Goal: Task Accomplishment & Management: Use online tool/utility

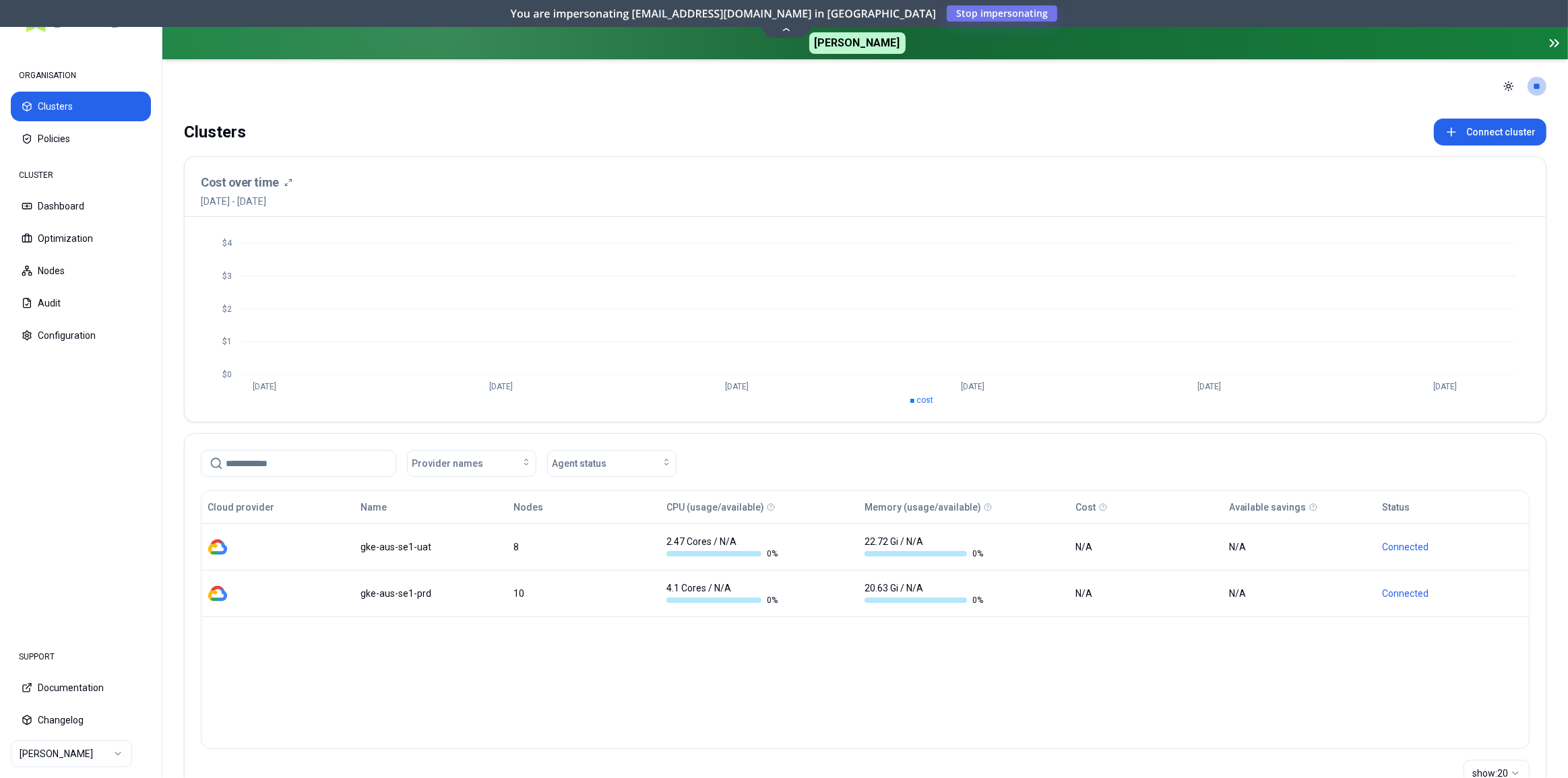
click at [1555, 40] on icon at bounding box center [1556, 43] width 3 height 7
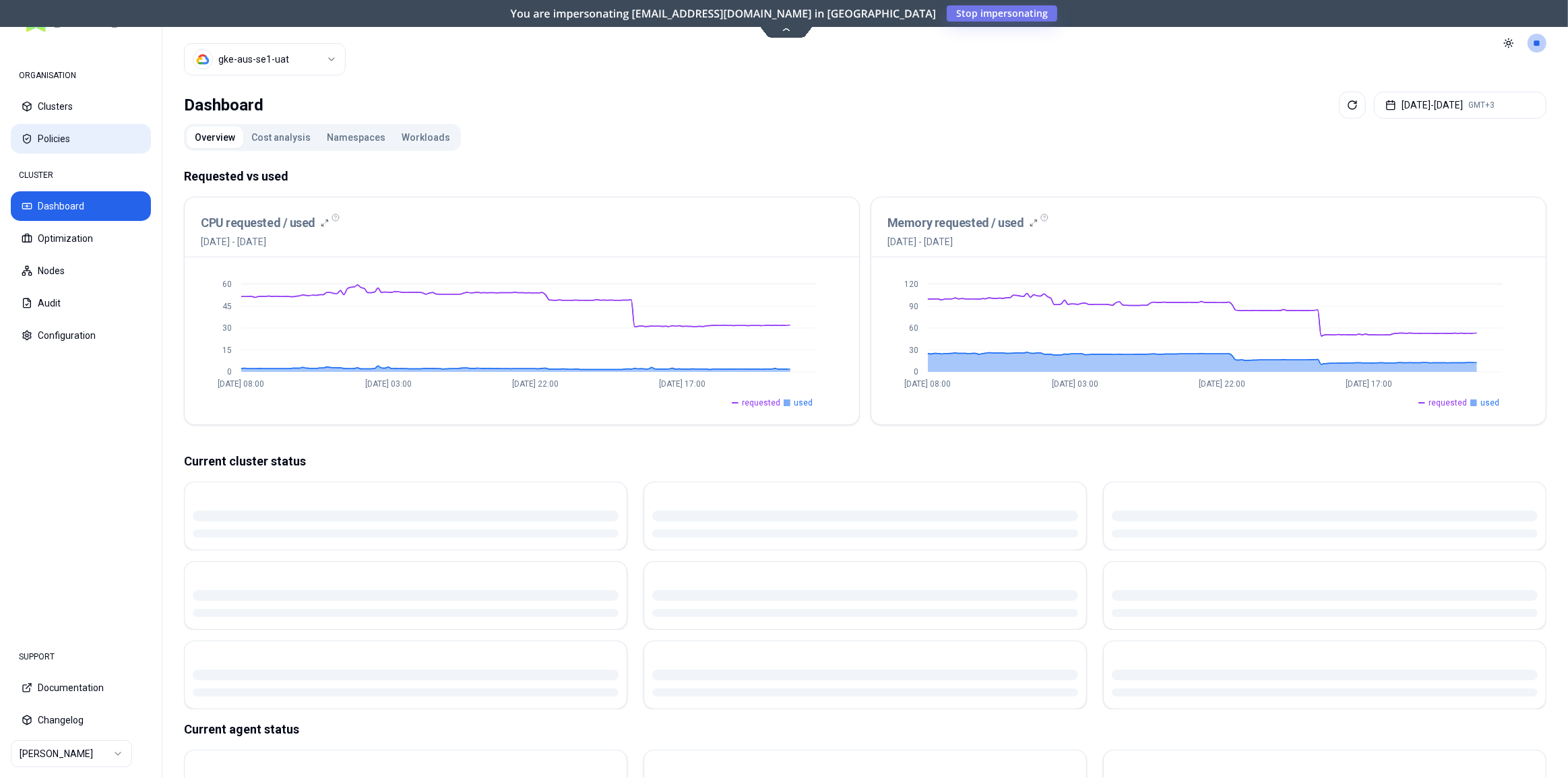
click at [62, 137] on button "Policies" at bounding box center [81, 139] width 140 height 30
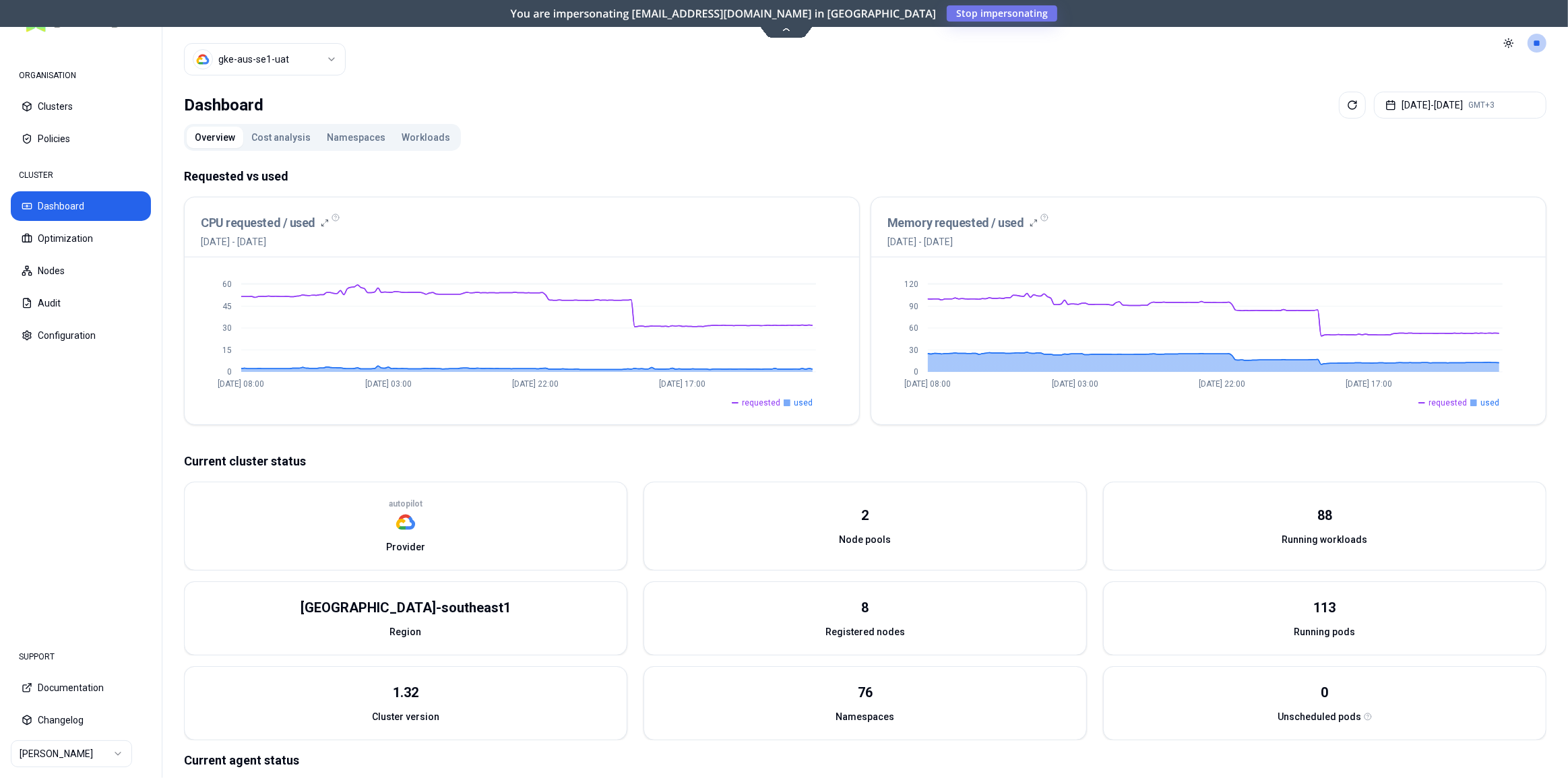
click at [752, 398] on span "requested" at bounding box center [761, 403] width 39 height 11
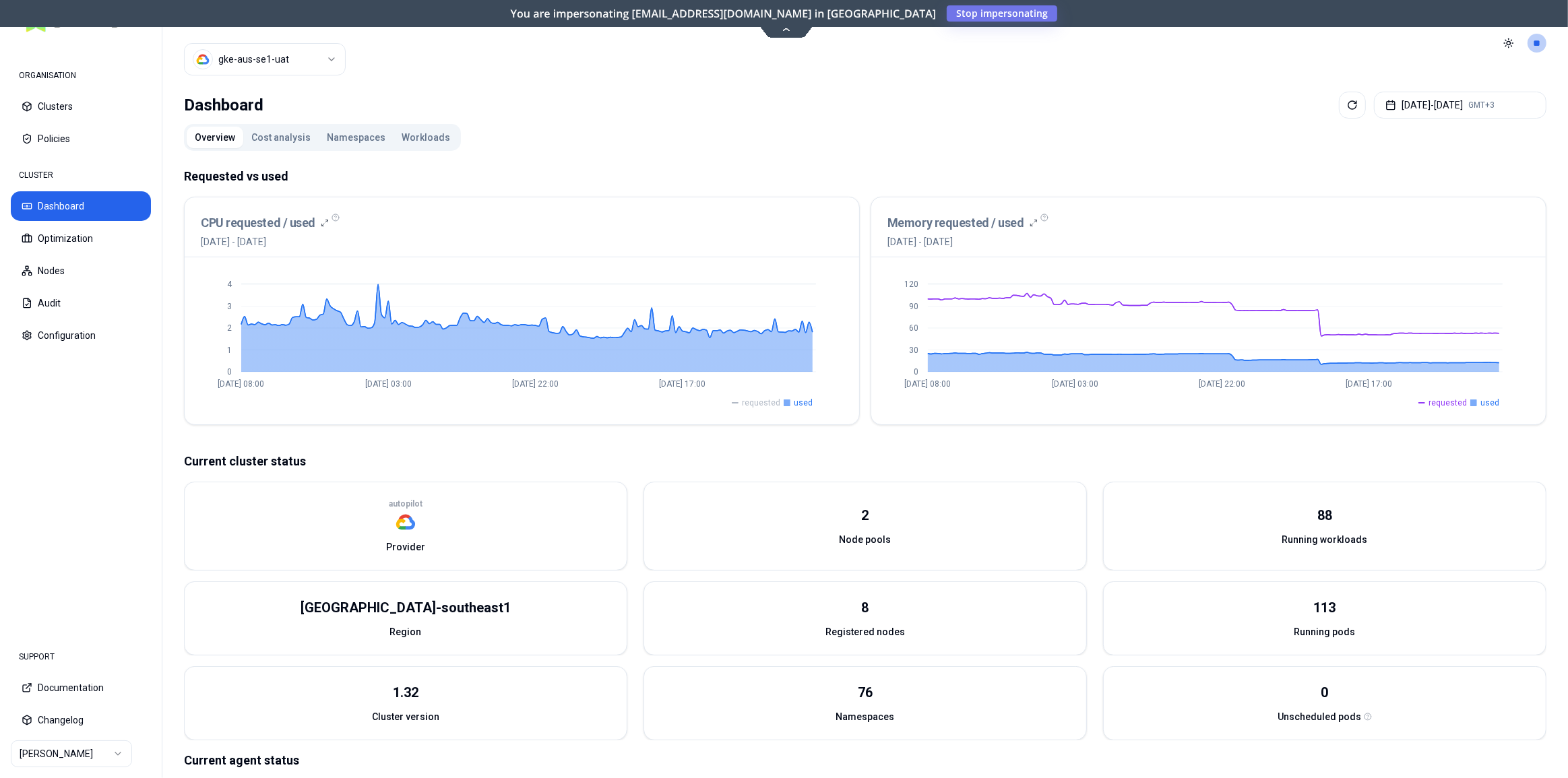
click at [767, 402] on span "requested" at bounding box center [761, 403] width 39 height 11
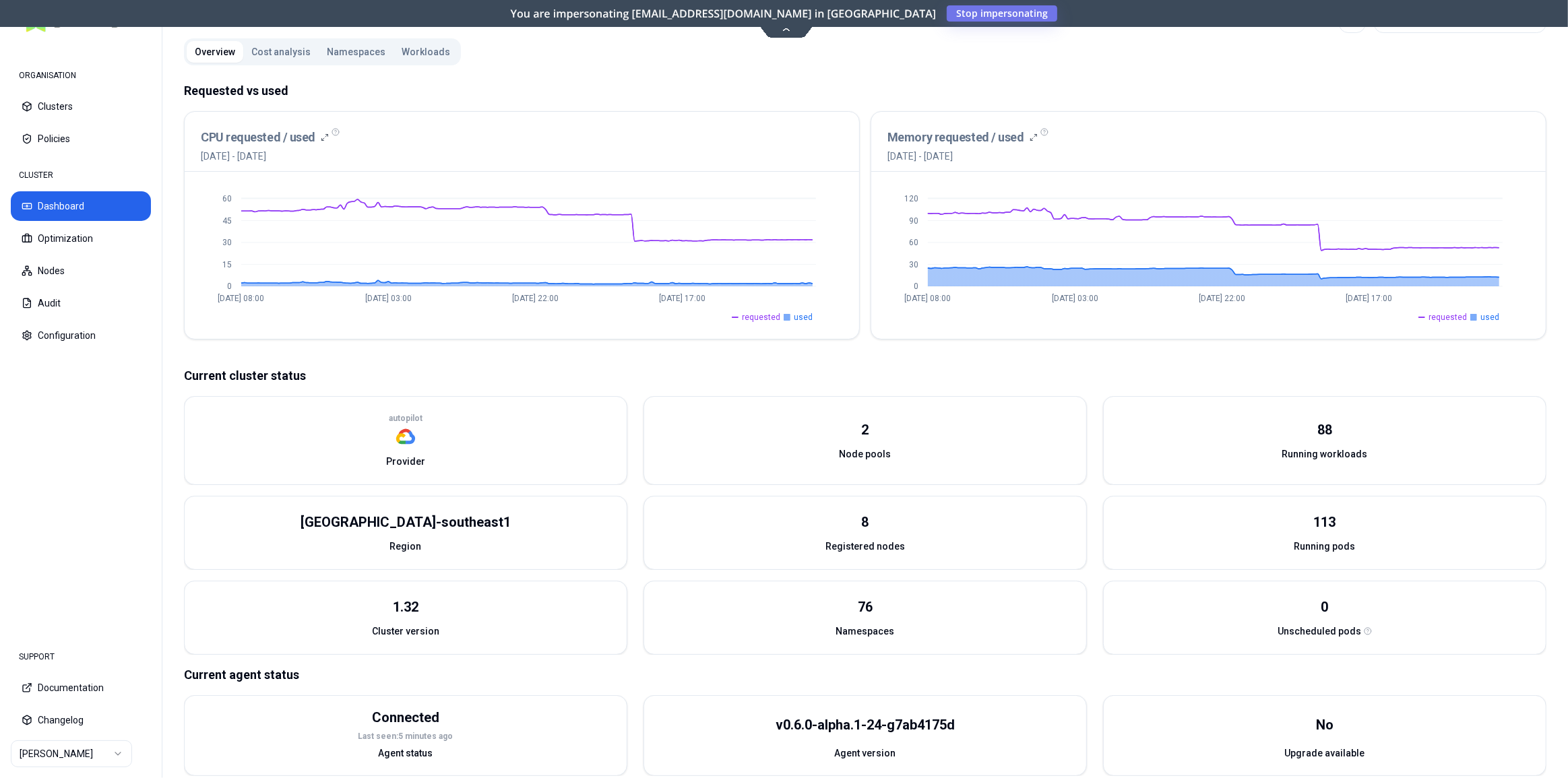
scroll to position [103, 0]
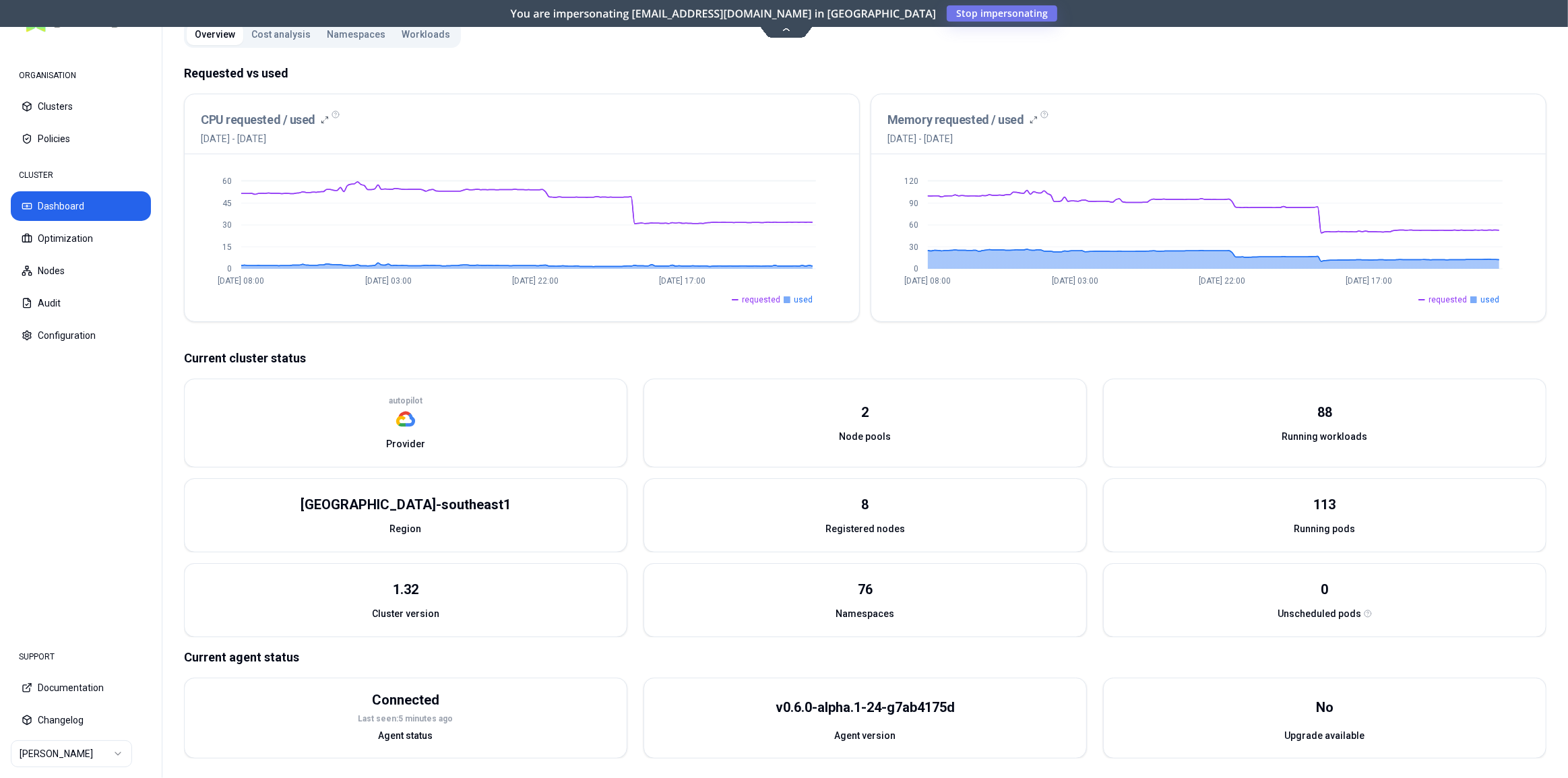
click at [806, 303] on span "used" at bounding box center [803, 299] width 19 height 11
click at [771, 299] on span "requested" at bounding box center [761, 299] width 39 height 11
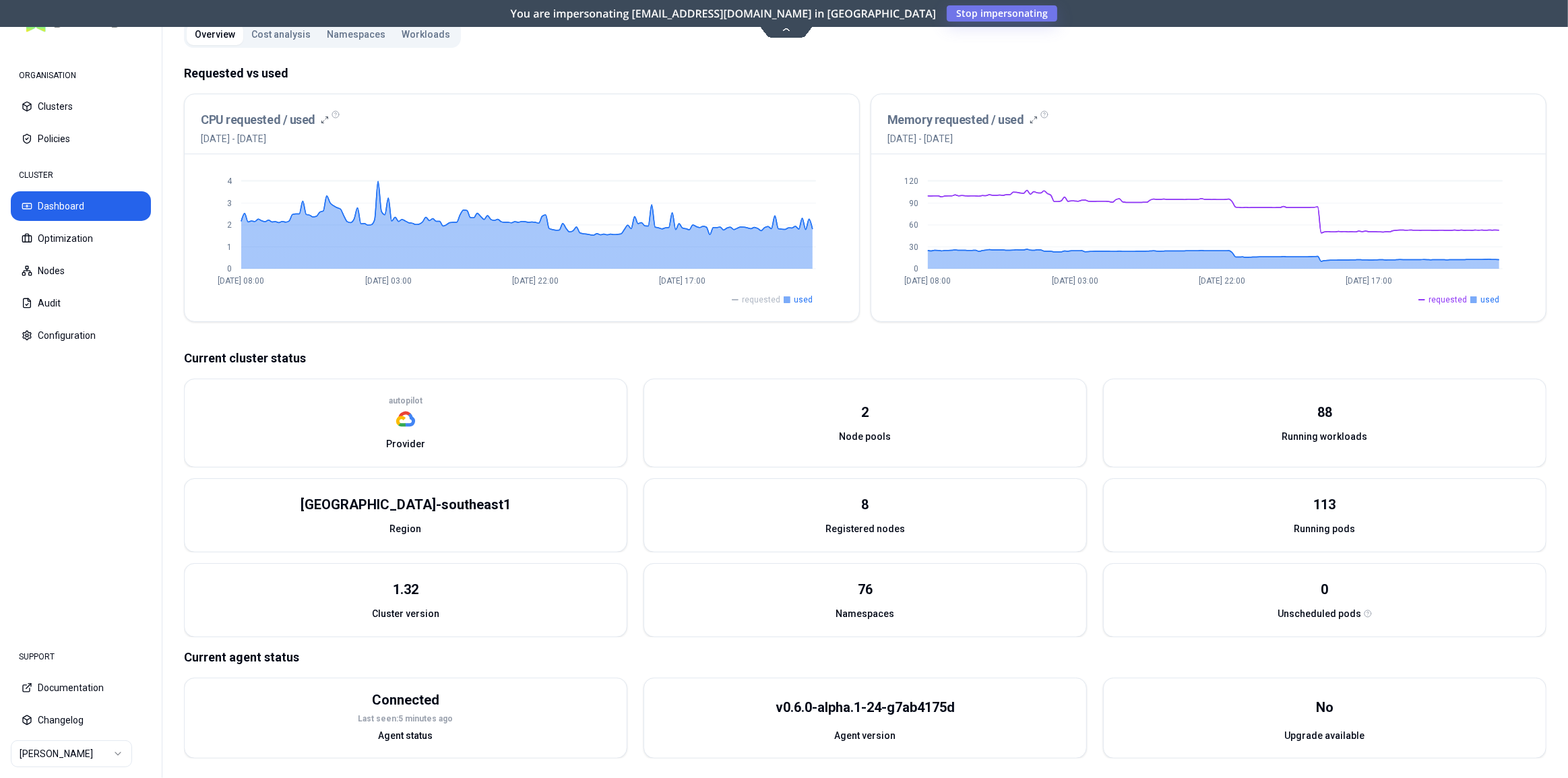
click at [771, 299] on span "requested" at bounding box center [761, 299] width 39 height 11
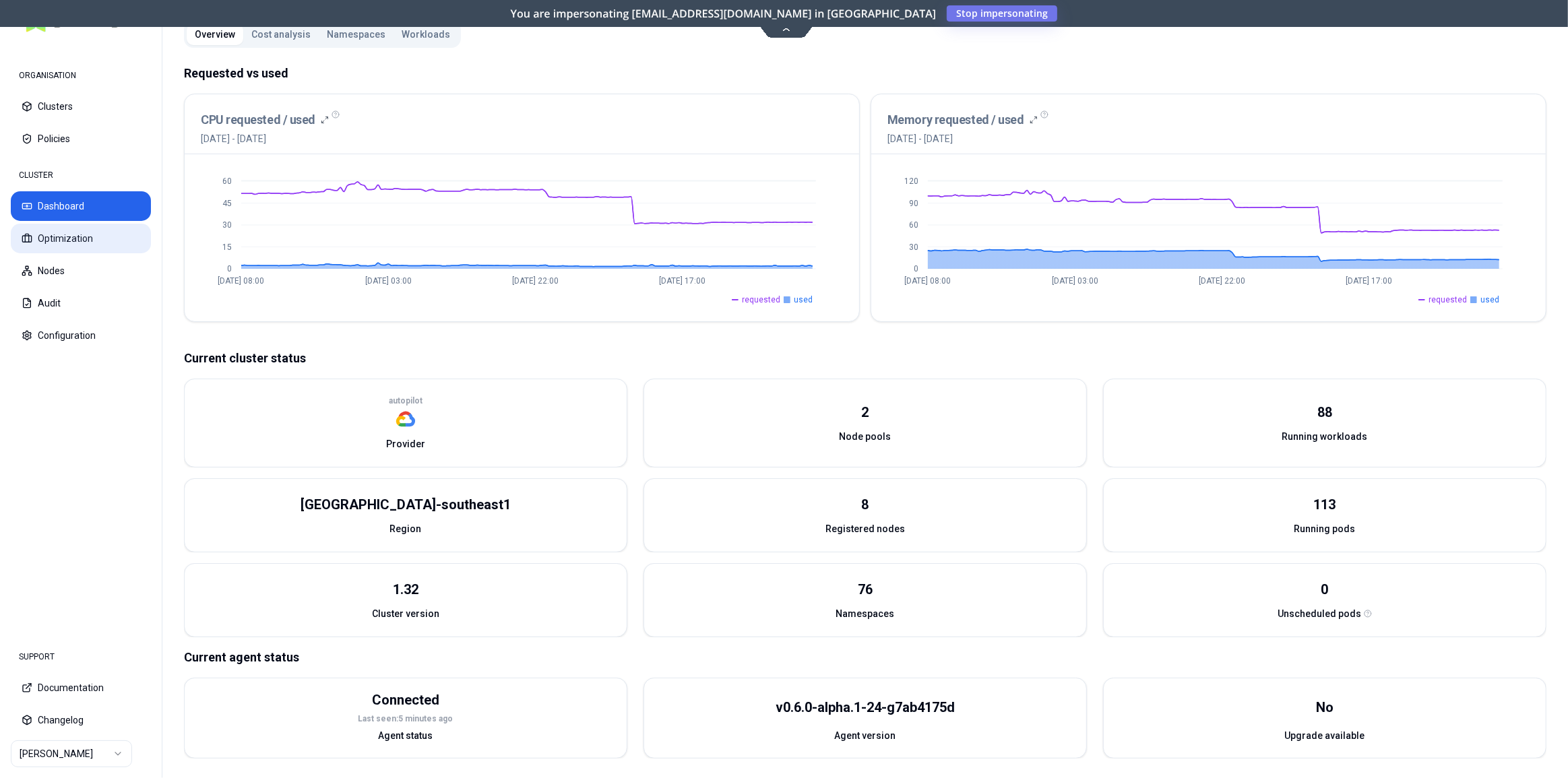
click at [74, 243] on button "Optimization" at bounding box center [81, 238] width 140 height 30
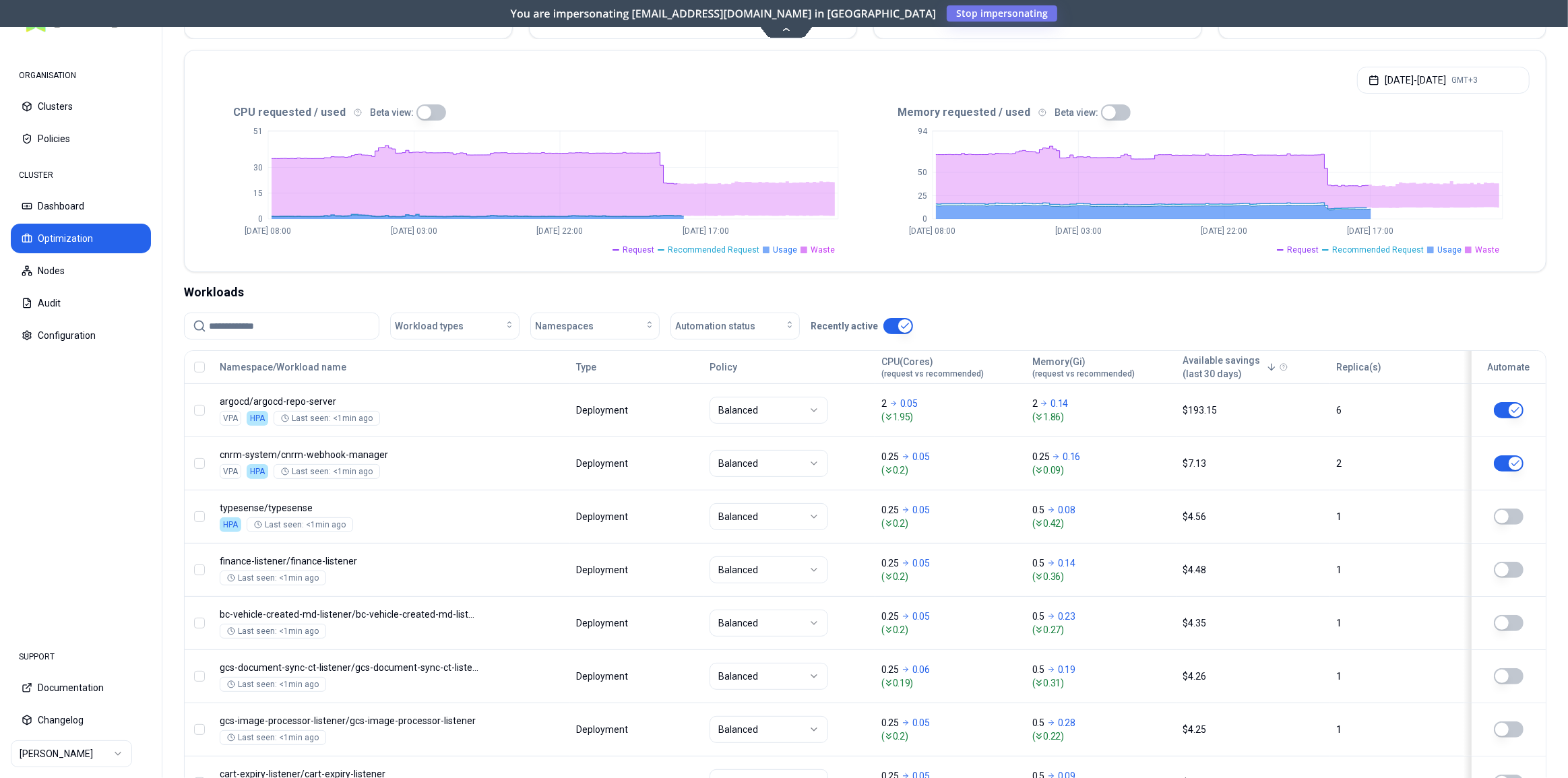
scroll to position [122, 0]
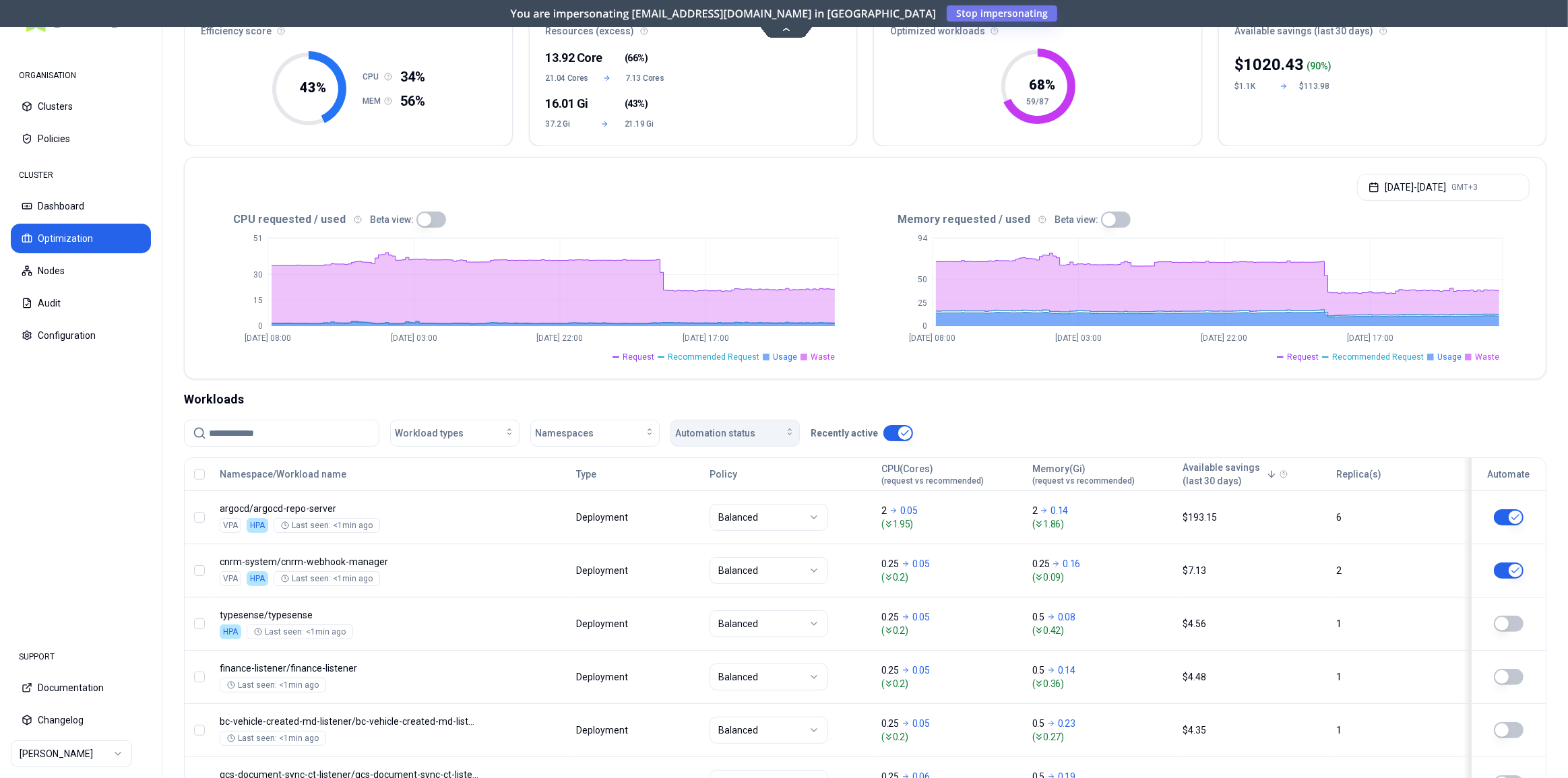
click at [725, 441] on button "Automation status" at bounding box center [734, 433] width 130 height 27
click at [723, 468] on div "on" at bounding box center [737, 462] width 128 height 21
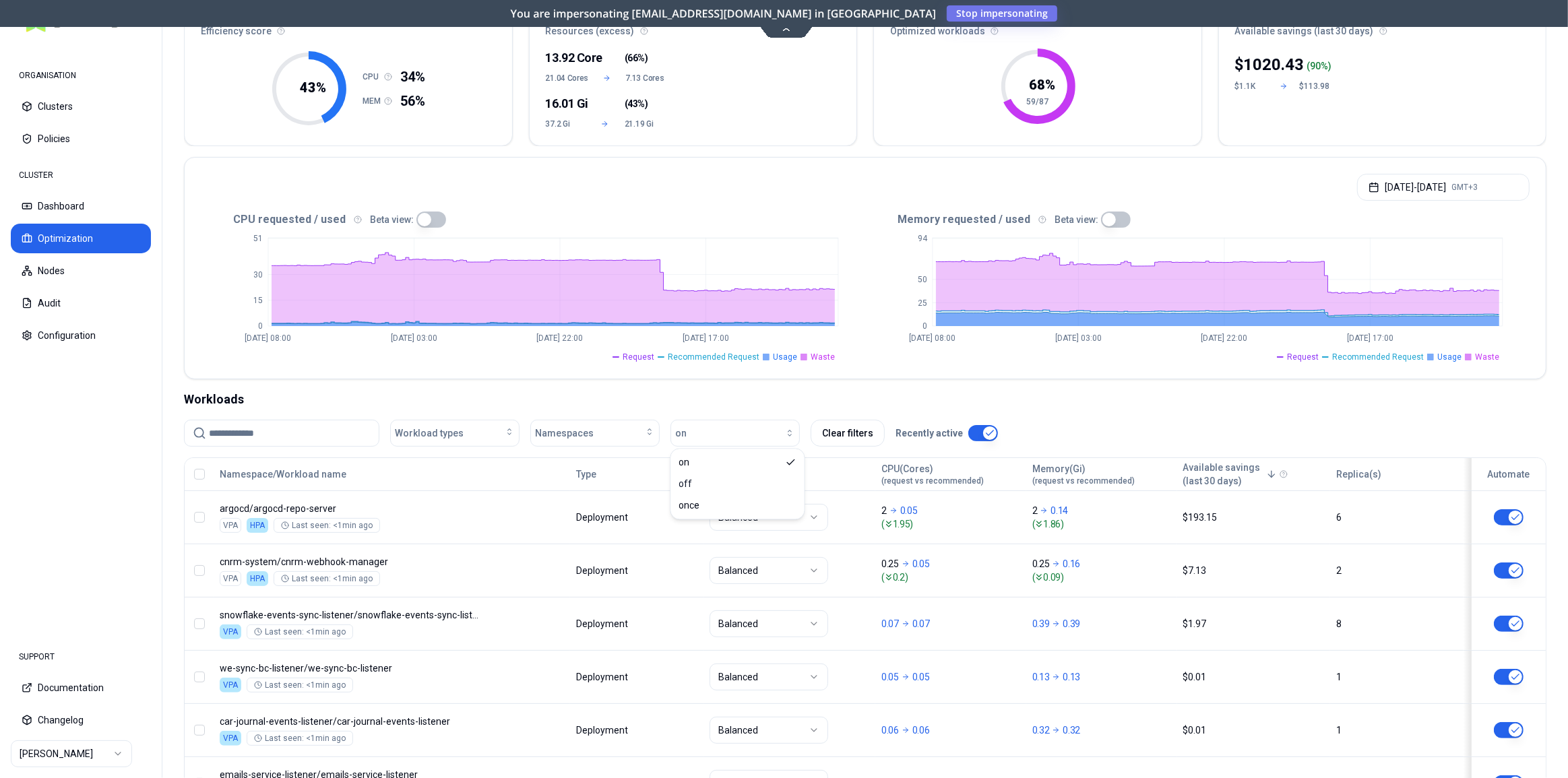
click at [1084, 428] on div "Workload types Namespaces on Clear filters Recently active" at bounding box center [865, 433] width 1363 height 27
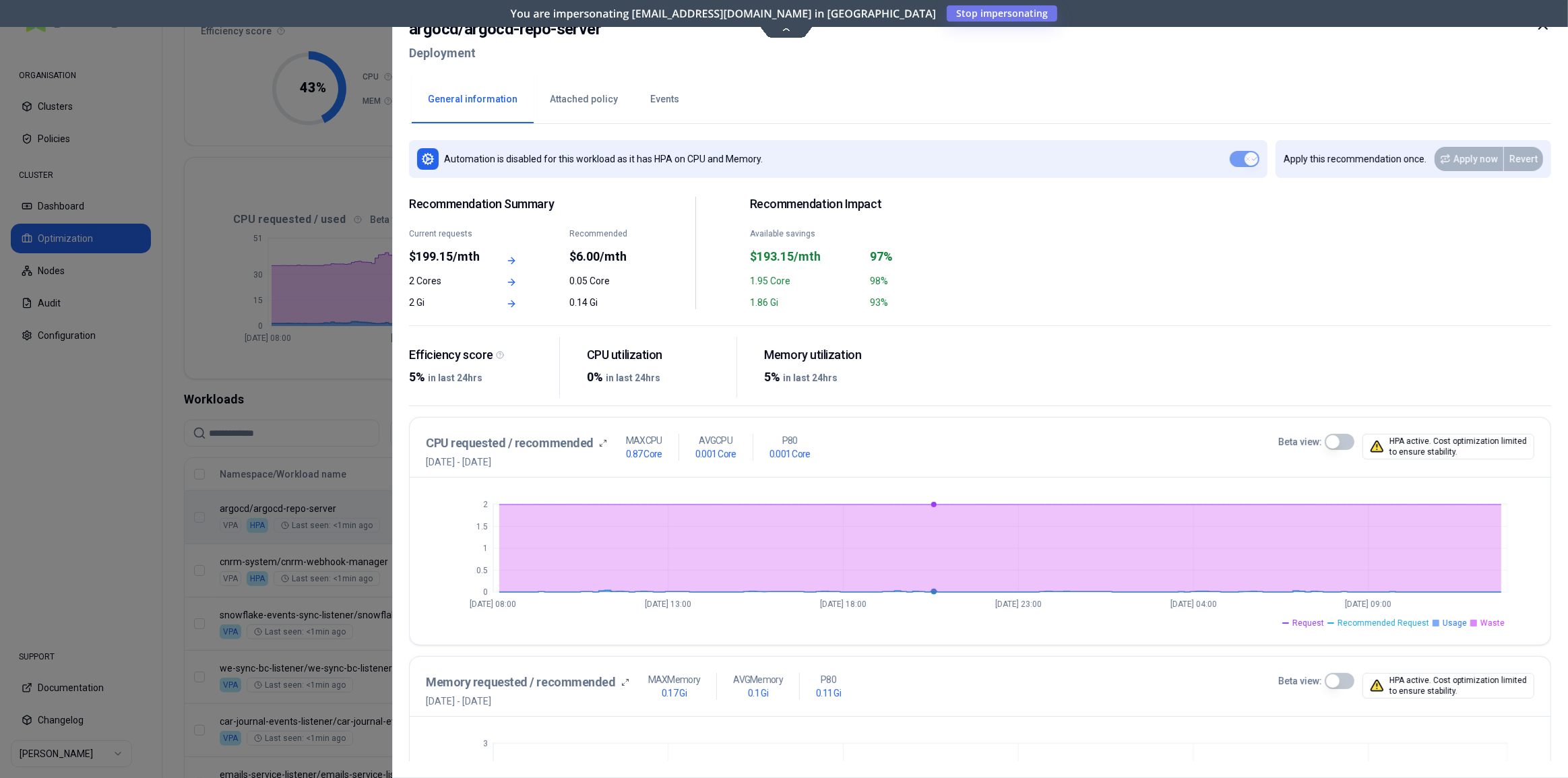
scroll to position [121, 0]
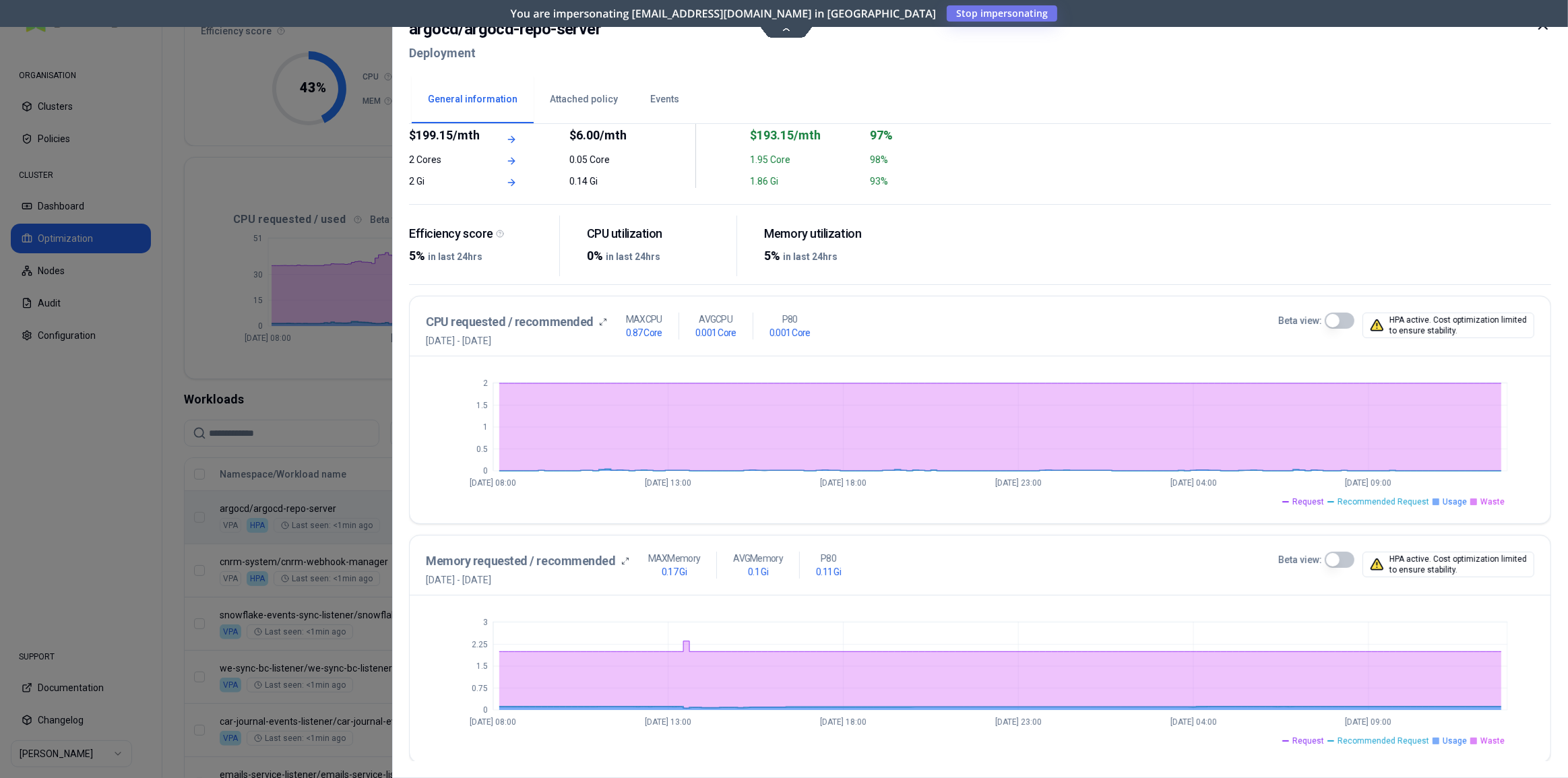
click at [1541, 26] on div "You are impersonating ops+readonly@glasswing.cloud in Carma Stop impersonating" at bounding box center [784, 13] width 1568 height 27
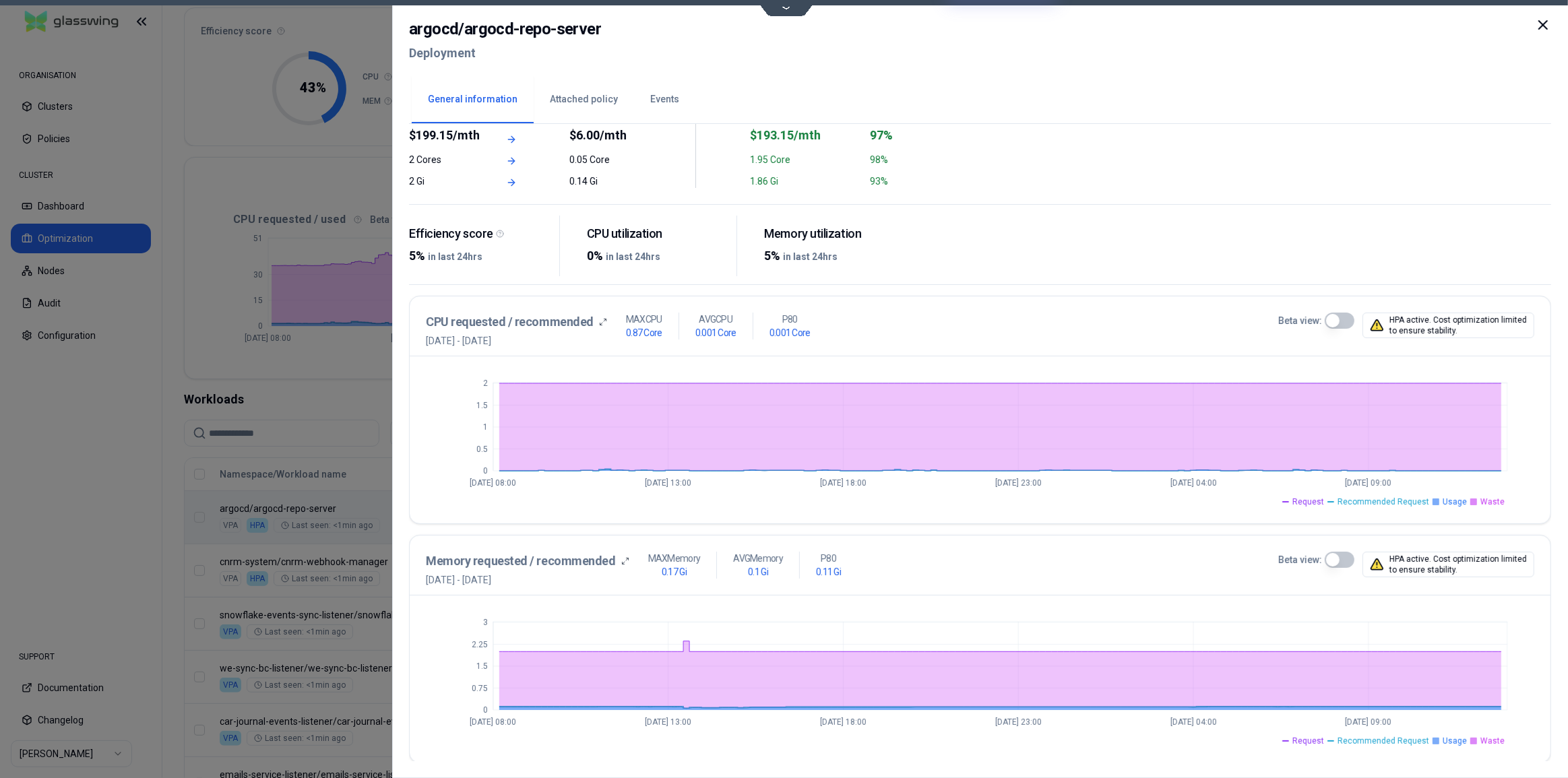
click at [1541, 27] on icon at bounding box center [1543, 25] width 8 height 8
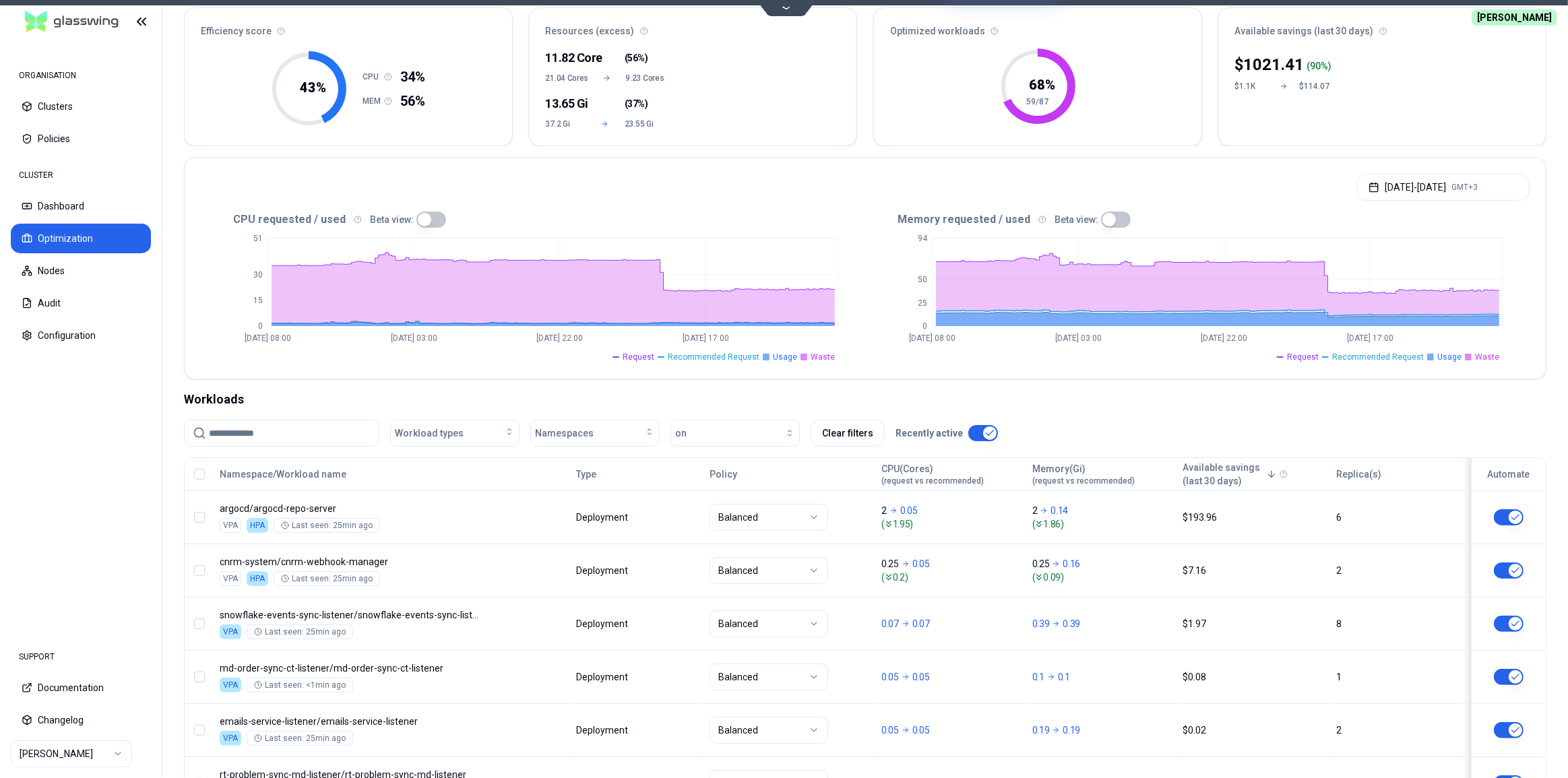
click at [791, 9] on icon at bounding box center [786, 7] width 18 height 10
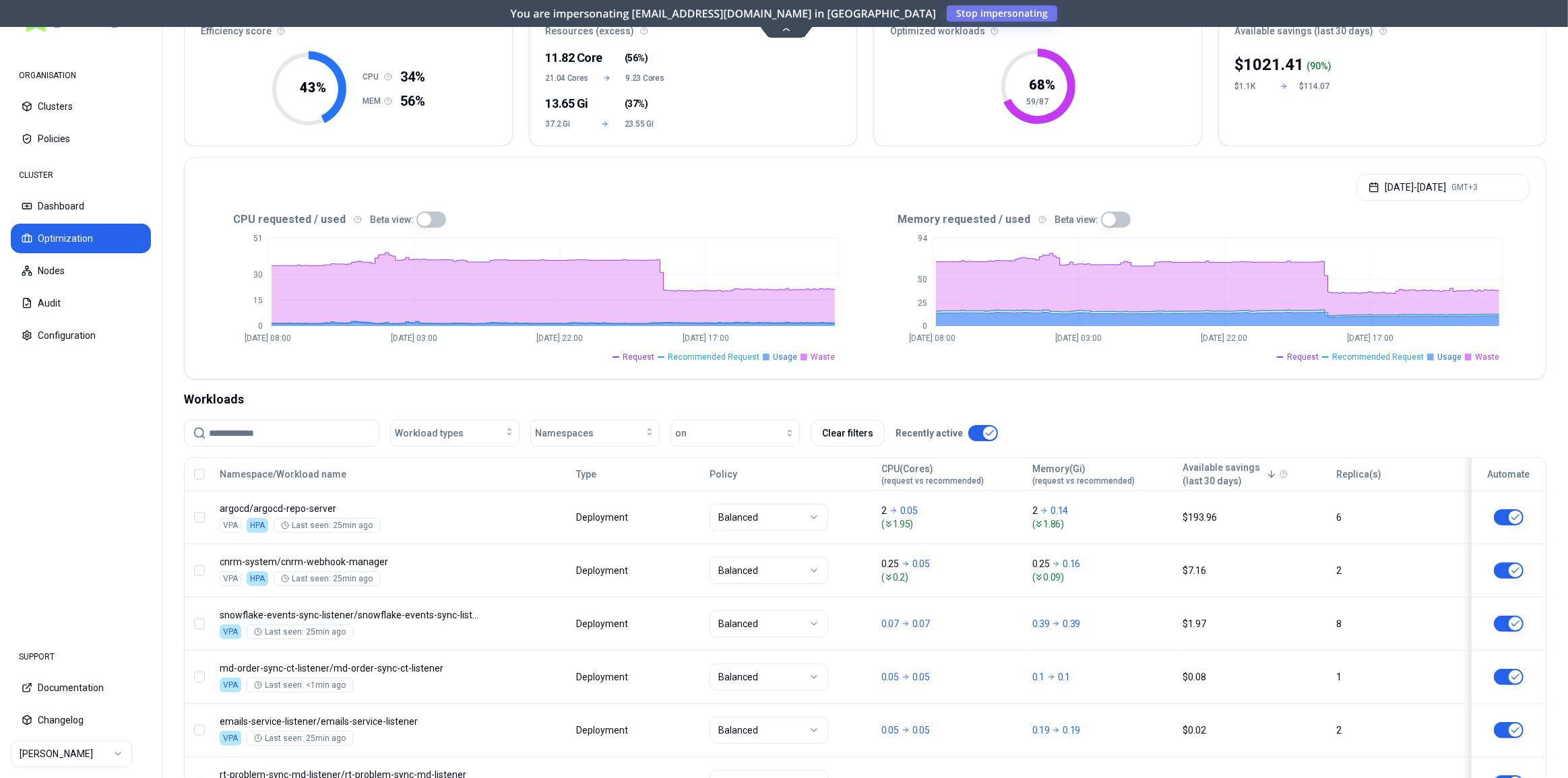
click at [783, 25] on icon at bounding box center [786, 29] width 18 height 10
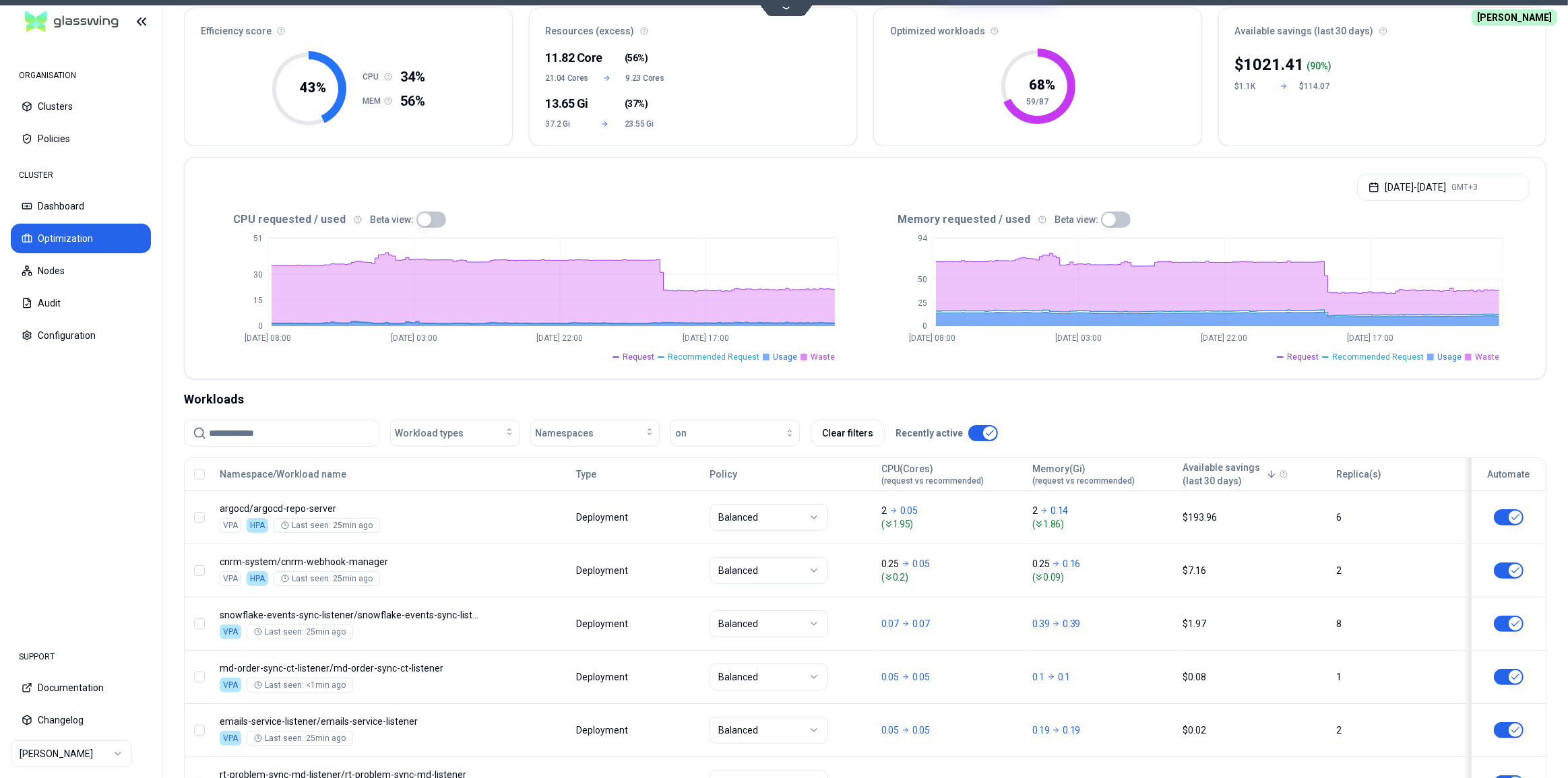
click at [299, 431] on input at bounding box center [290, 432] width 162 height 26
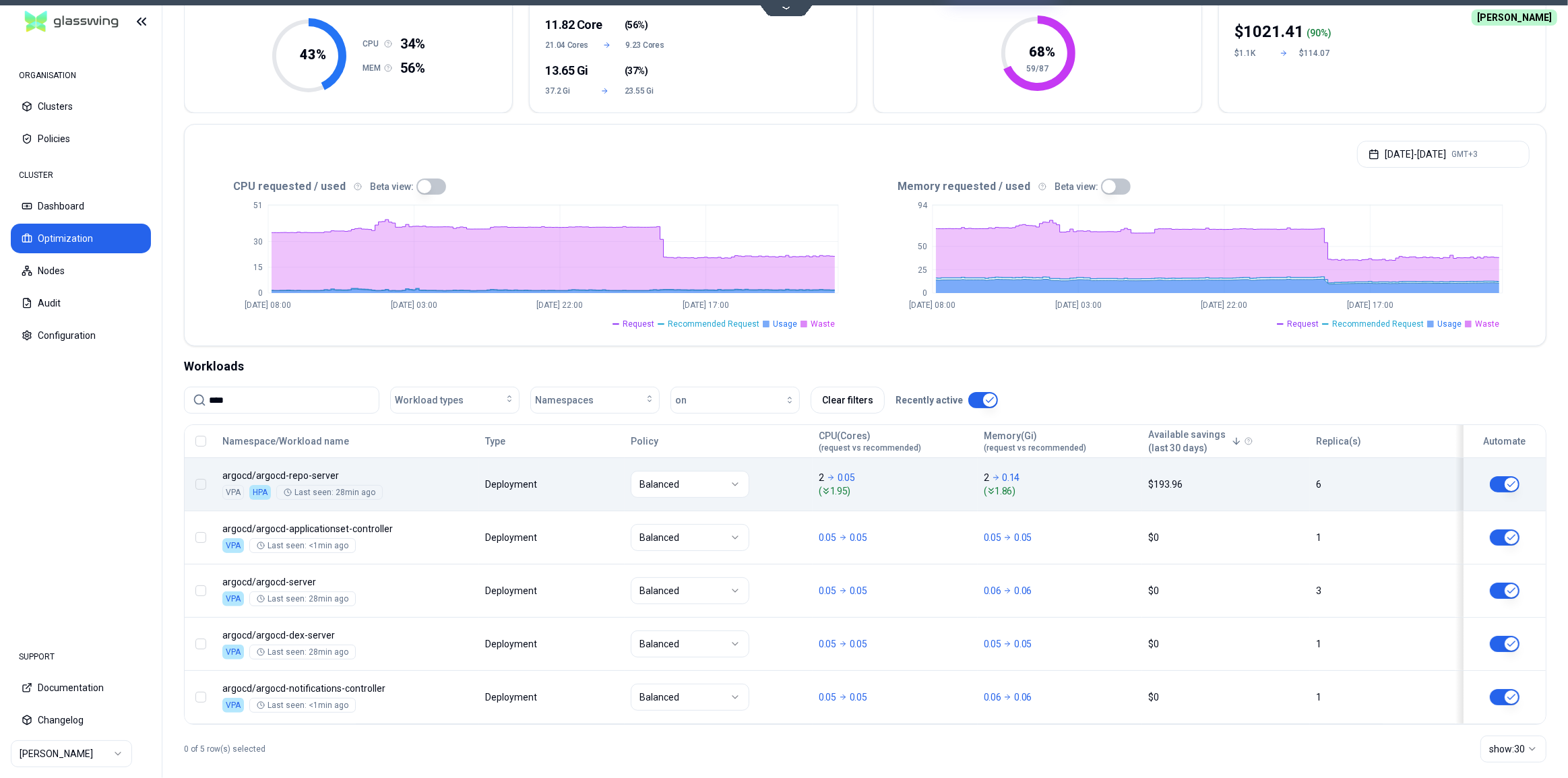
scroll to position [168, 0]
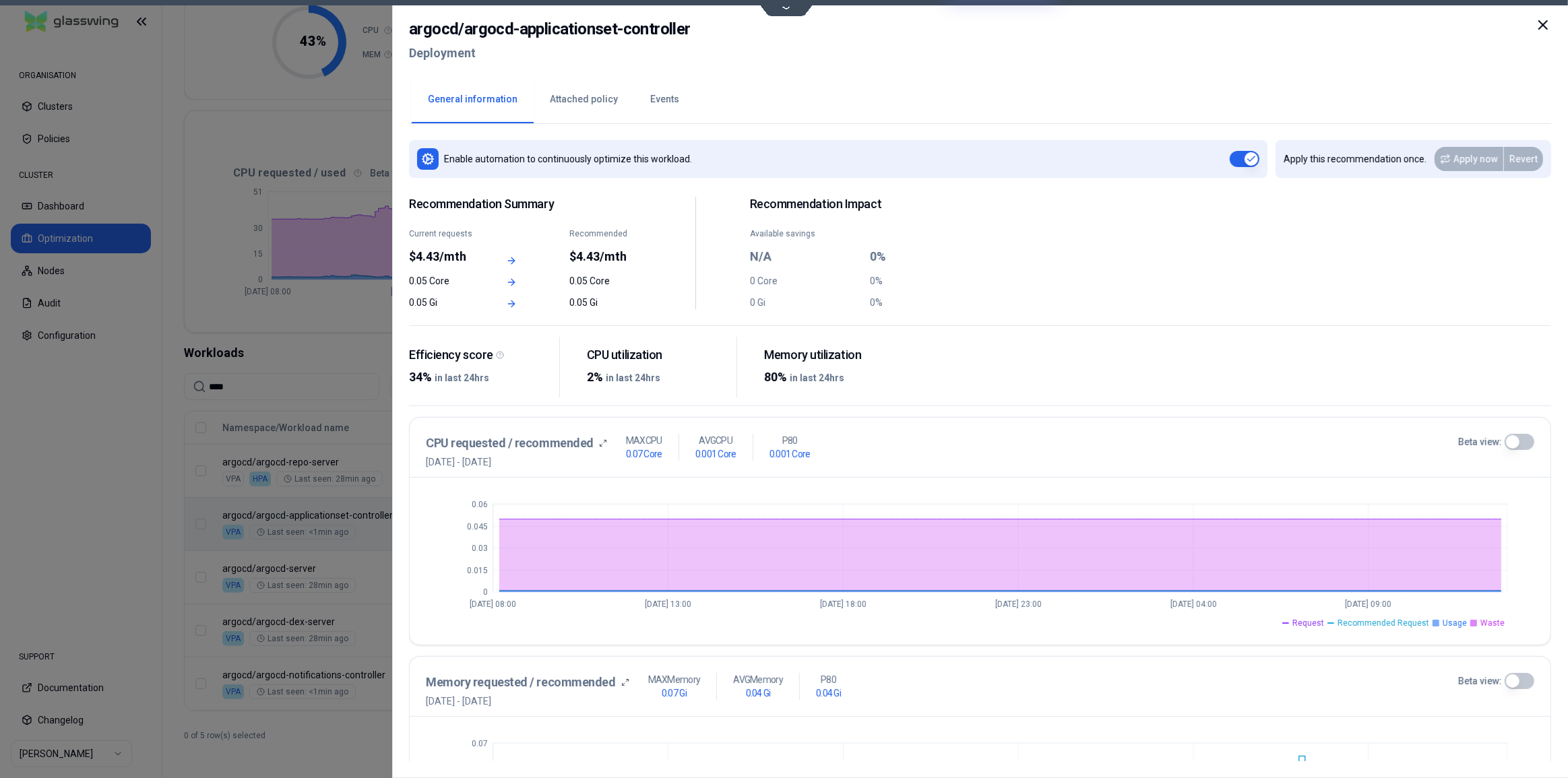
click at [1518, 438] on button "Beta view:" at bounding box center [1519, 442] width 30 height 17
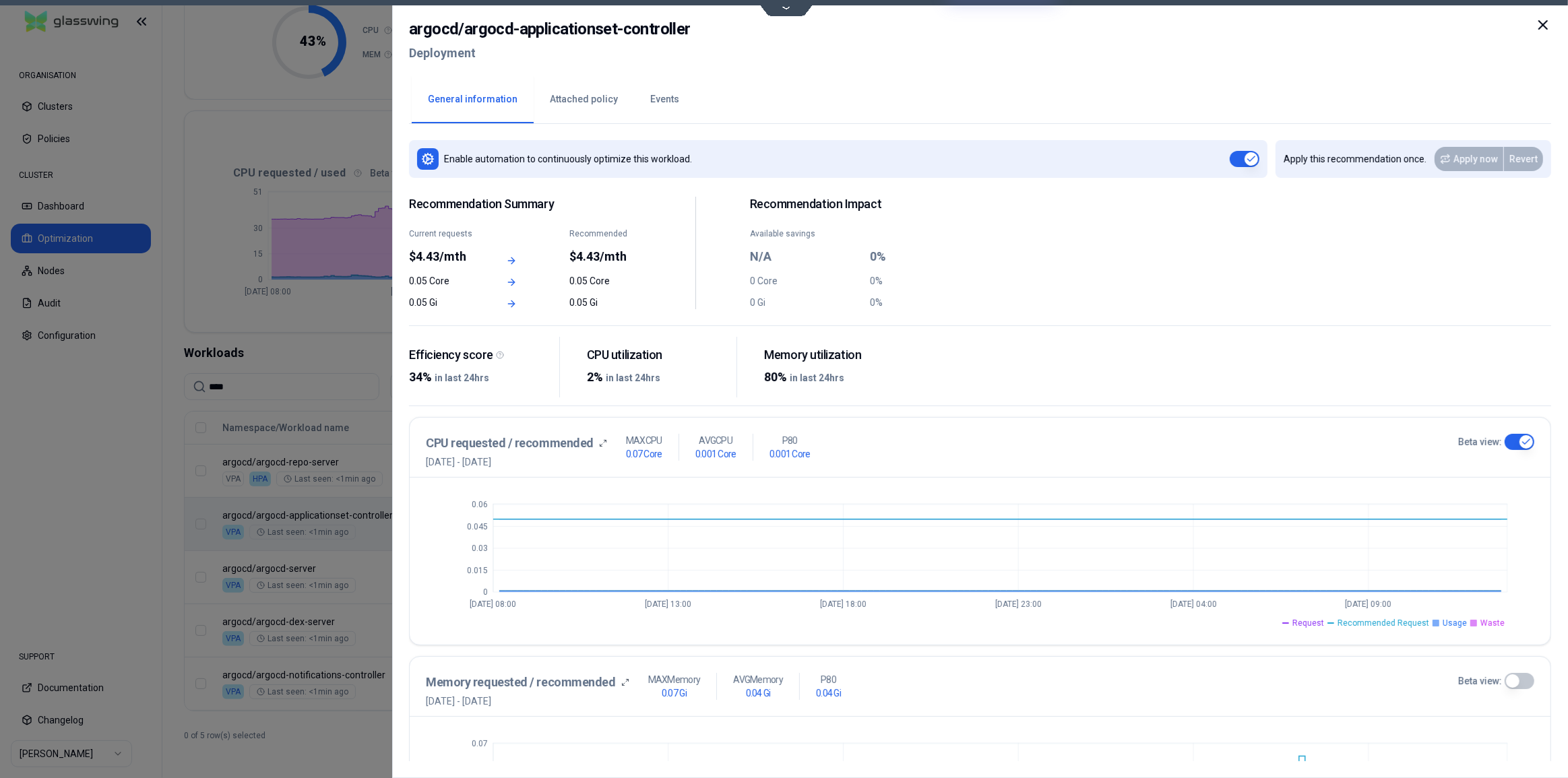
click at [1518, 438] on button "Beta view:" at bounding box center [1519, 442] width 30 height 17
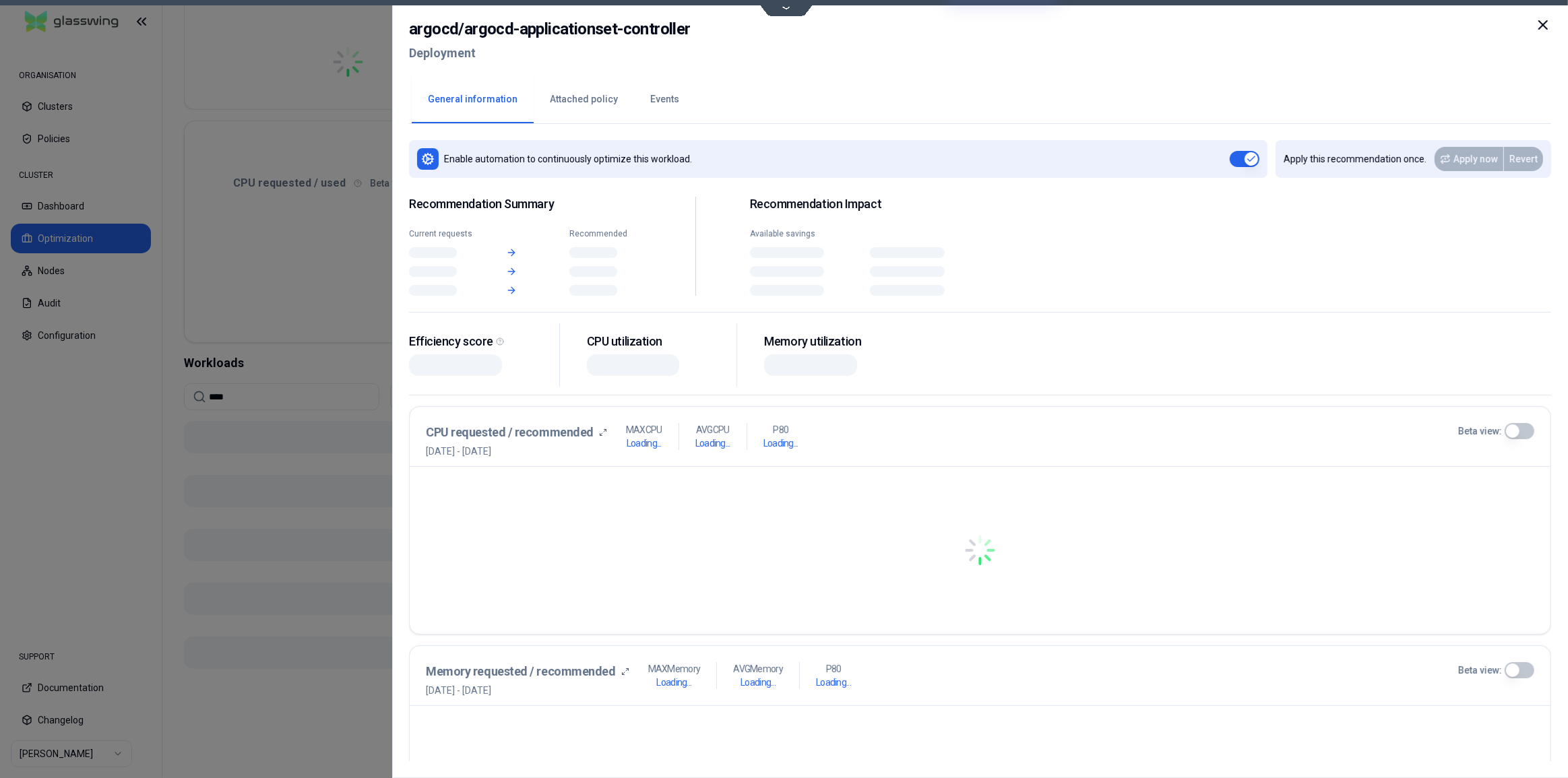
scroll to position [168, 0]
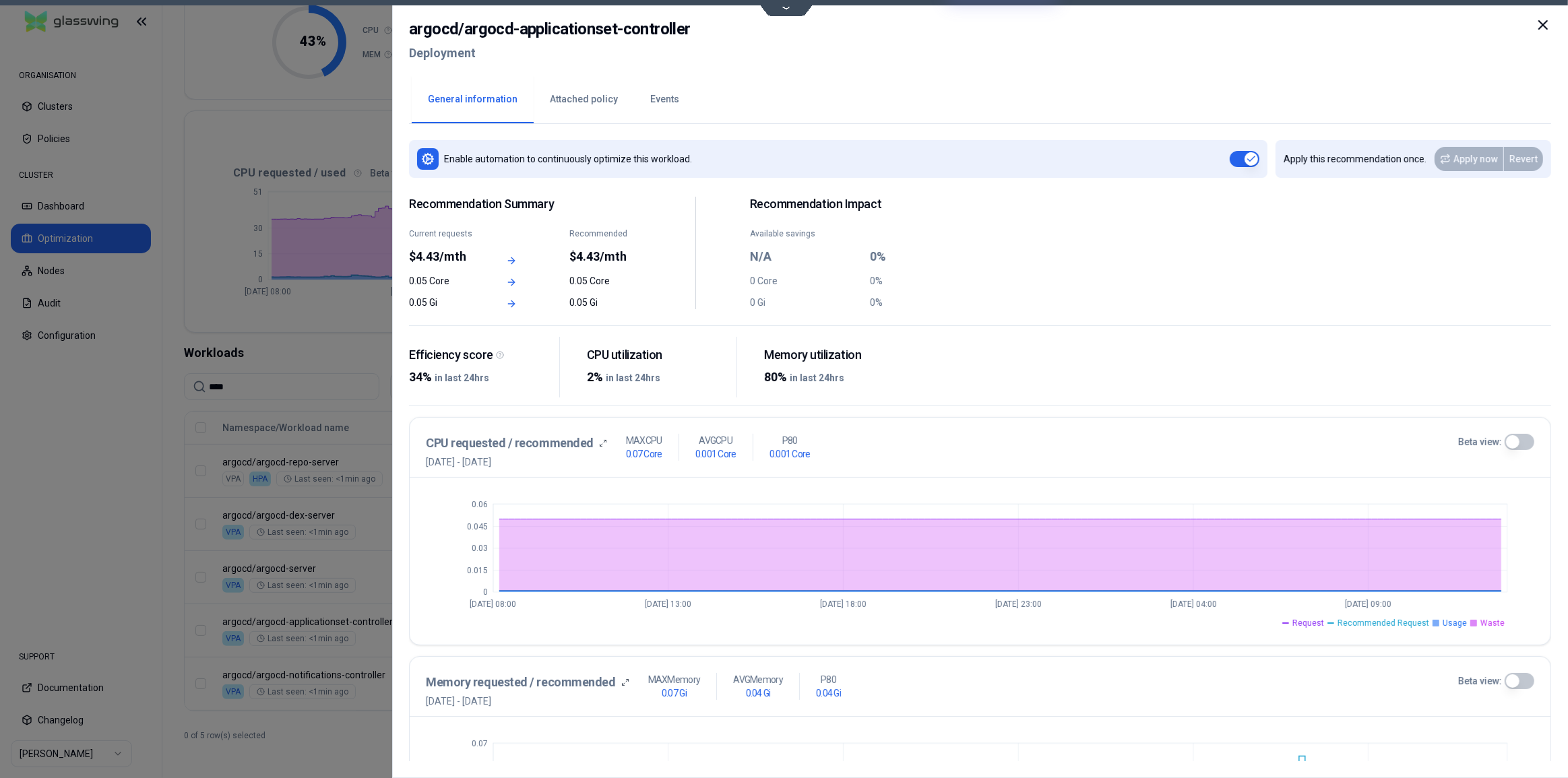
click at [1540, 25] on icon at bounding box center [1543, 25] width 17 height 17
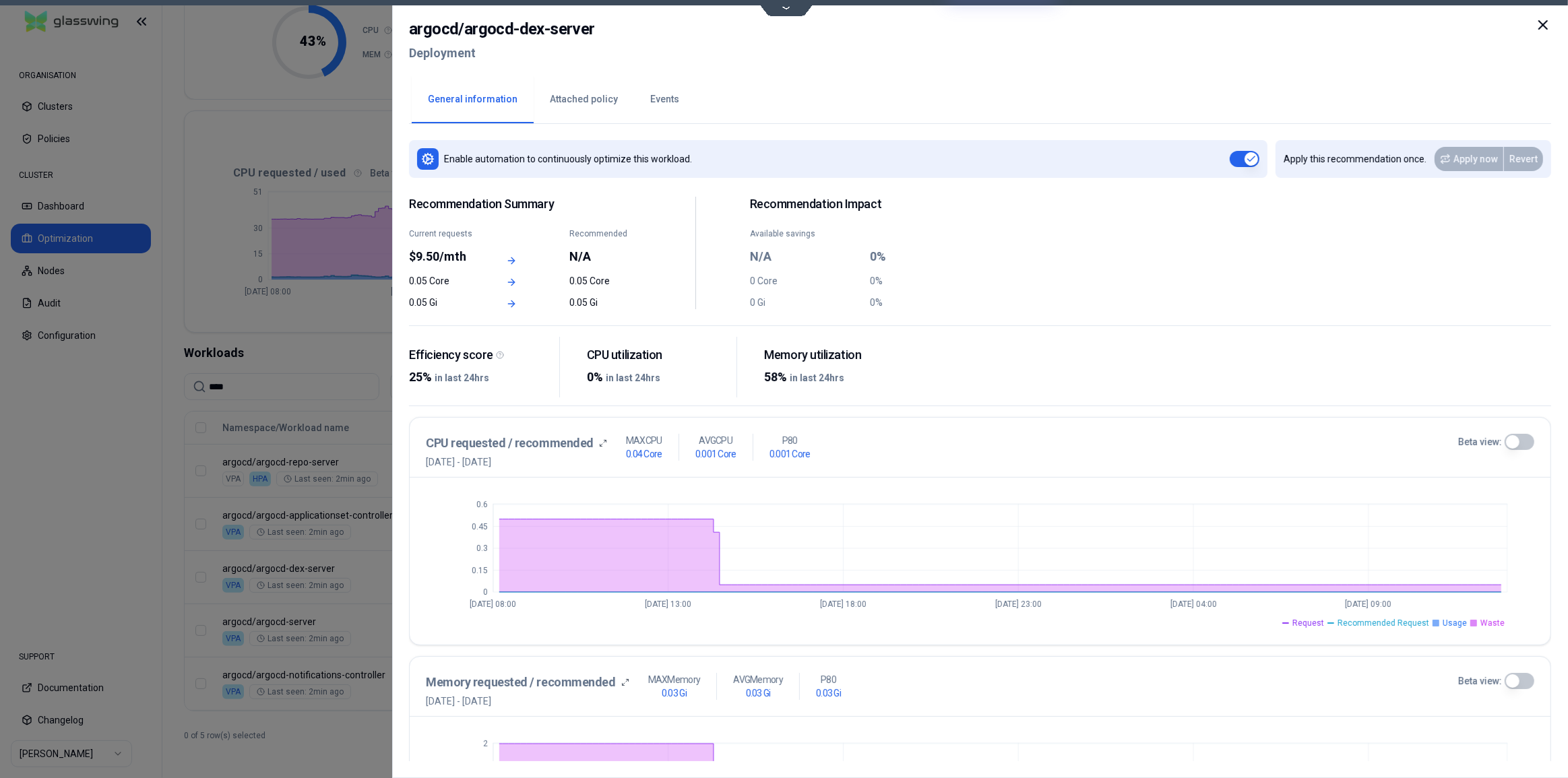
click at [1542, 26] on icon at bounding box center [1543, 25] width 8 height 8
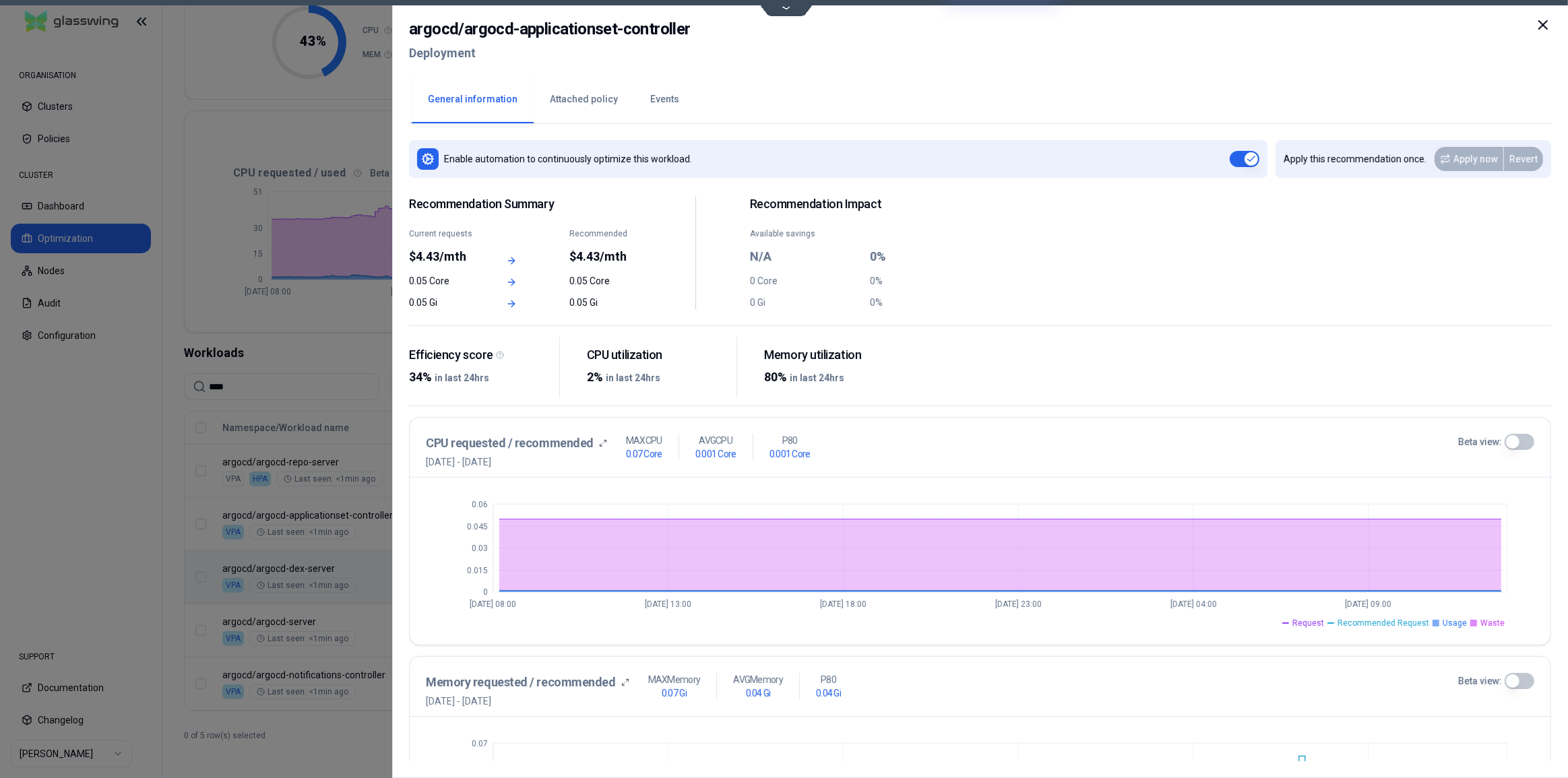
click at [1324, 624] on span "Request" at bounding box center [1308, 623] width 31 height 11
click at [1444, 618] on li "Usage" at bounding box center [1450, 623] width 35 height 11
click at [1490, 619] on span "Waste" at bounding box center [1492, 623] width 24 height 11
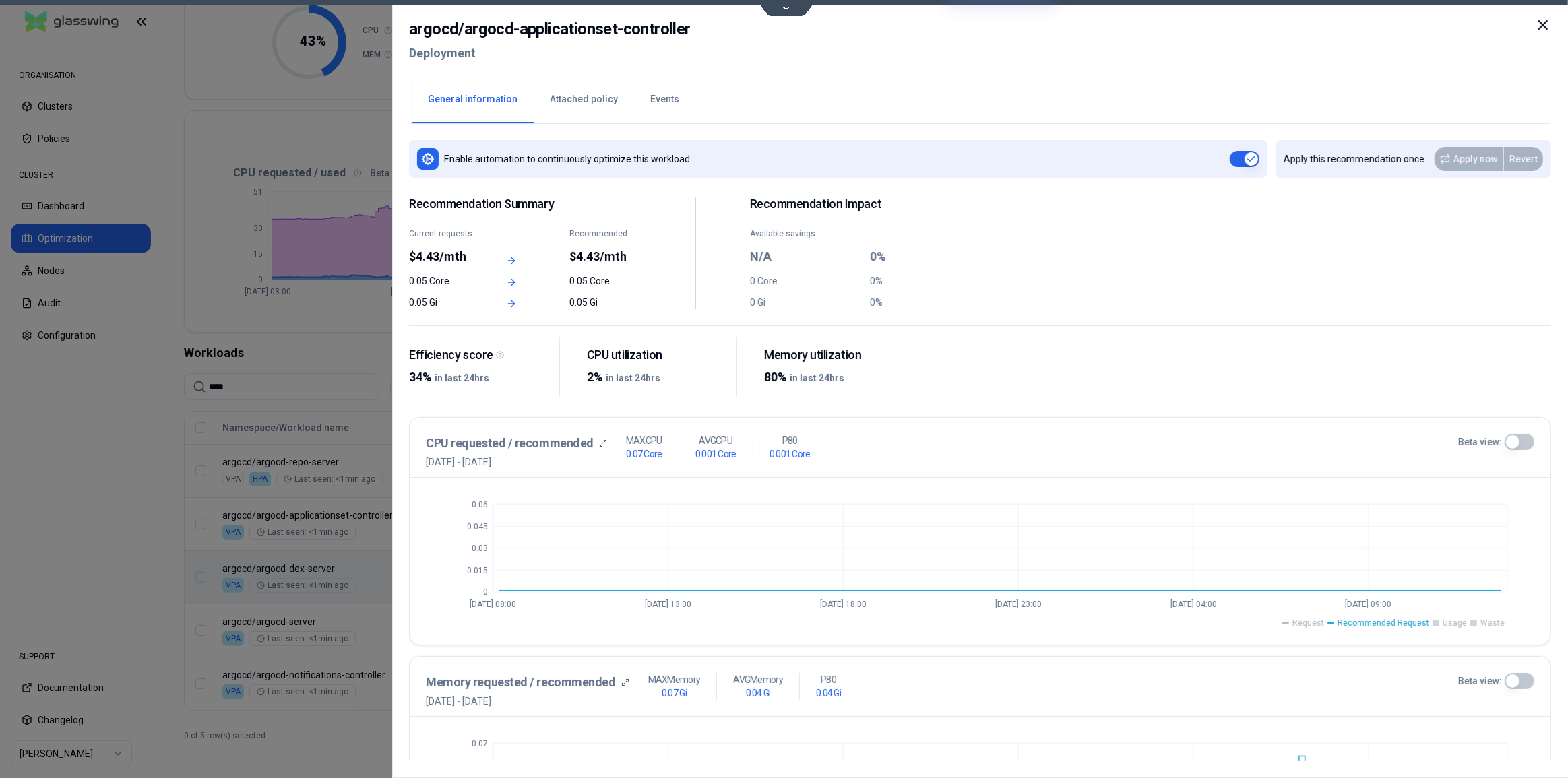
click at [1320, 625] on span "Request" at bounding box center [1308, 623] width 31 height 11
click at [1448, 624] on span "Usage" at bounding box center [1454, 623] width 24 height 11
click at [1485, 622] on span "Waste" at bounding box center [1492, 623] width 24 height 11
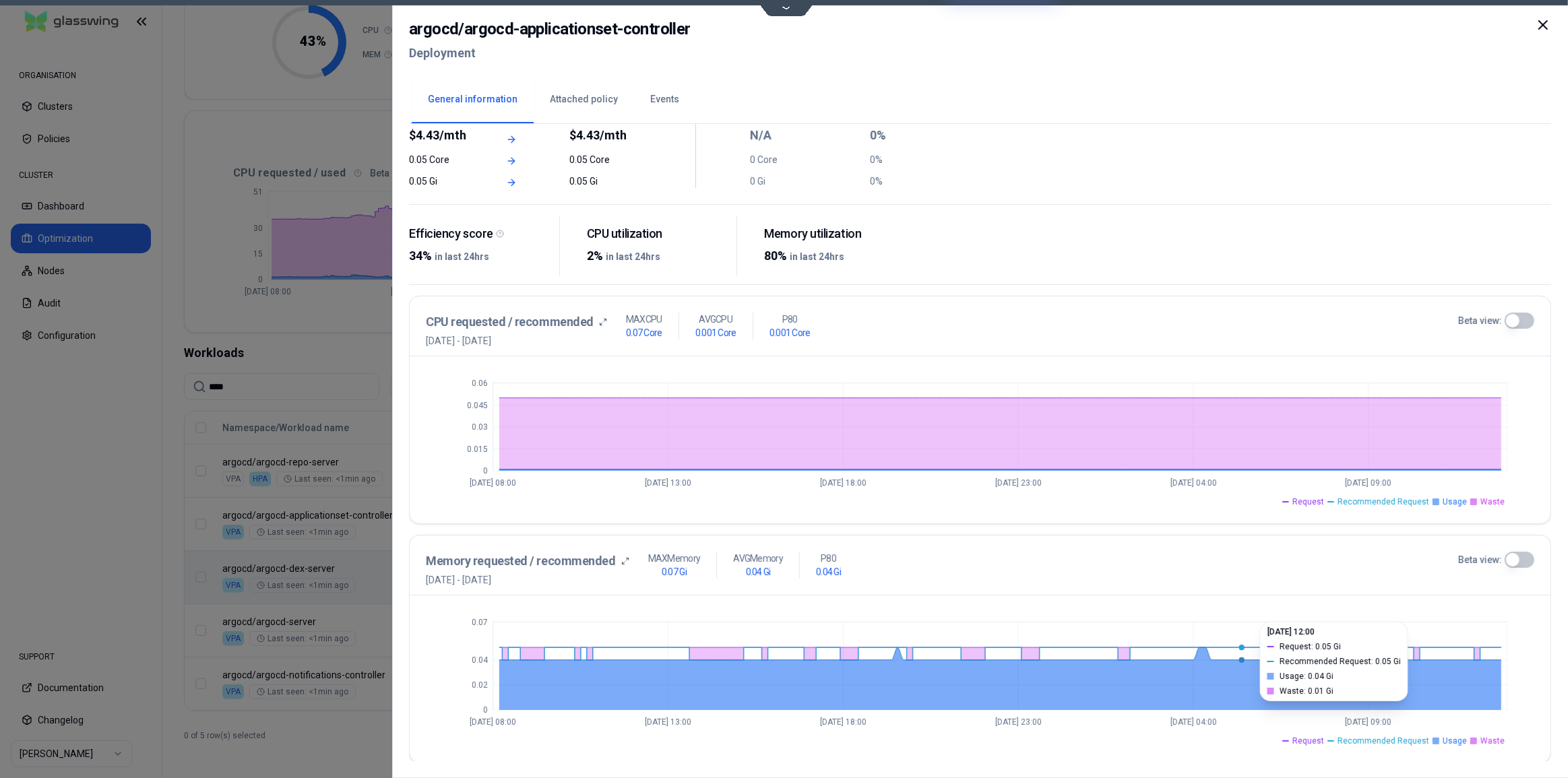
scroll to position [60, 0]
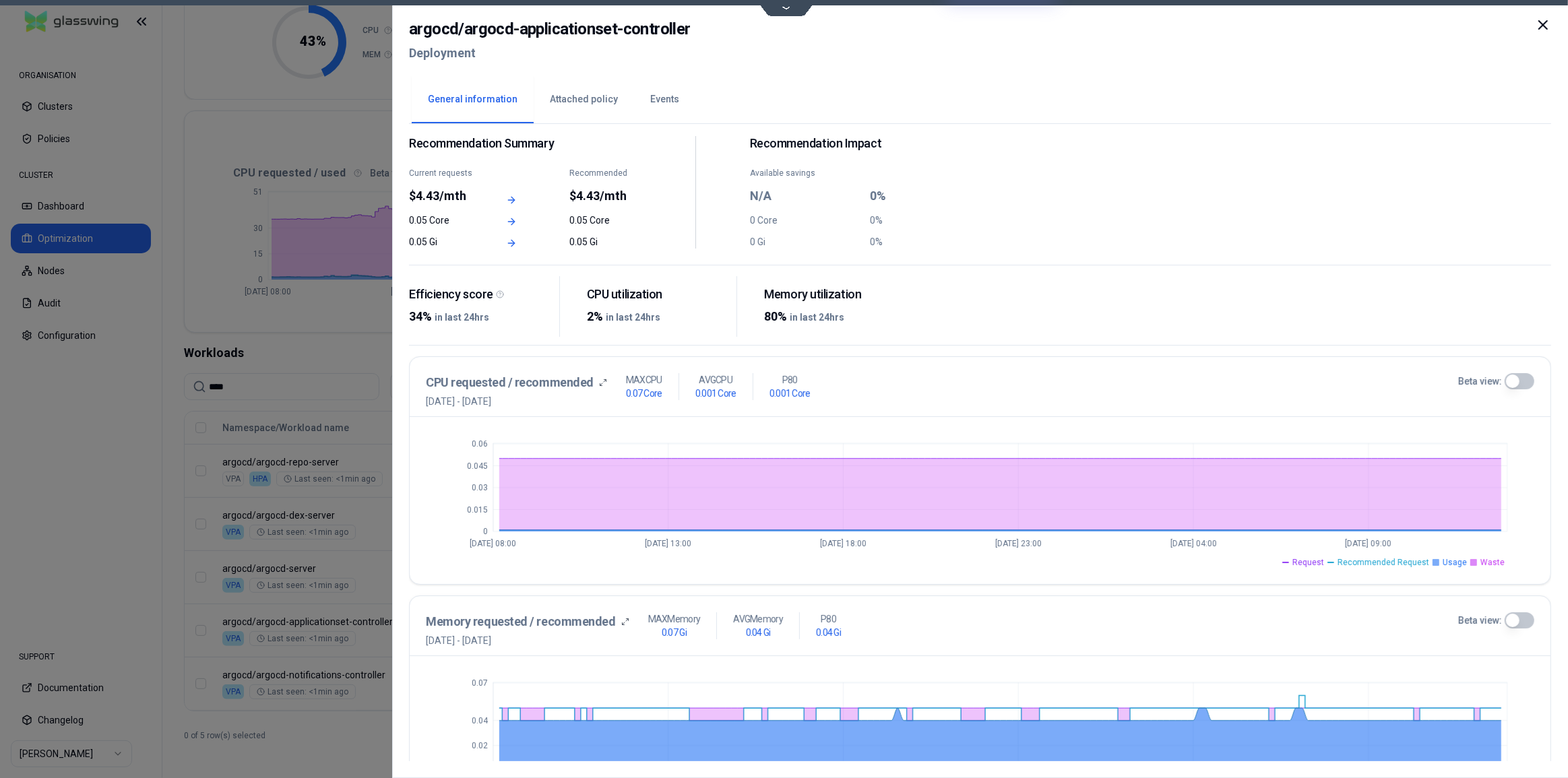
click at [1538, 21] on icon at bounding box center [1543, 25] width 17 height 17
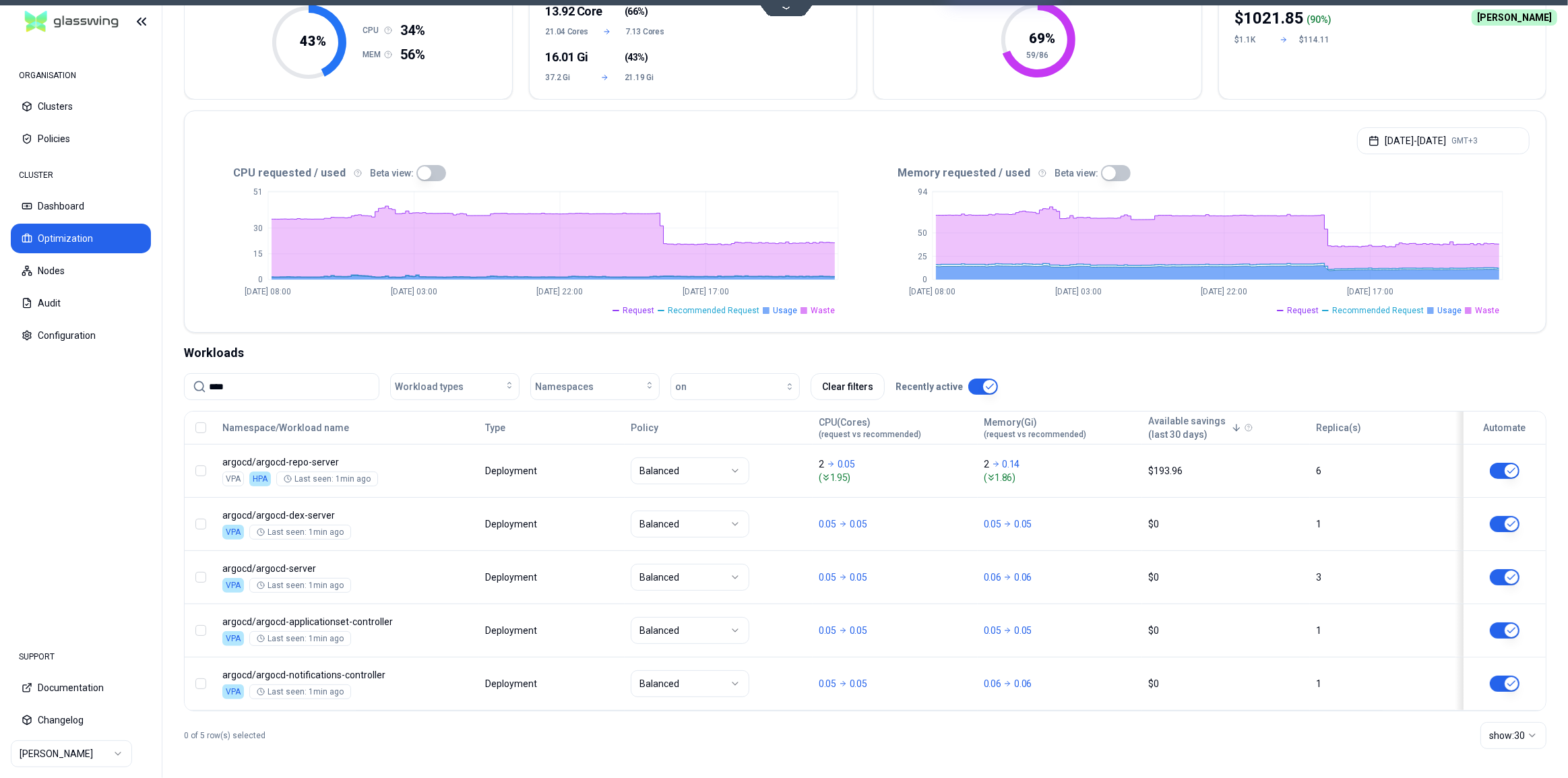
click at [229, 386] on input "****" at bounding box center [290, 386] width 162 height 26
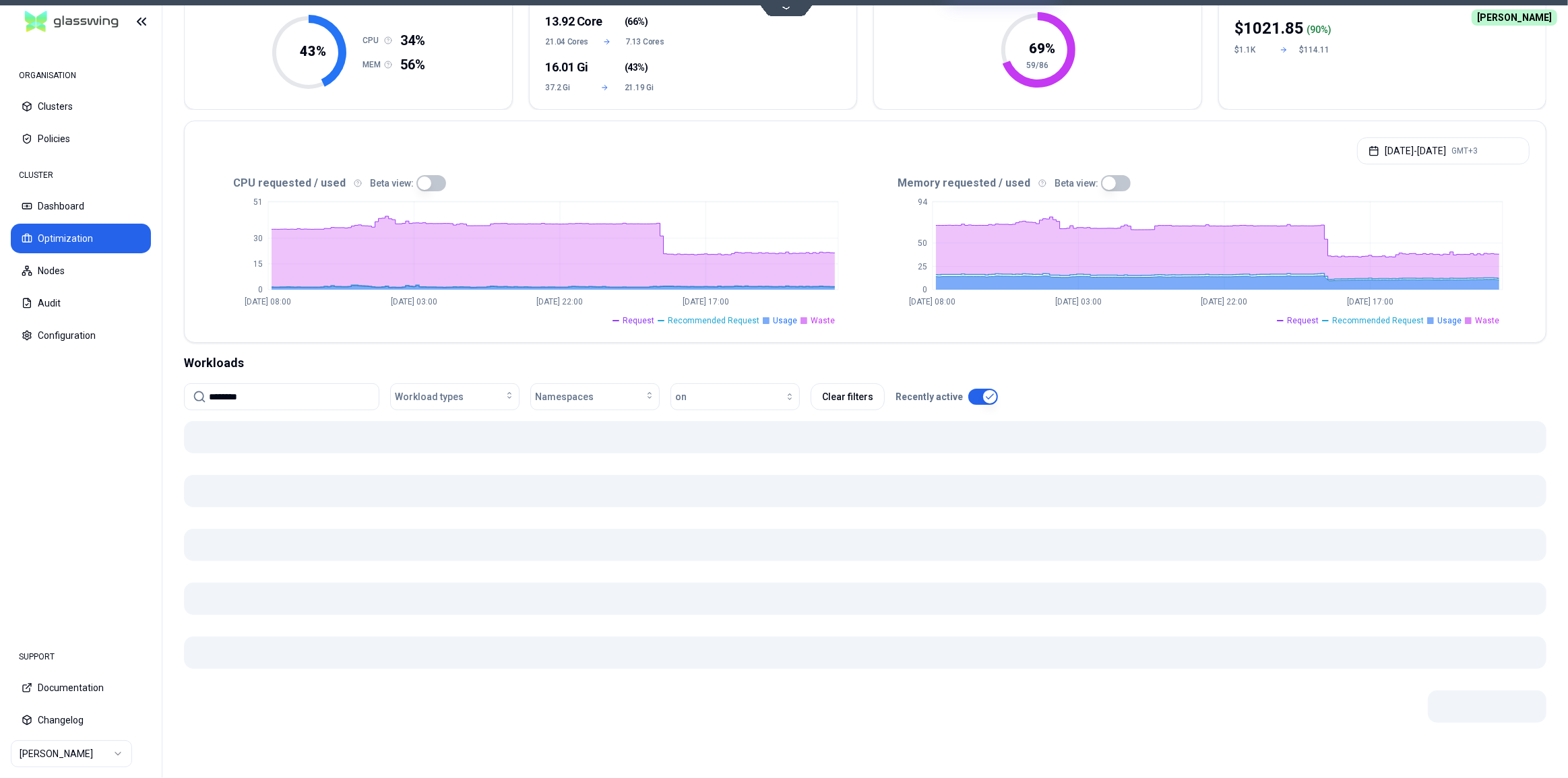
scroll to position [129, 0]
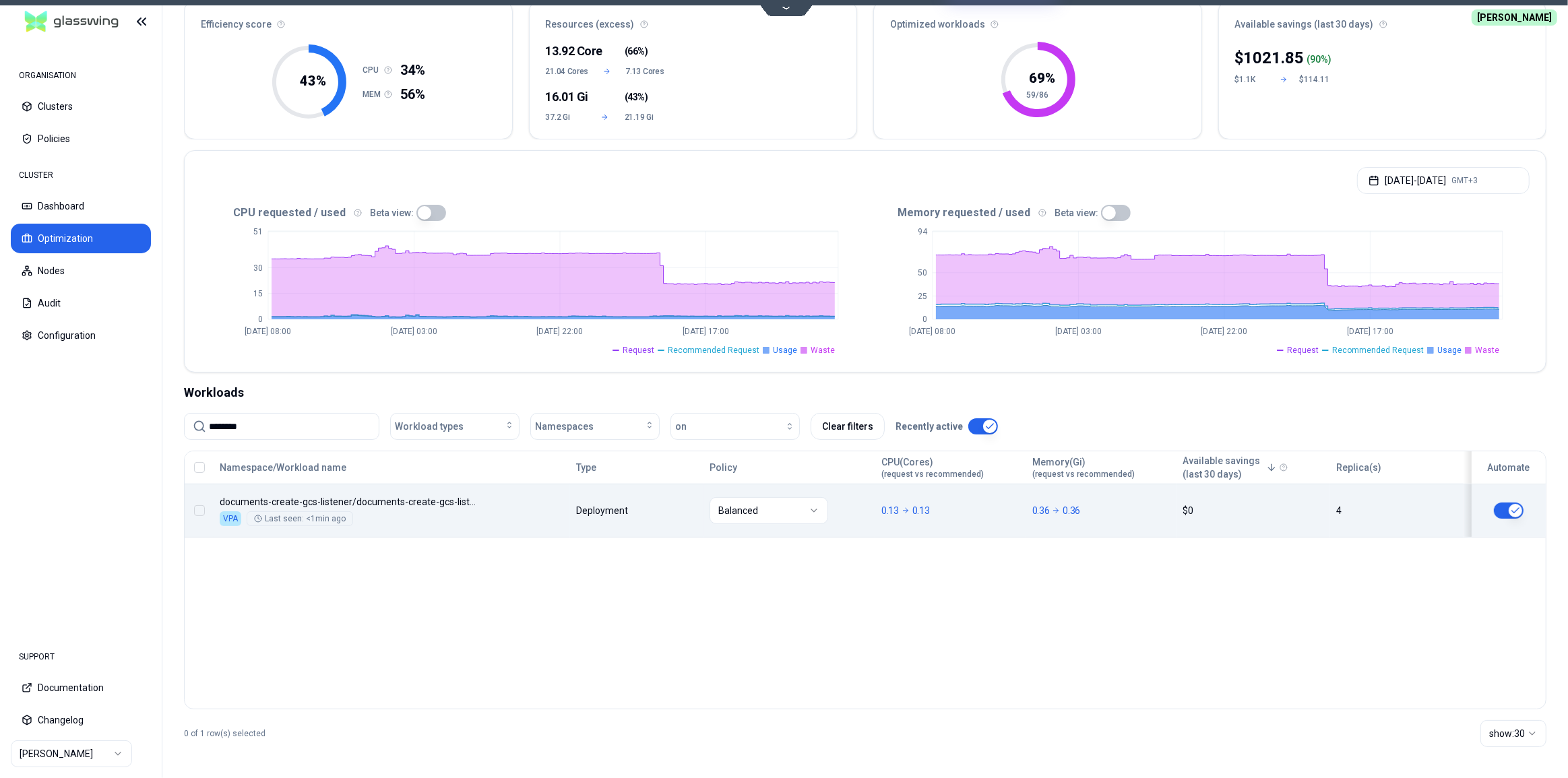
type input "********"
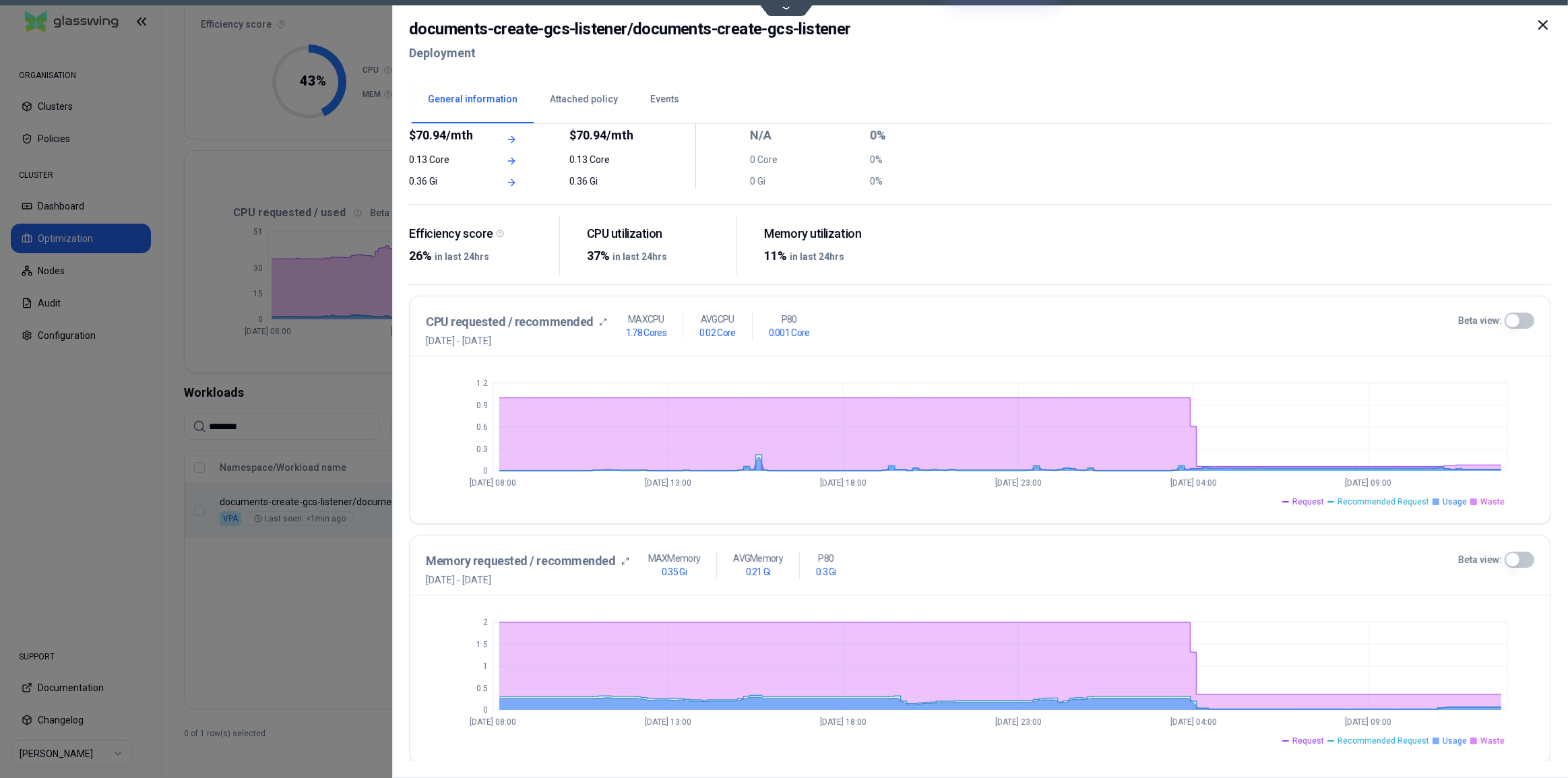
scroll to position [121, 0]
click at [1514, 323] on button "Beta view:" at bounding box center [1519, 321] width 30 height 17
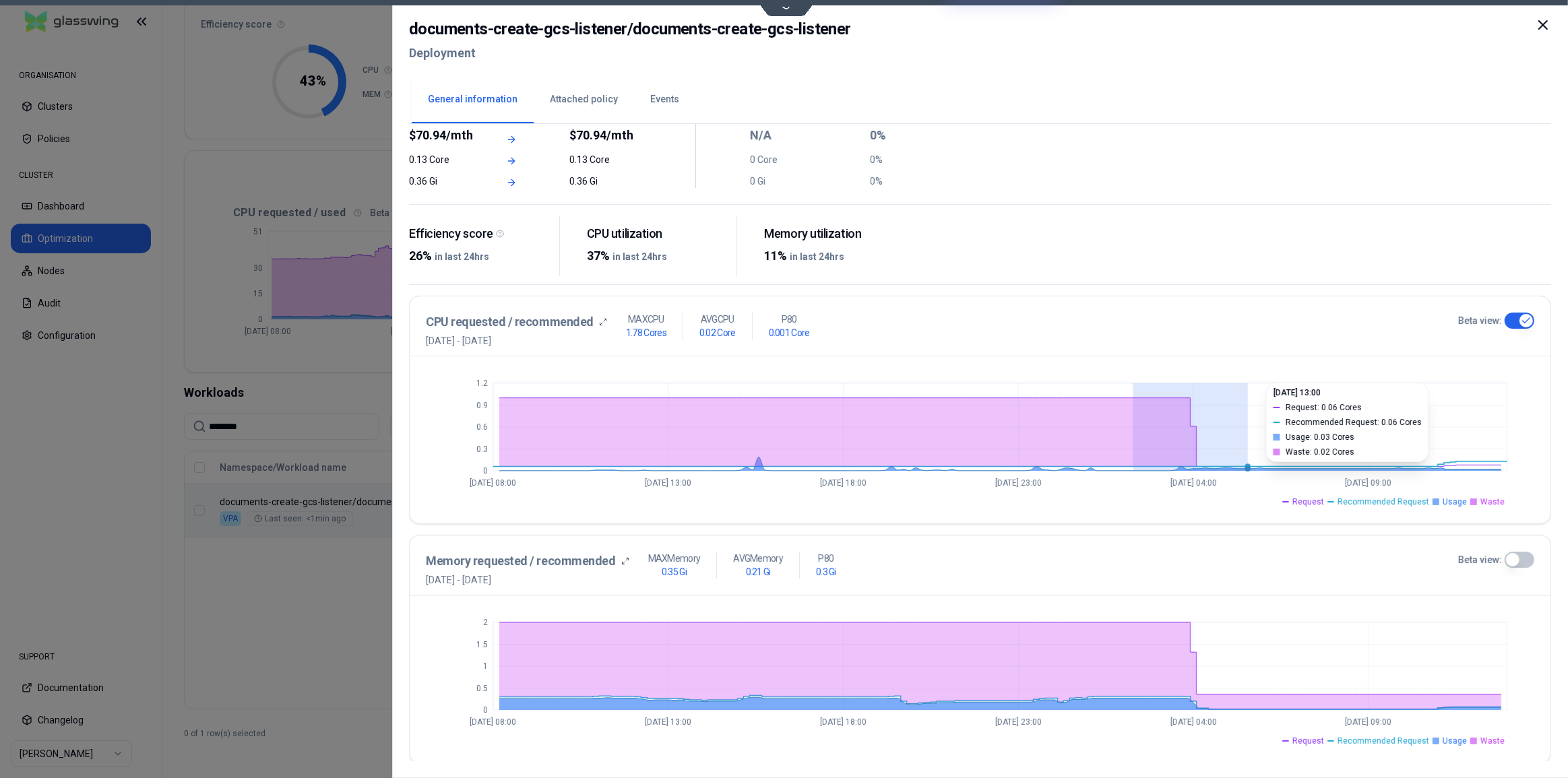
drag, startPoint x: 1136, startPoint y: 387, endPoint x: 1254, endPoint y: 387, distance: 118.0
click at [1254, 387] on icon "0 0.3 0.6 0.9 1.2 Aug 31 08:00 Sep 1 13:00 Sep 2 18:00 Sep 3 23:00 Sep 5 04:00 …" at bounding box center [980, 439] width 1108 height 134
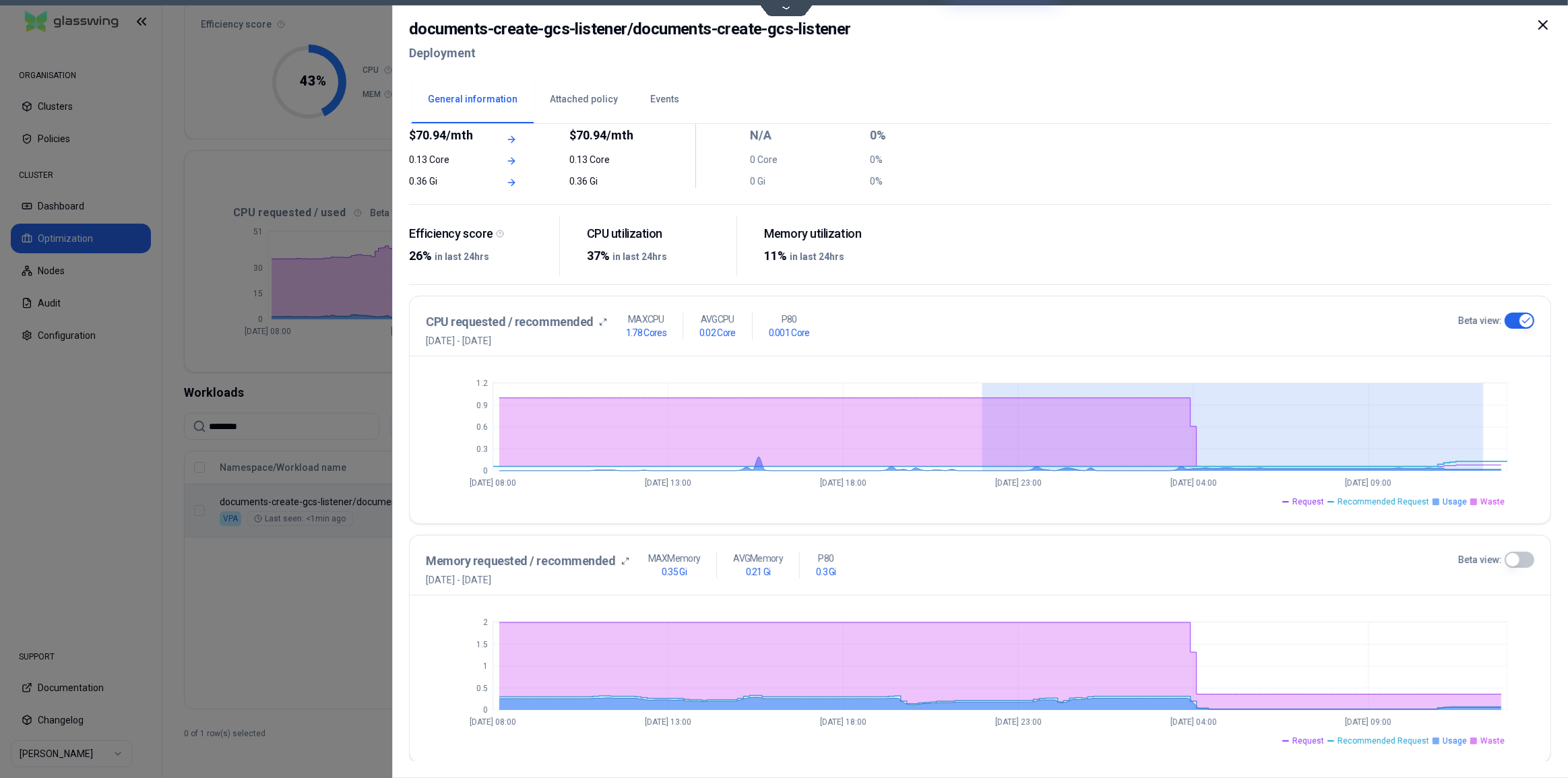
drag, startPoint x: 983, startPoint y: 383, endPoint x: 1580, endPoint y: 395, distance: 597.1
click at [1567, 395] on html "ORGANISATION Clusters Policies CLUSTER Dashboard Optimization Nodes Audit Confi…" at bounding box center [784, 389] width 1568 height 778
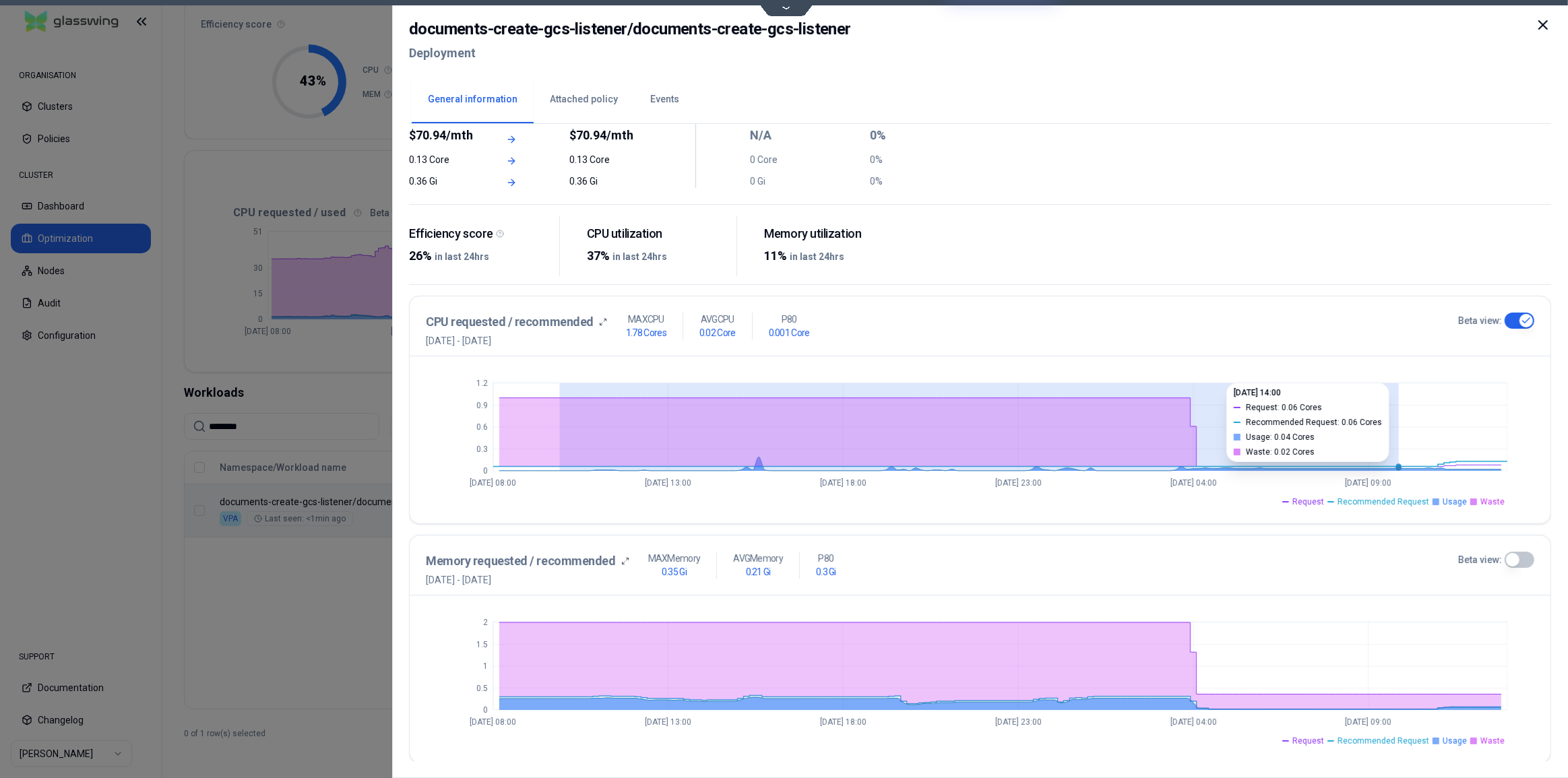
drag, startPoint x: 557, startPoint y: 404, endPoint x: 1414, endPoint y: 436, distance: 857.6
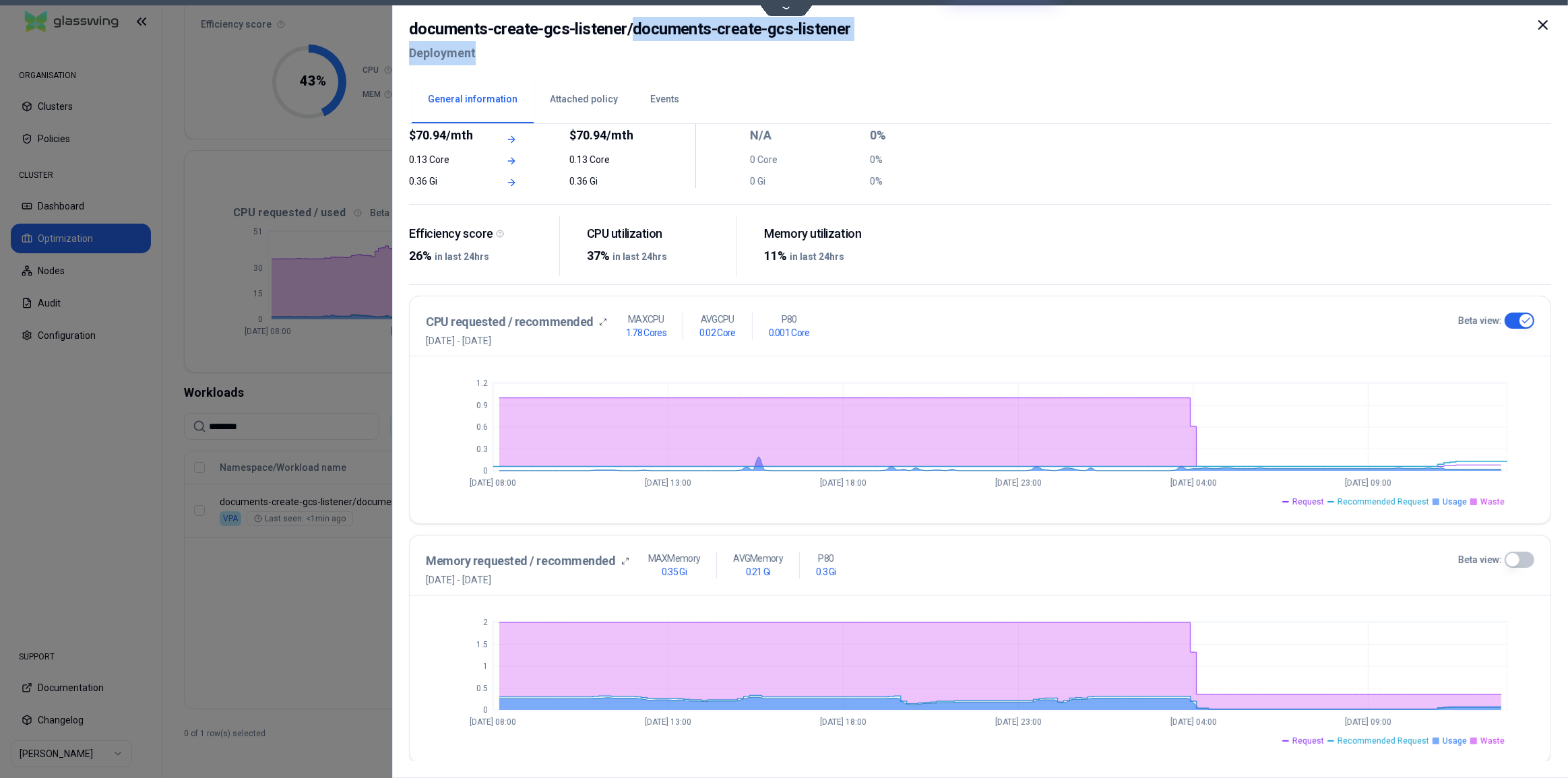
drag, startPoint x: 630, startPoint y: 27, endPoint x: 862, endPoint y: 42, distance: 232.5
click at [862, 42] on div "documents-create-gcs-listener / documents-create-gcs-listener Deployment" at bounding box center [980, 45] width 1142 height 57
click at [864, 42] on div "documents-create-gcs-listener / documents-create-gcs-listener Deployment" at bounding box center [980, 45] width 1142 height 57
click at [826, 34] on h2 "documents-create-gcs-listener / documents-create-gcs-listener" at bounding box center [631, 28] width 442 height 24
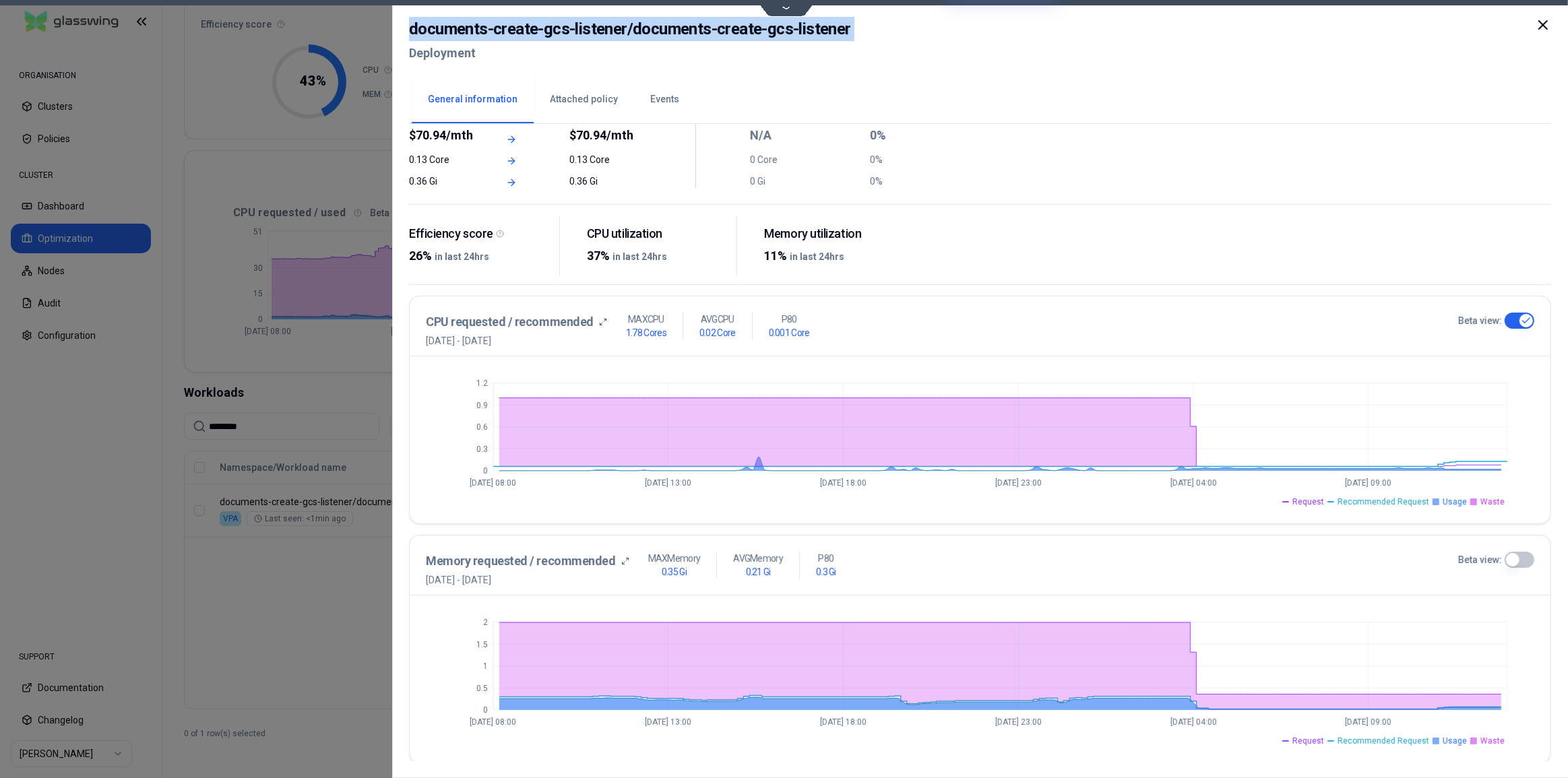
click at [826, 34] on h2 "documents-create-gcs-listener / documents-create-gcs-listener" at bounding box center [631, 28] width 442 height 24
click at [862, 27] on div "documents-create-gcs-listener / documents-create-gcs-listener Deployment" at bounding box center [980, 45] width 1142 height 57
drag, startPoint x: 849, startPoint y: 27, endPoint x: 631, endPoint y: 36, distance: 218.2
click at [631, 36] on div "documents-create-gcs-listener / documents-create-gcs-listener Deployment" at bounding box center [980, 45] width 1142 height 57
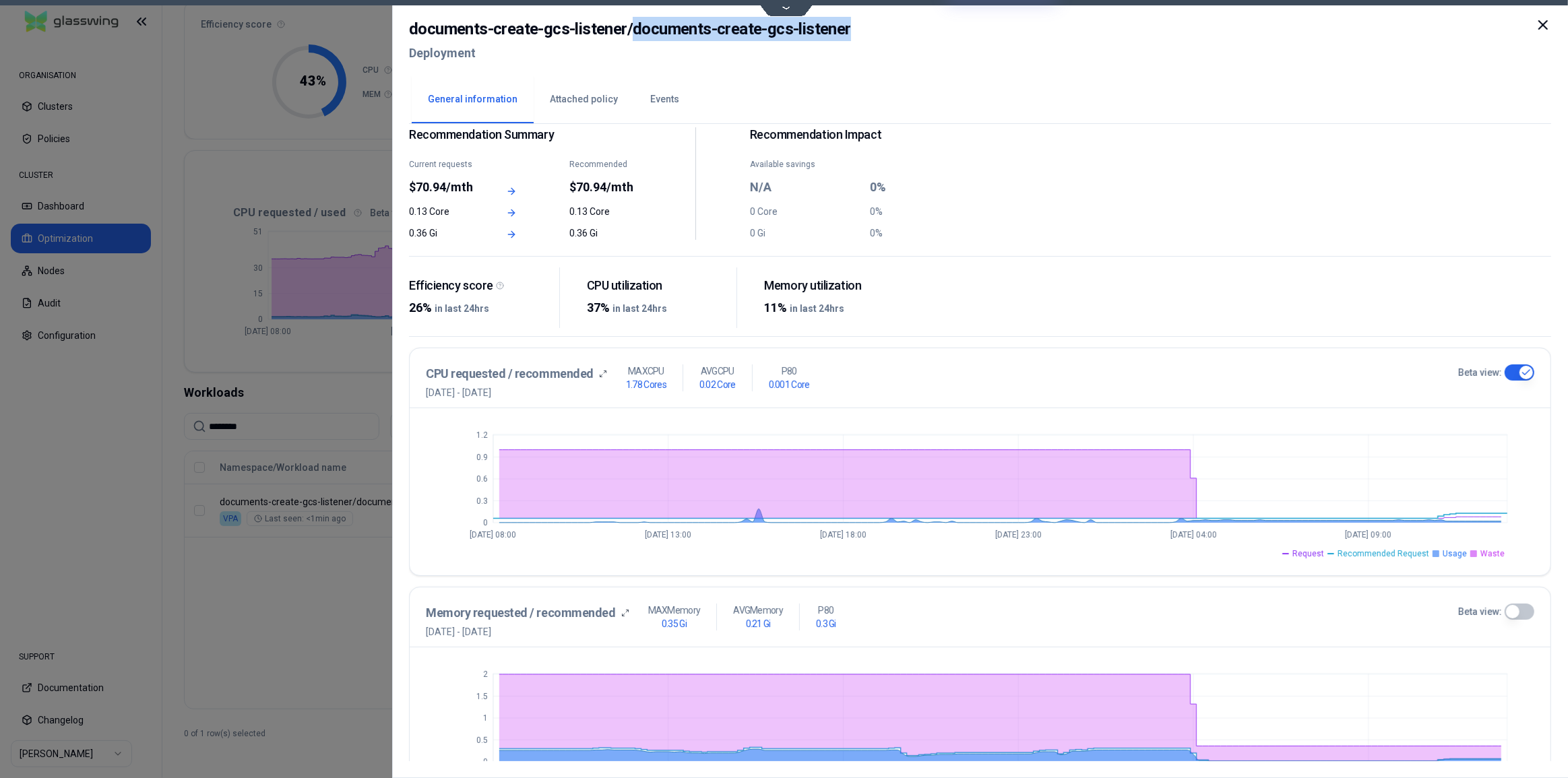
scroll to position [0, 0]
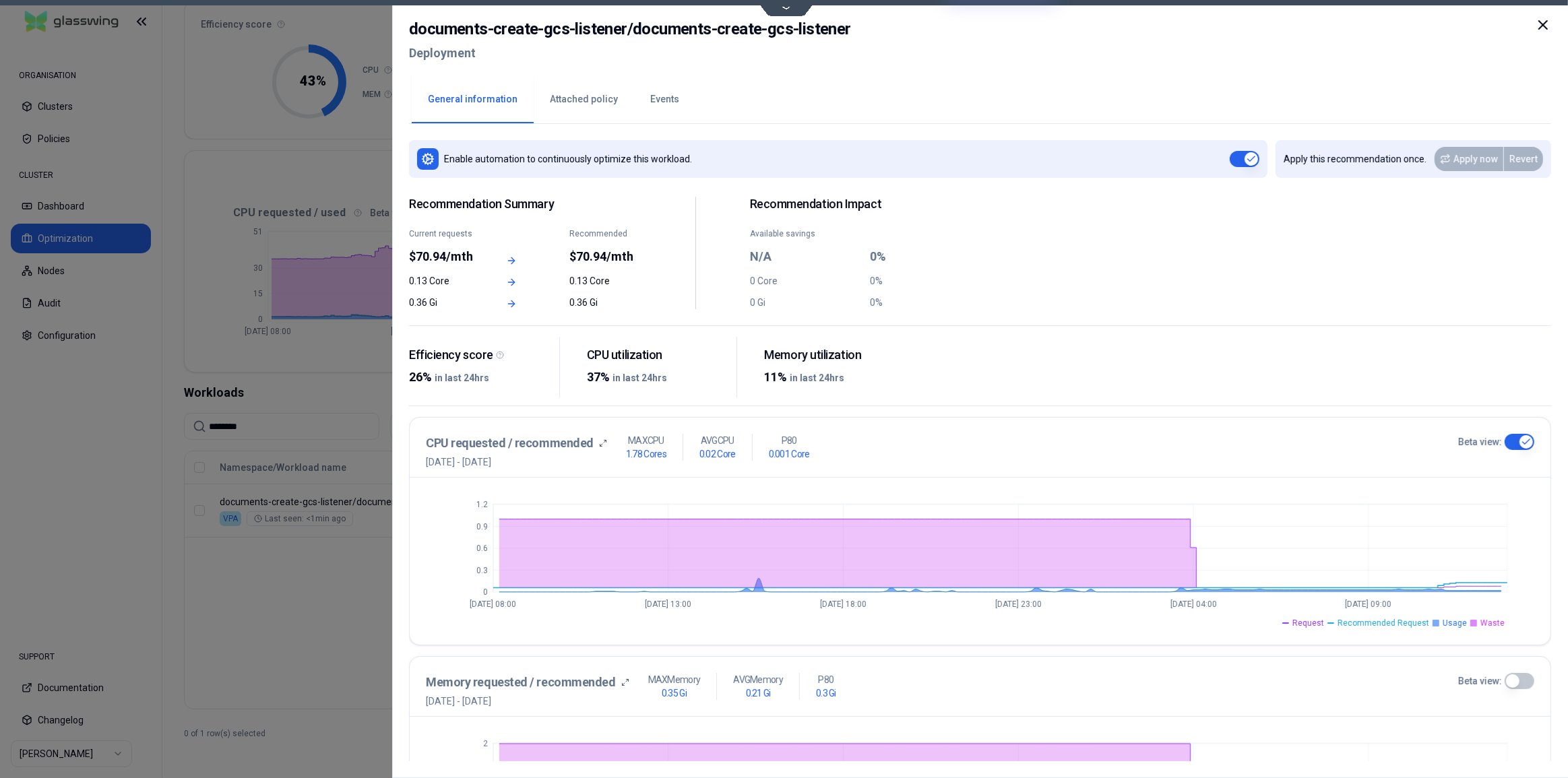
click at [660, 101] on button "Events" at bounding box center [664, 99] width 61 height 47
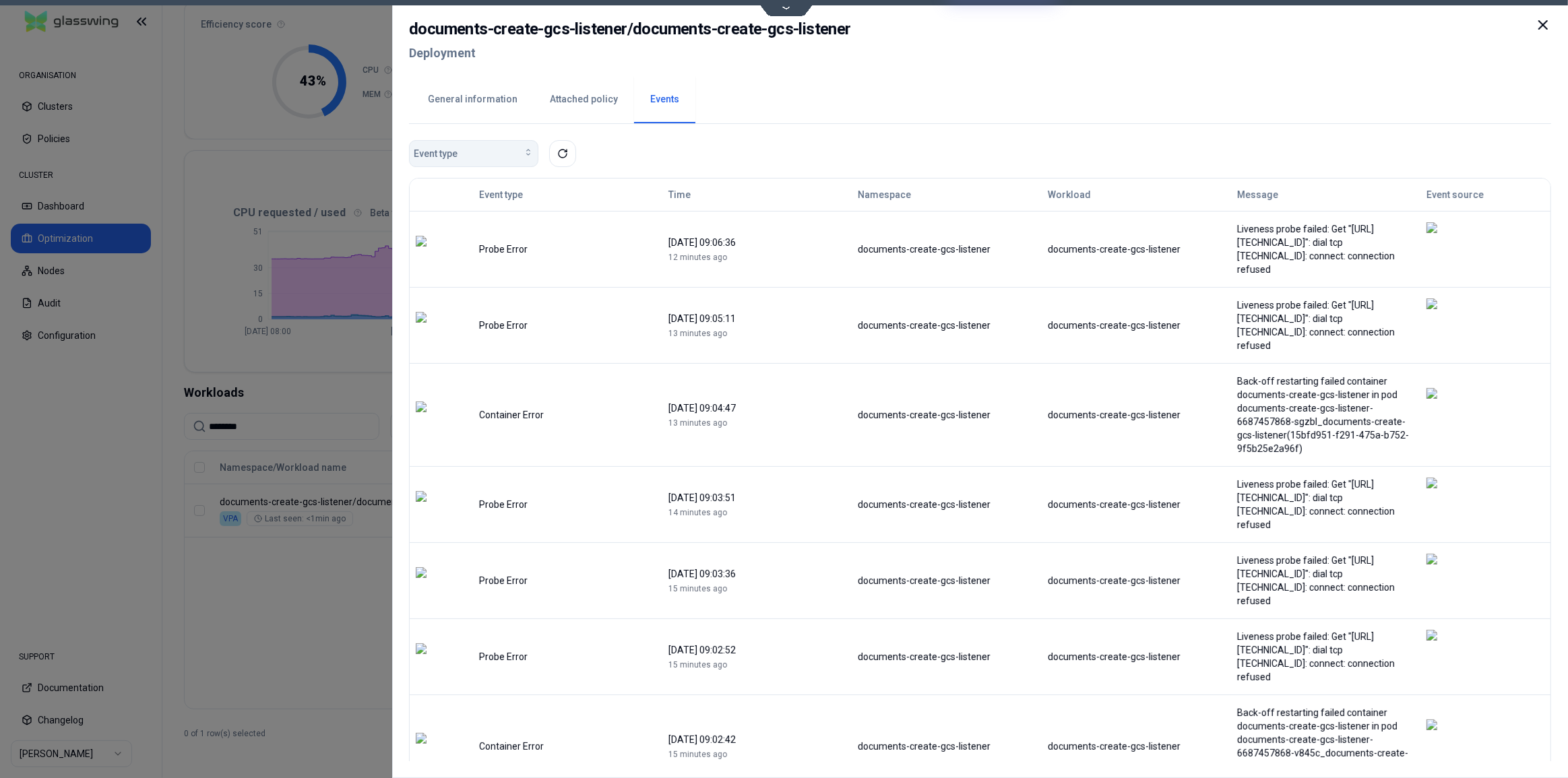
click at [482, 159] on div "Event type" at bounding box center [473, 153] width 120 height 13
click at [485, 182] on span "Automation Status Changed" at bounding box center [475, 184] width 117 height 13
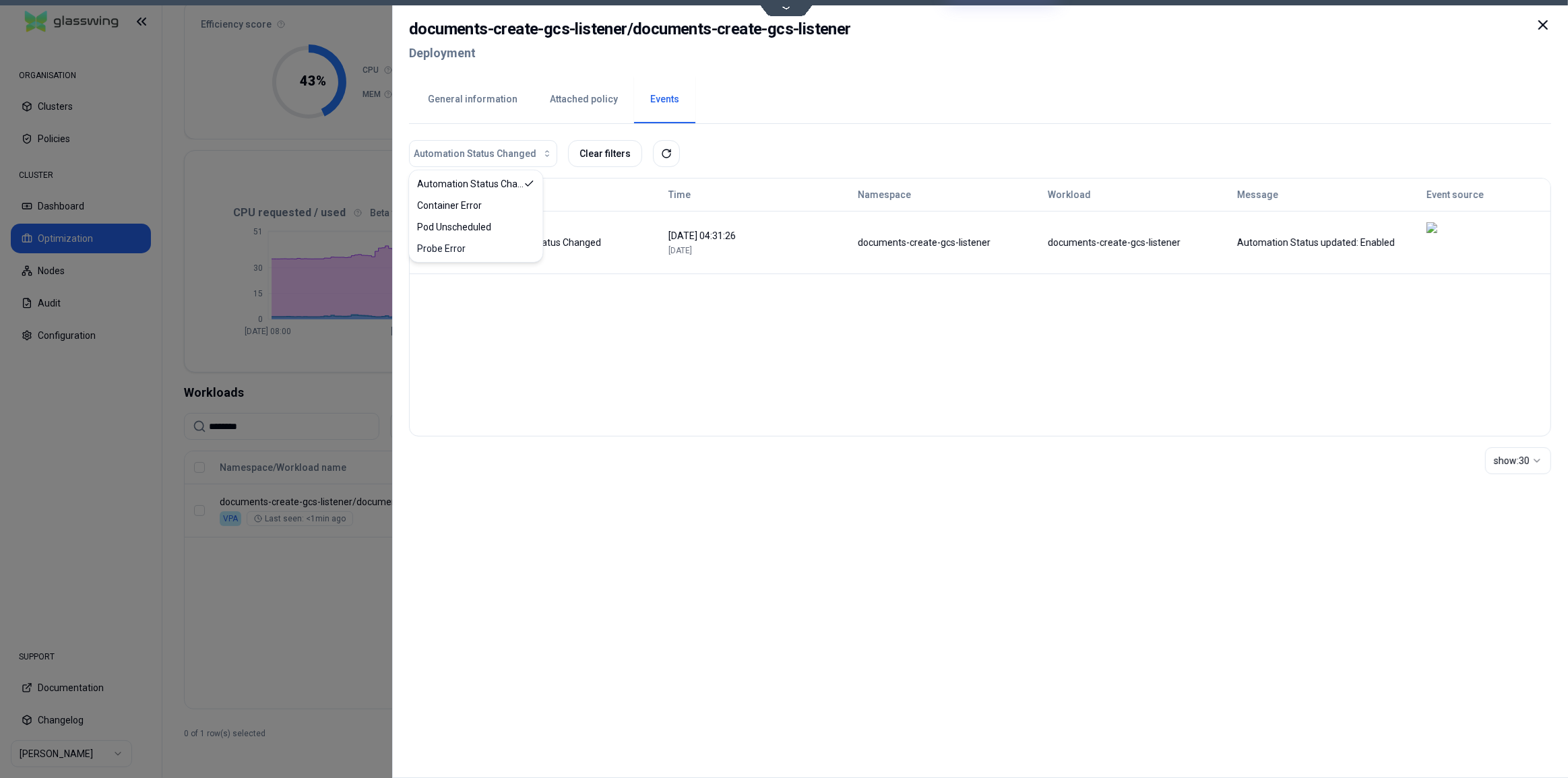
click at [612, 311] on div "Event type Time Namespace Workload Message Event source Automation Status Chang…" at bounding box center [980, 308] width 1142 height 259
drag, startPoint x: 789, startPoint y: 229, endPoint x: 755, endPoint y: 228, distance: 34.0
click at [755, 229] on div "05 September 2025 04:31:26" at bounding box center [757, 236] width 177 height 13
click at [701, 229] on div "05 September 2025 04:31:26" at bounding box center [757, 236] width 177 height 13
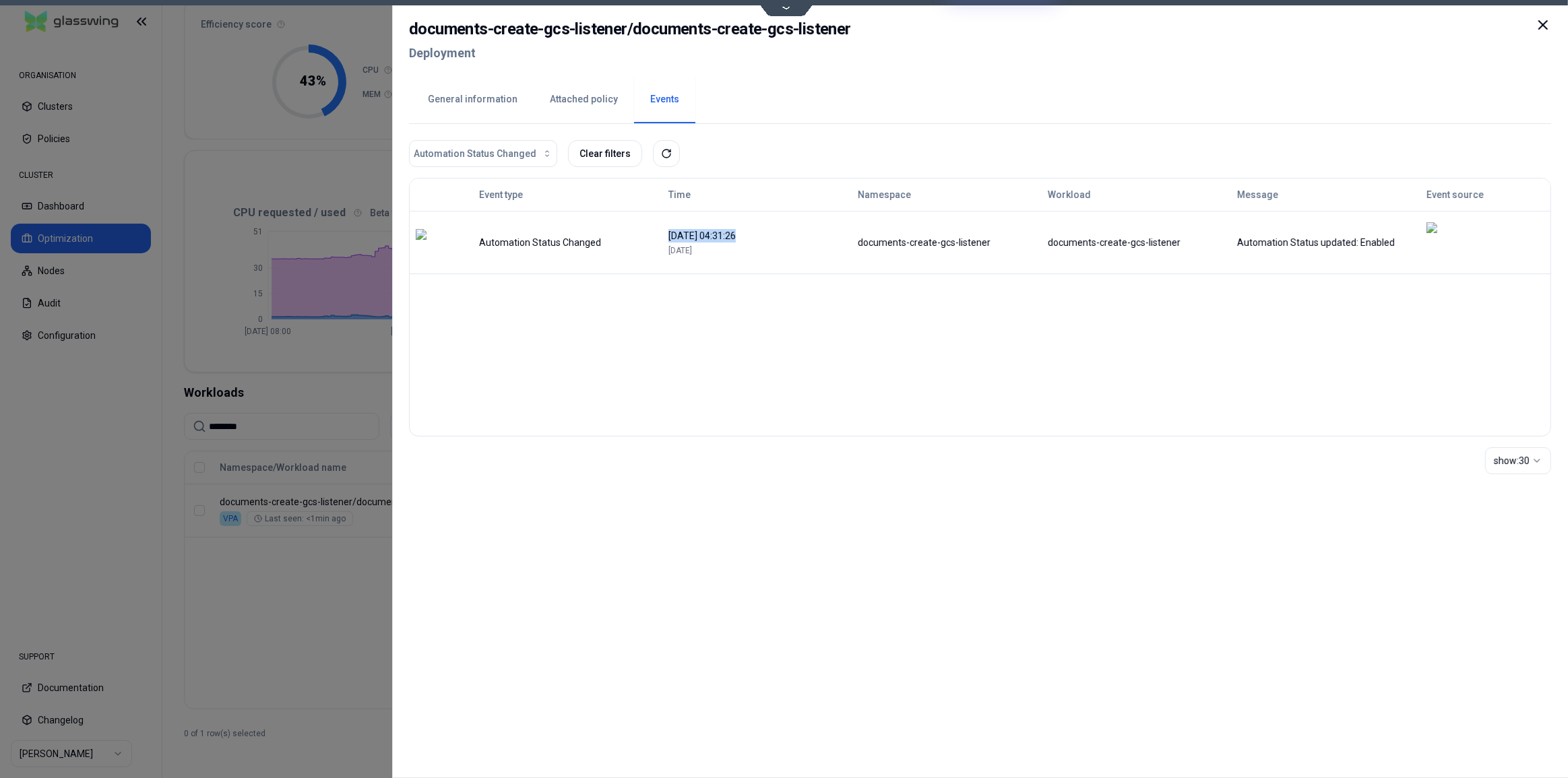
click at [701, 229] on div "05 September 2025 04:31:26" at bounding box center [757, 236] width 177 height 13
copy div "05 September 2025 04:31:26"
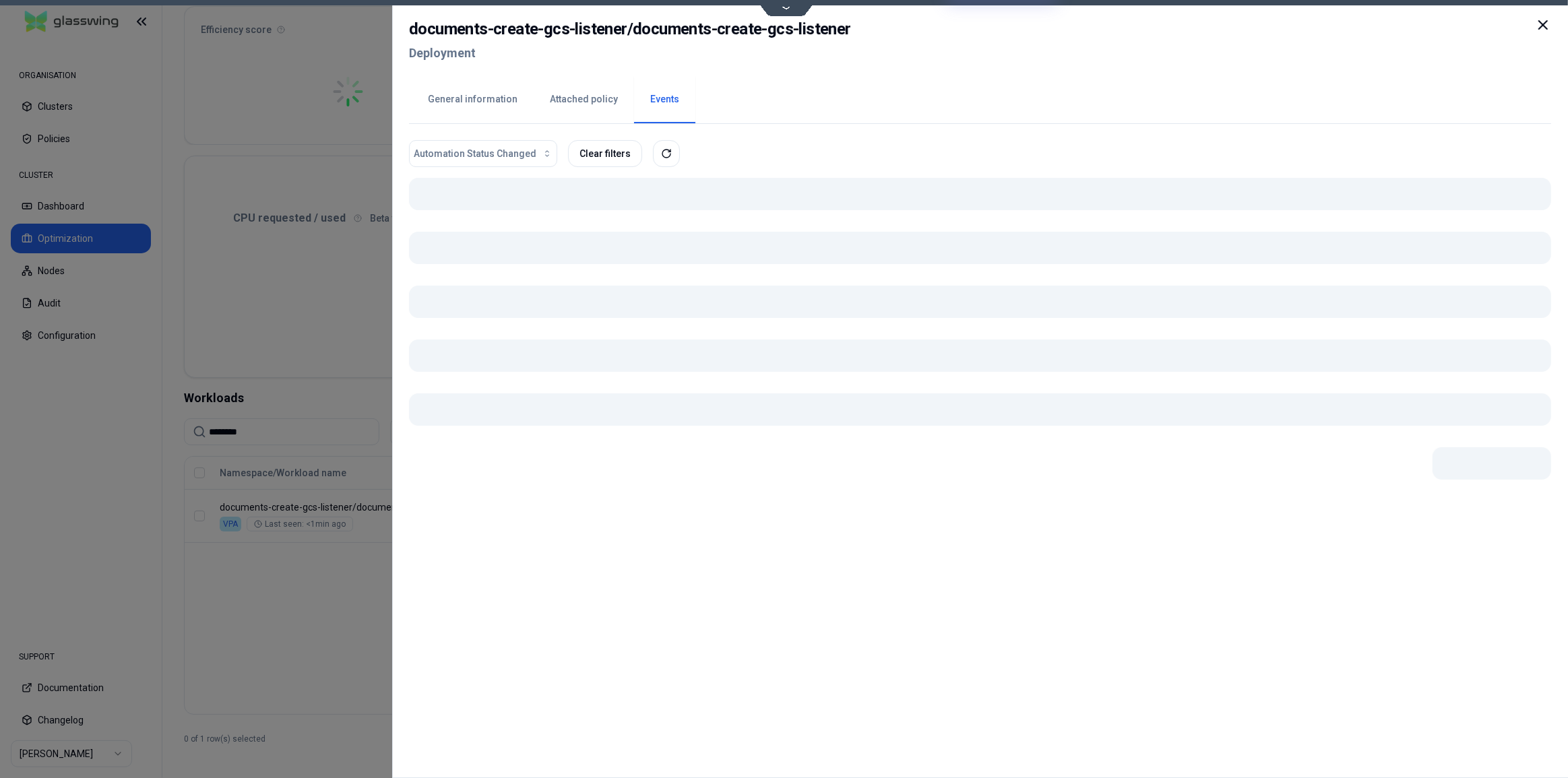
scroll to position [129, 0]
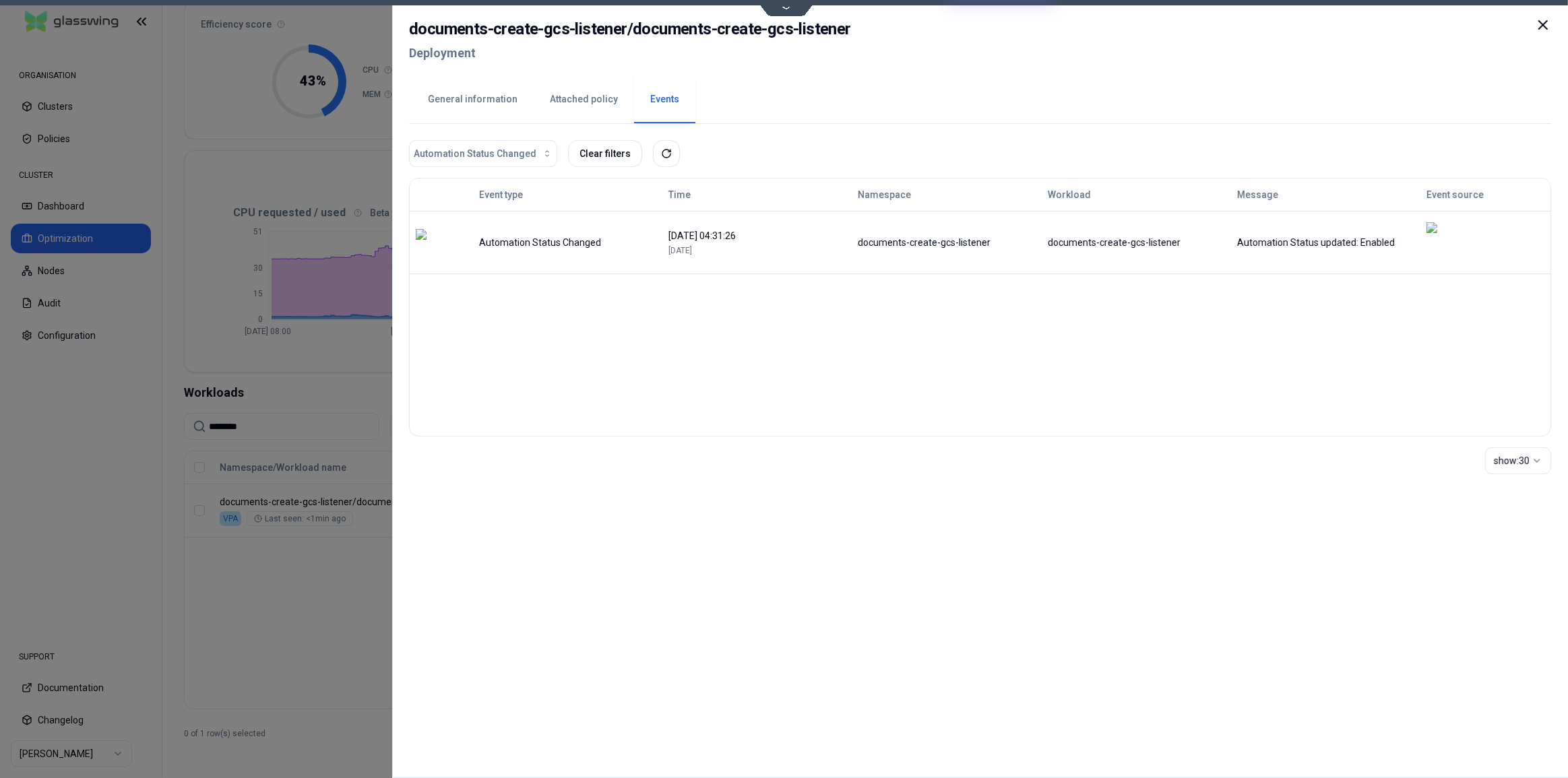
click at [483, 108] on button "General information" at bounding box center [473, 99] width 122 height 47
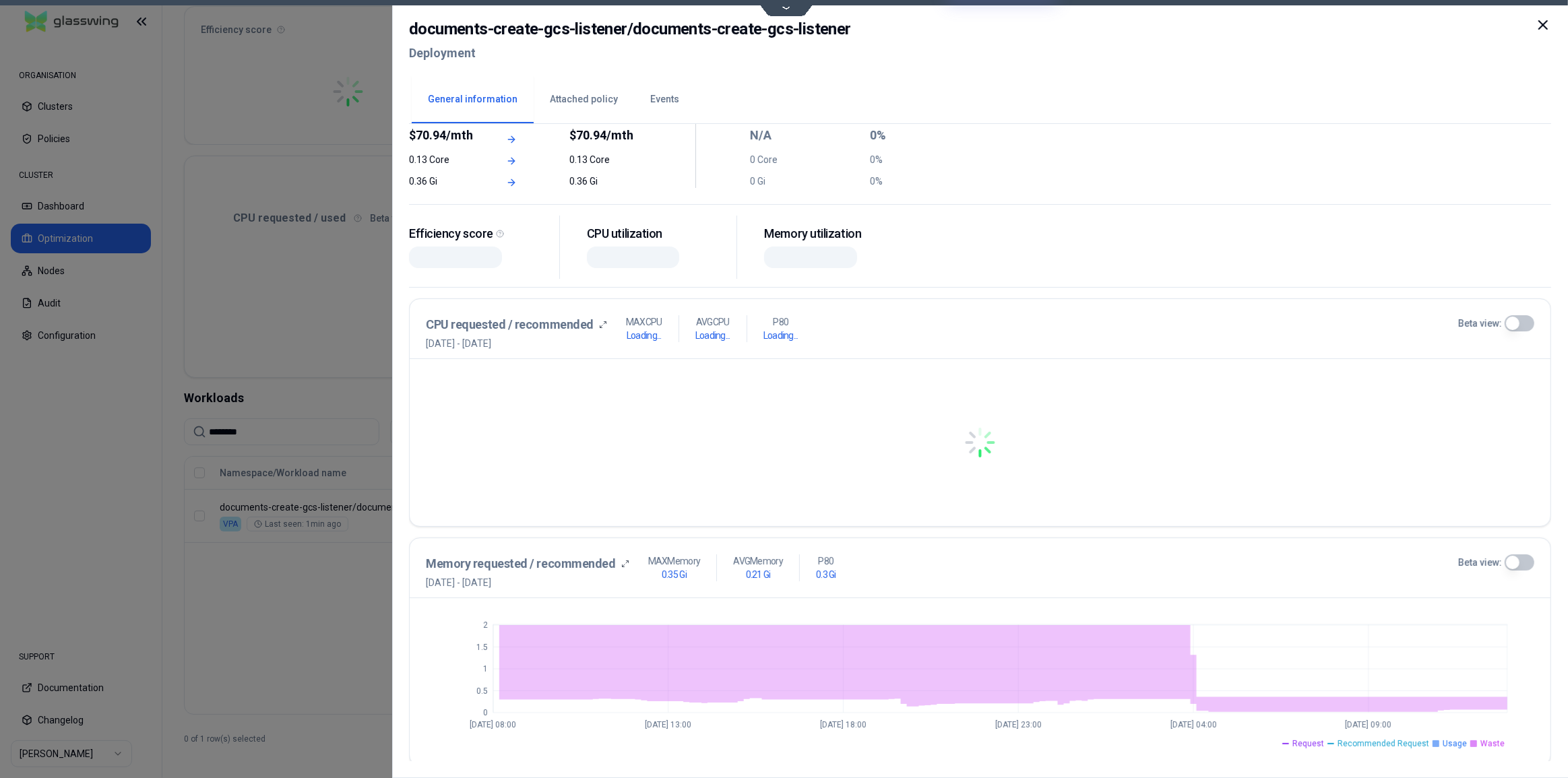
scroll to position [129, 0]
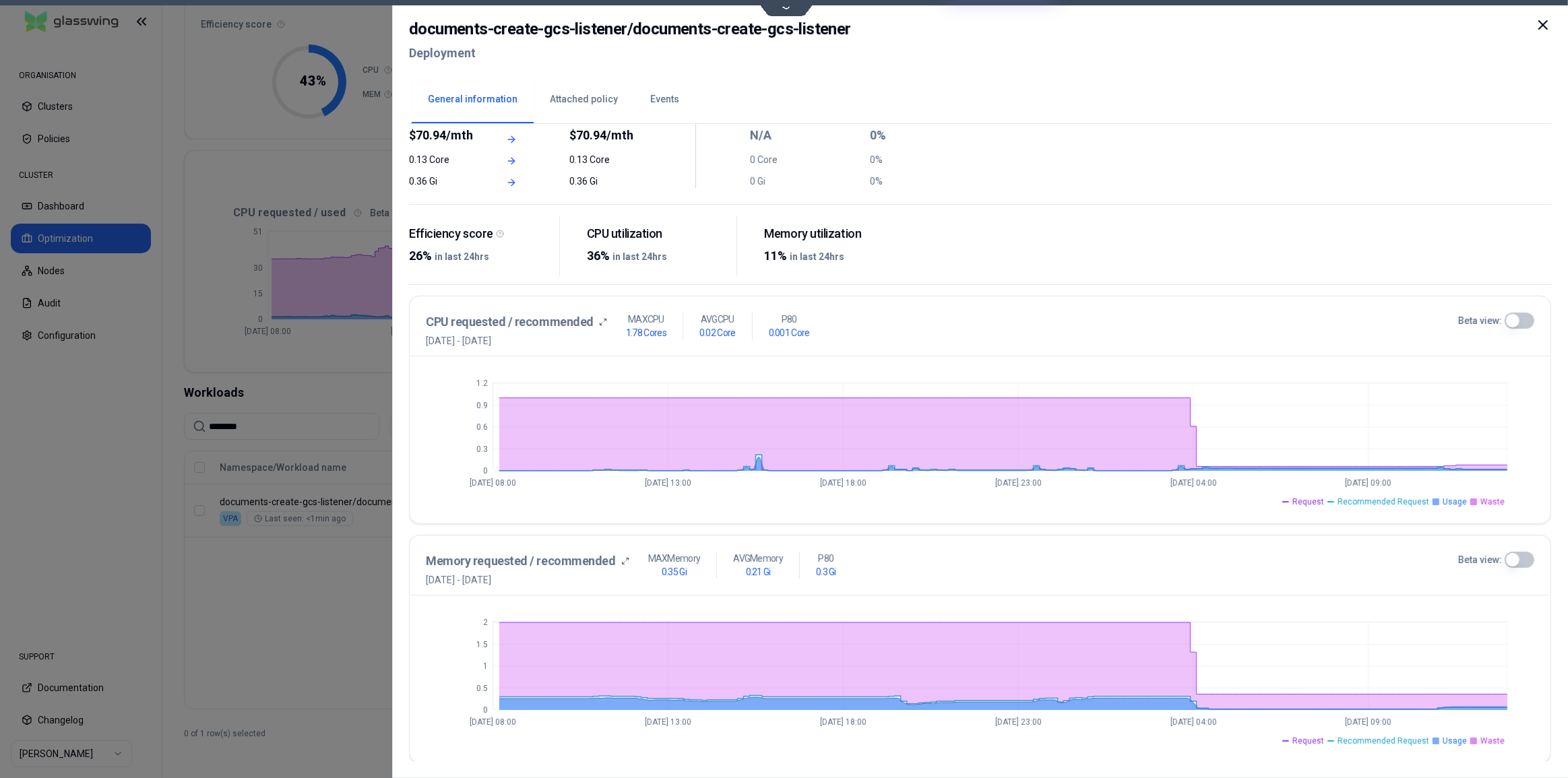
click at [1544, 27] on icon at bounding box center [1543, 25] width 17 height 17
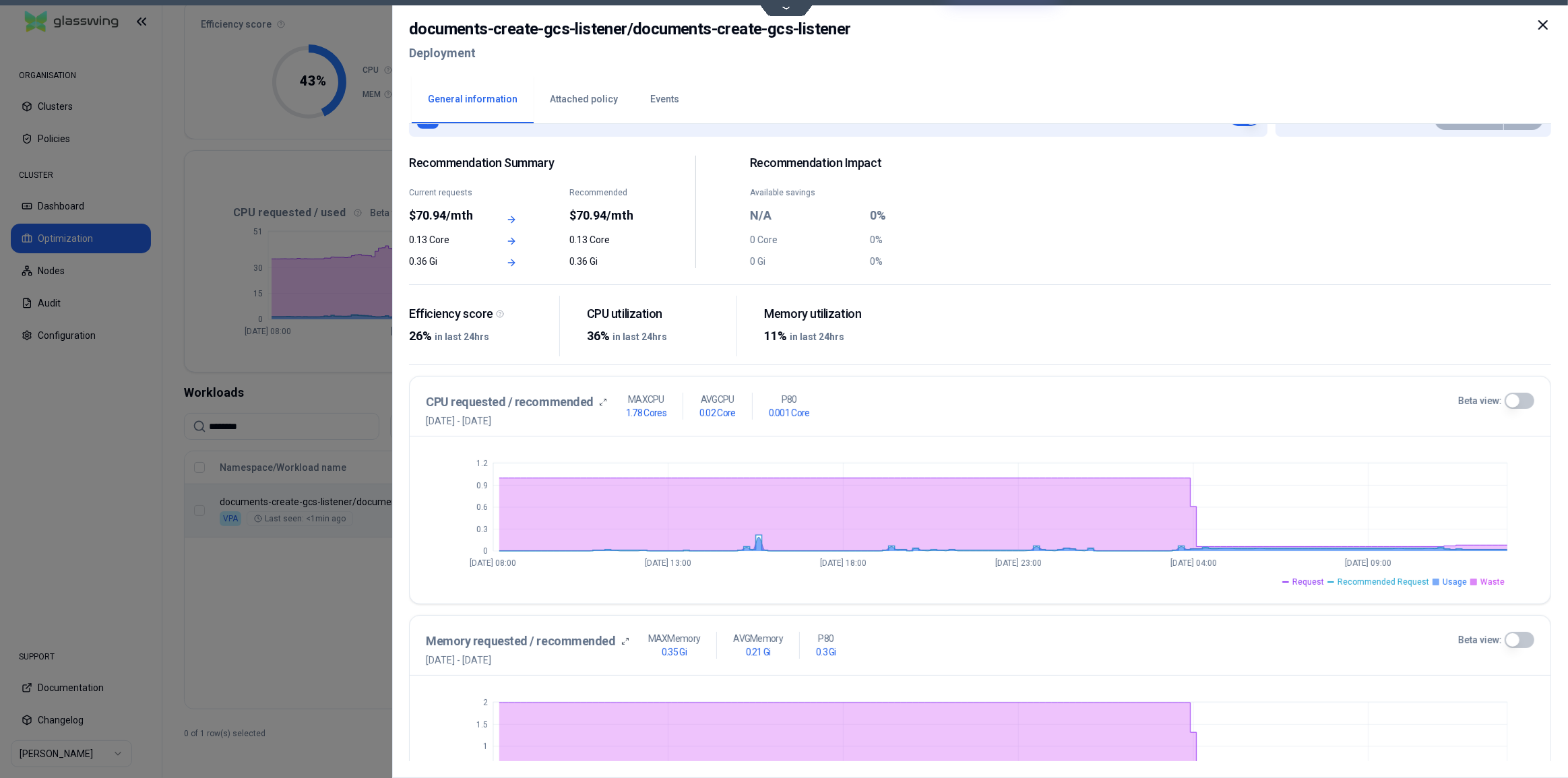
scroll to position [121, 0]
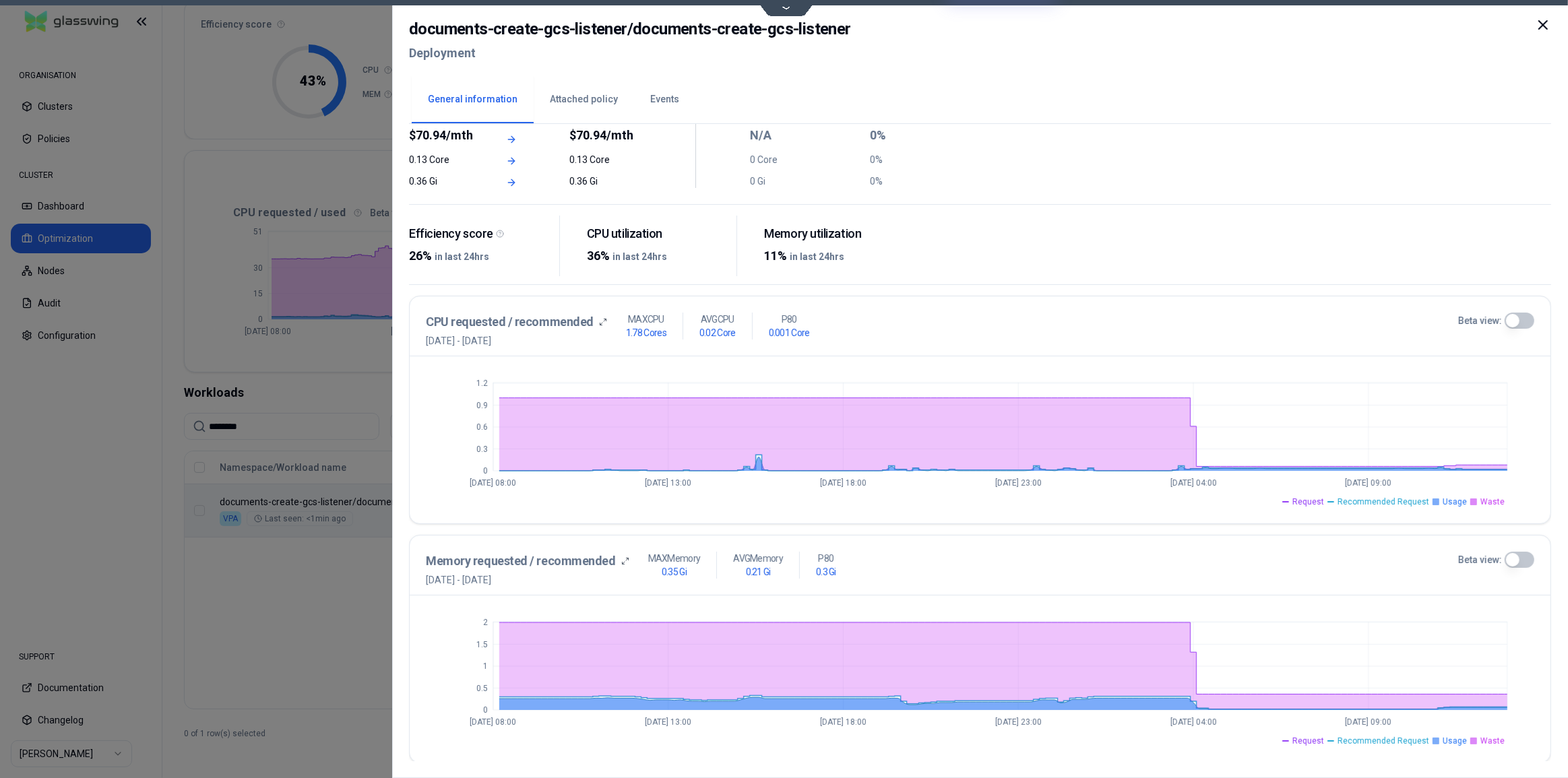
click at [1521, 321] on button "Beta view:" at bounding box center [1519, 321] width 30 height 17
click at [1363, 502] on span "Recommended Request" at bounding box center [1383, 502] width 92 height 11
click at [1312, 502] on span "Request" at bounding box center [1308, 502] width 31 height 11
click at [1445, 498] on span "Usage" at bounding box center [1454, 502] width 24 height 11
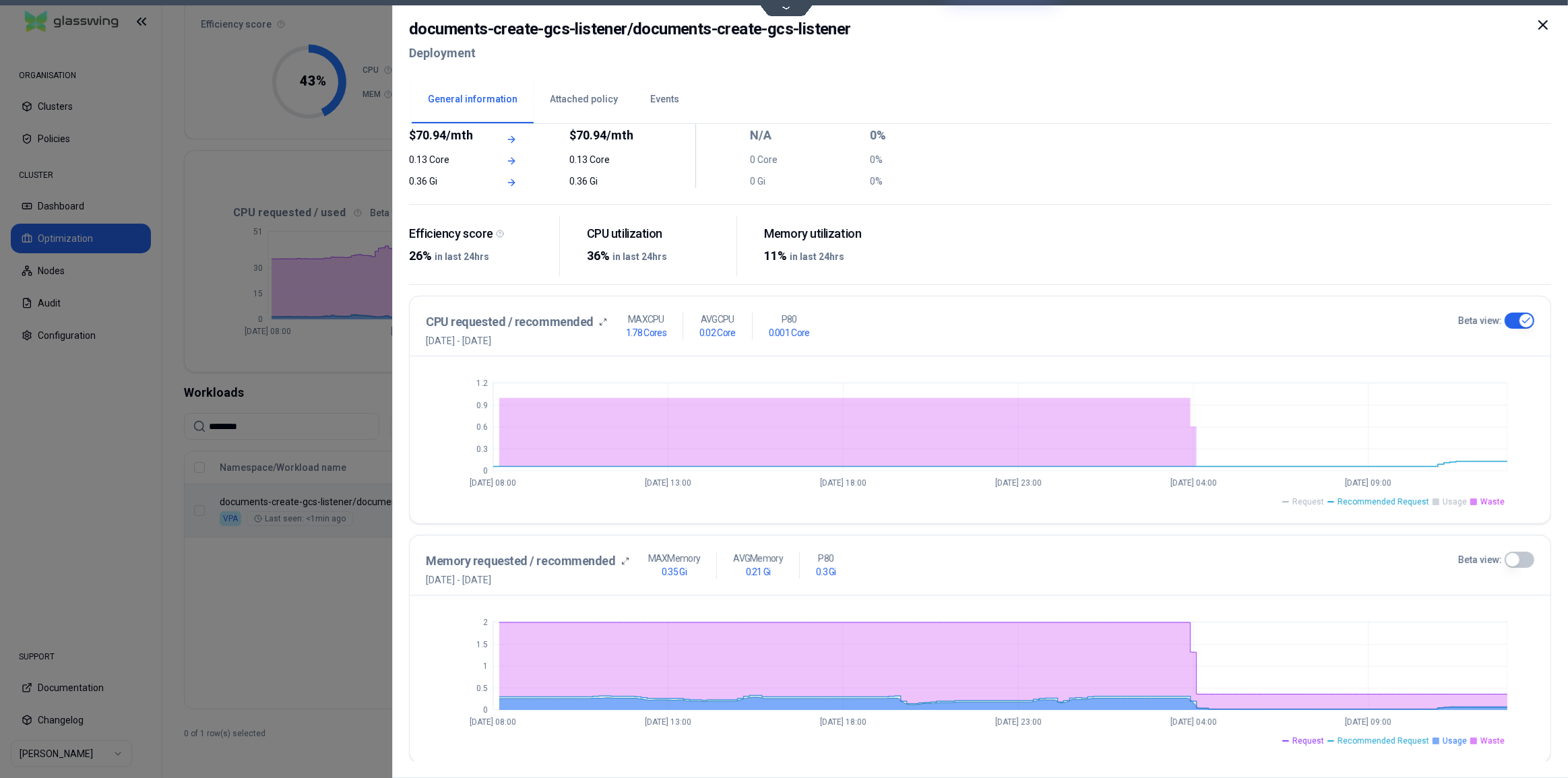
click at [1495, 500] on span "Waste" at bounding box center [1492, 502] width 24 height 11
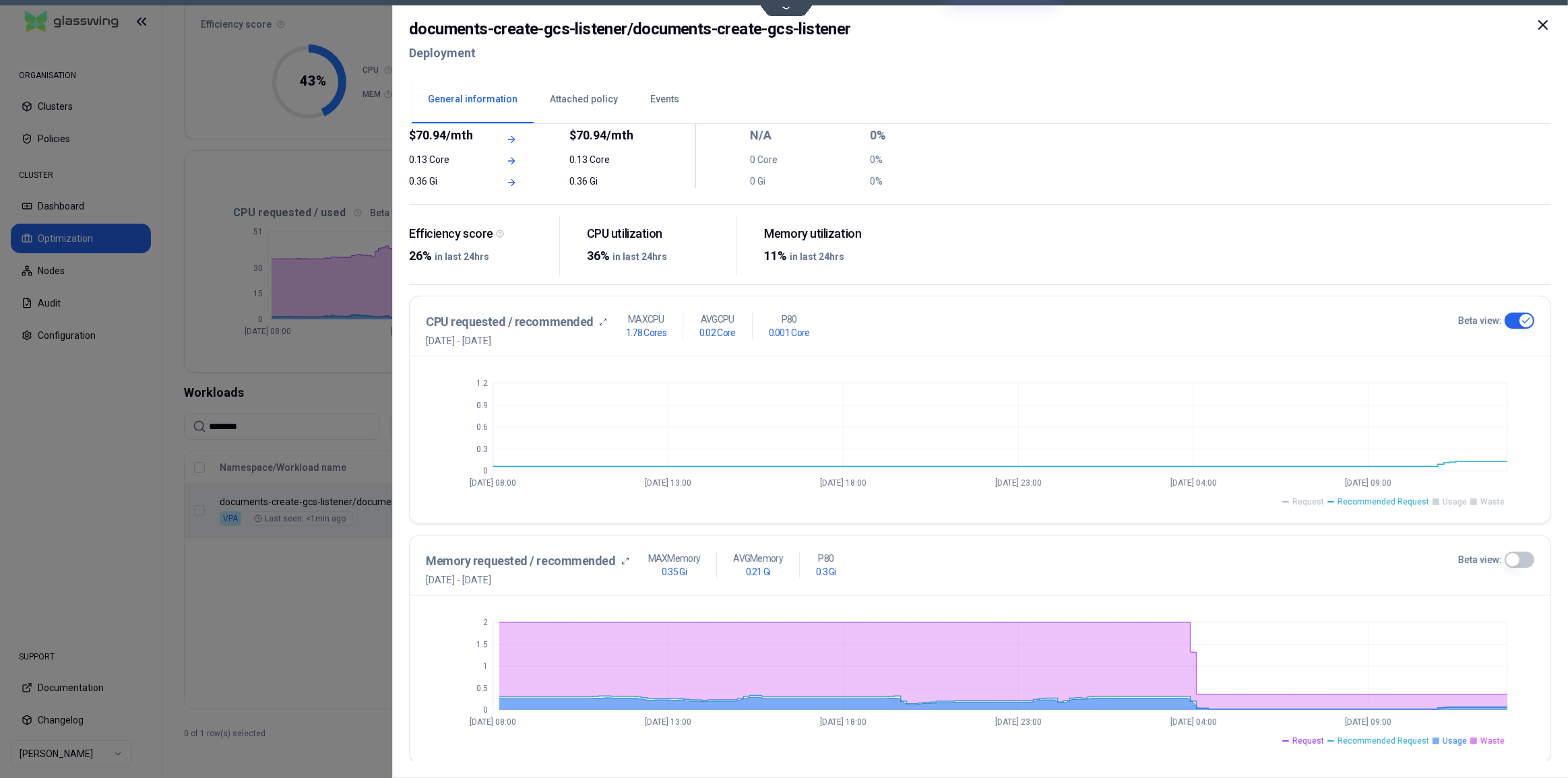
click at [1401, 502] on span "Recommended Request" at bounding box center [1383, 502] width 92 height 11
click at [1318, 739] on span "Request" at bounding box center [1308, 741] width 31 height 11
drag, startPoint x: 1445, startPoint y: 736, endPoint x: 1477, endPoint y: 735, distance: 32.0
click at [1446, 736] on span "Usage" at bounding box center [1454, 741] width 24 height 11
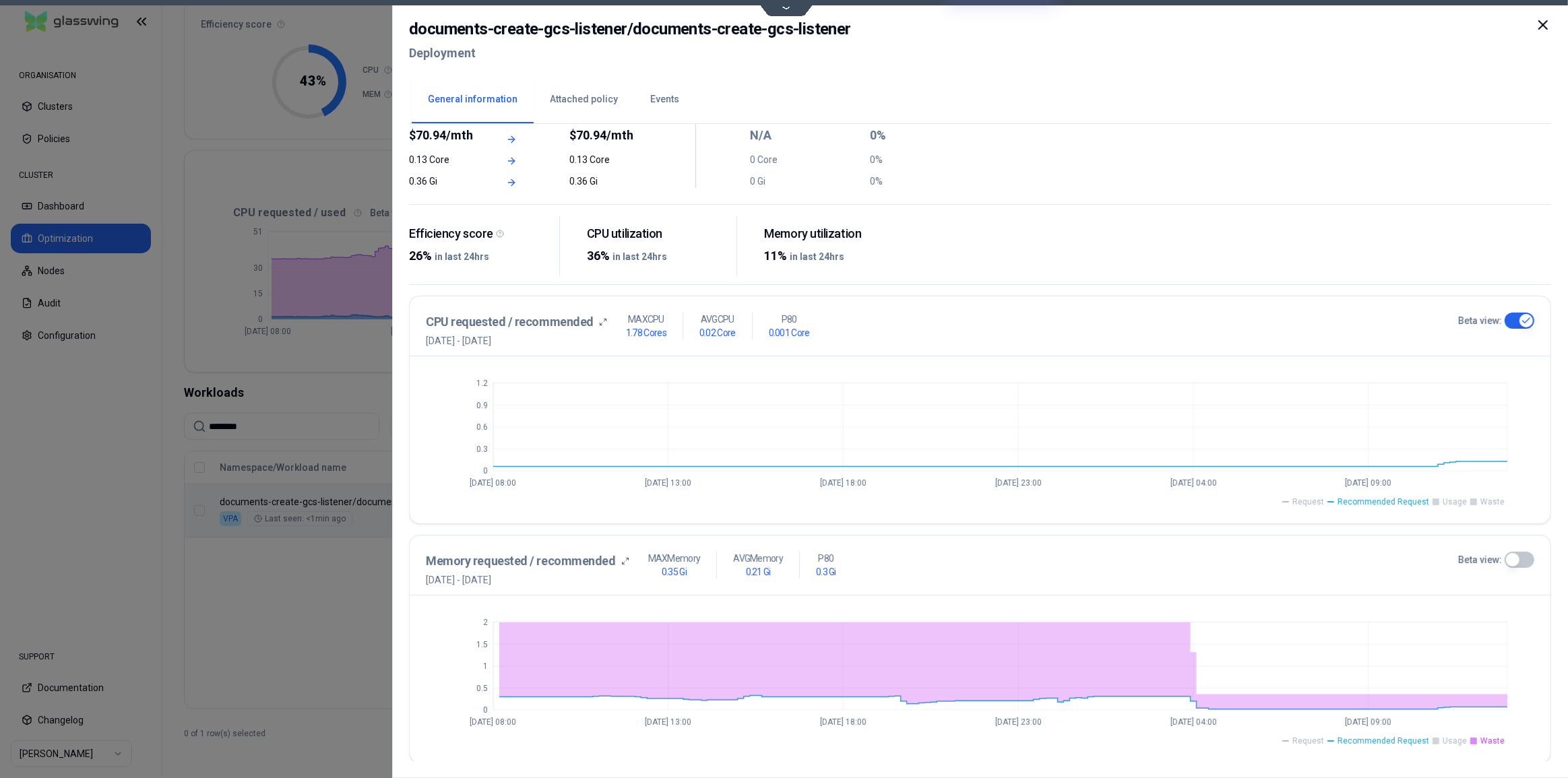
click at [1503, 736] on span "Waste" at bounding box center [1492, 741] width 24 height 11
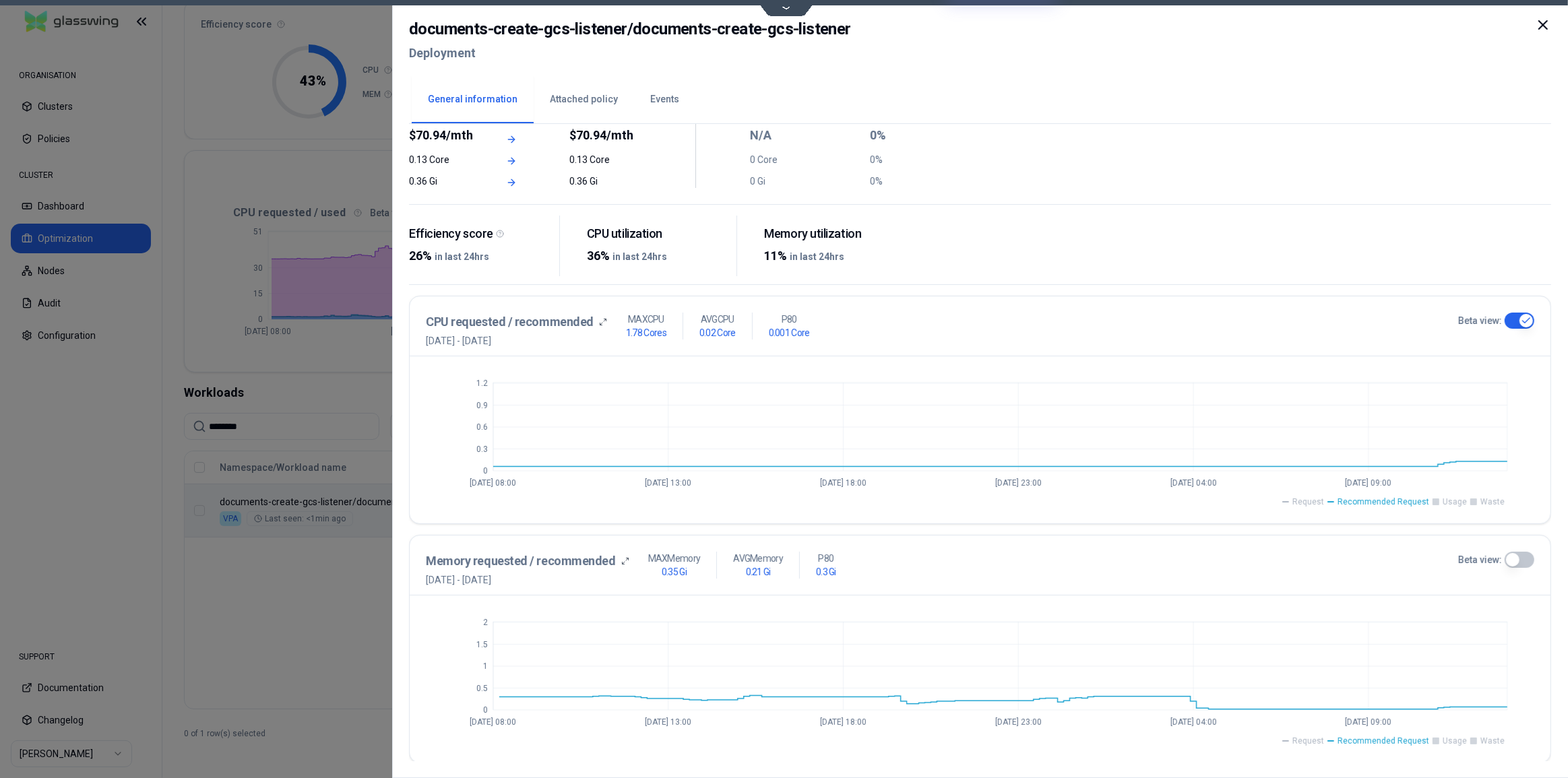
click at [1521, 559] on button "Beta view:" at bounding box center [1519, 560] width 30 height 17
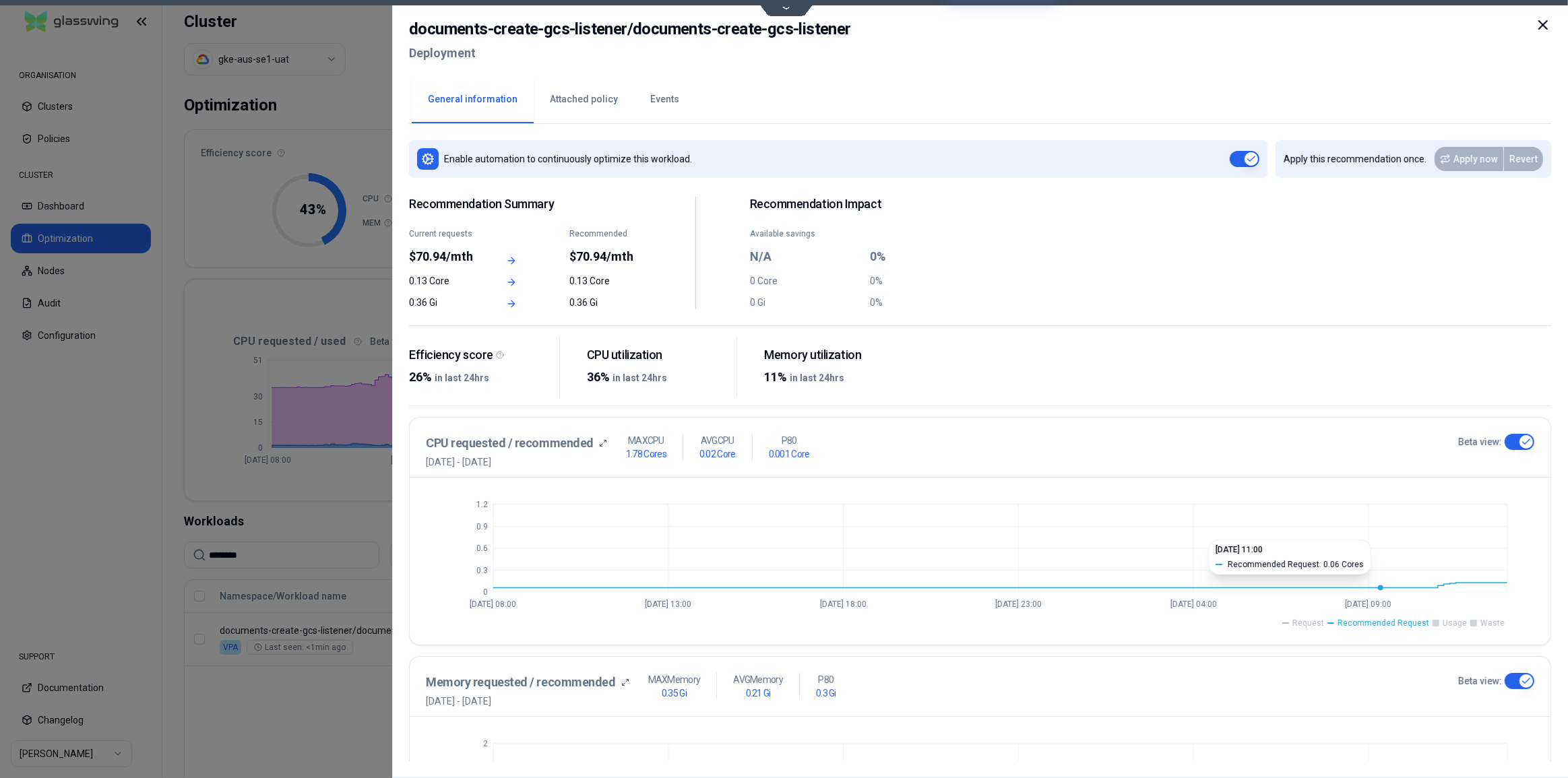
scroll to position [121, 0]
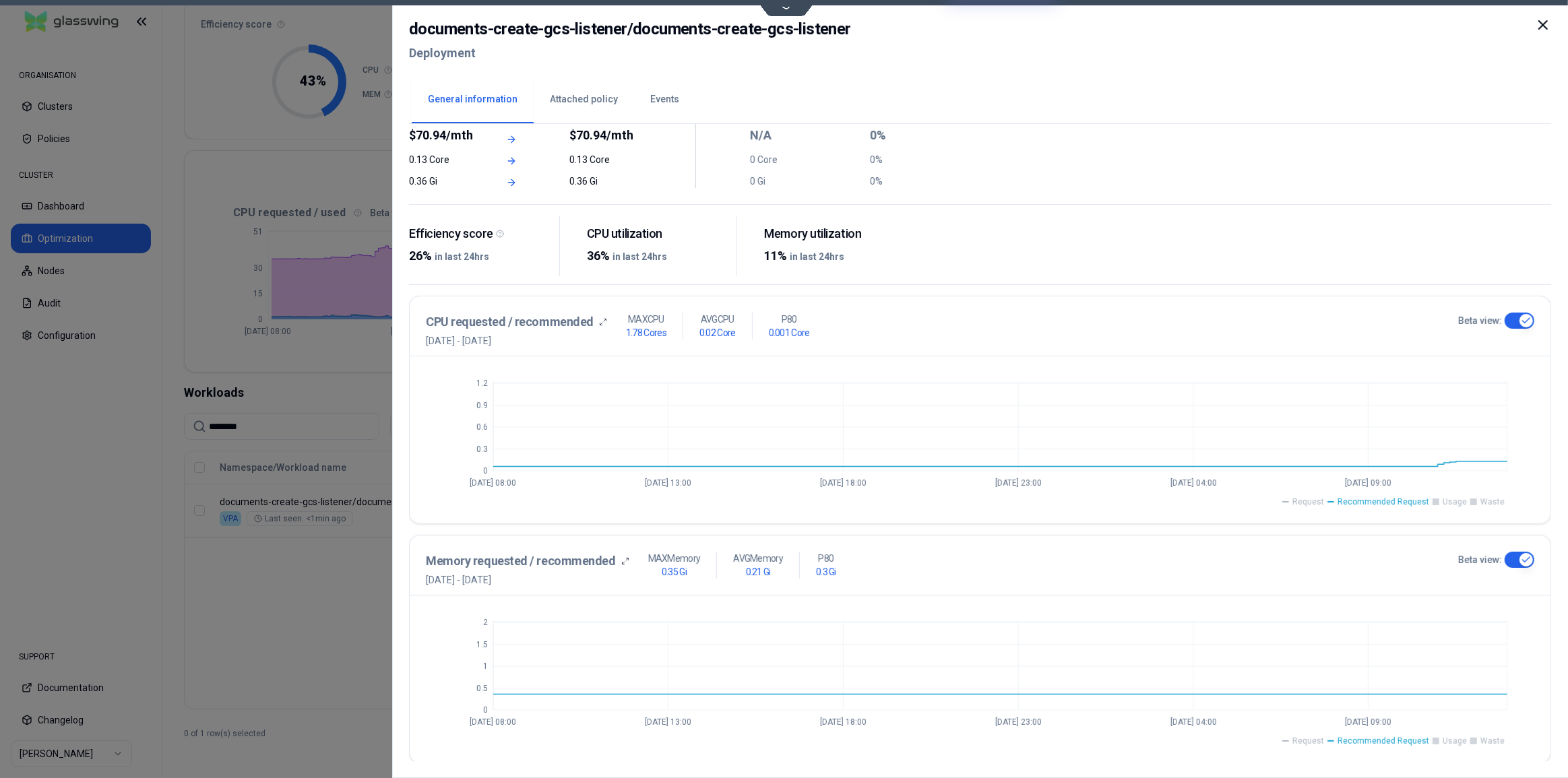
click at [1311, 501] on span "Request" at bounding box center [1308, 502] width 31 height 11
click at [1453, 500] on span "Usage" at bounding box center [1454, 502] width 24 height 11
click at [1490, 502] on span "Waste" at bounding box center [1492, 502] width 24 height 11
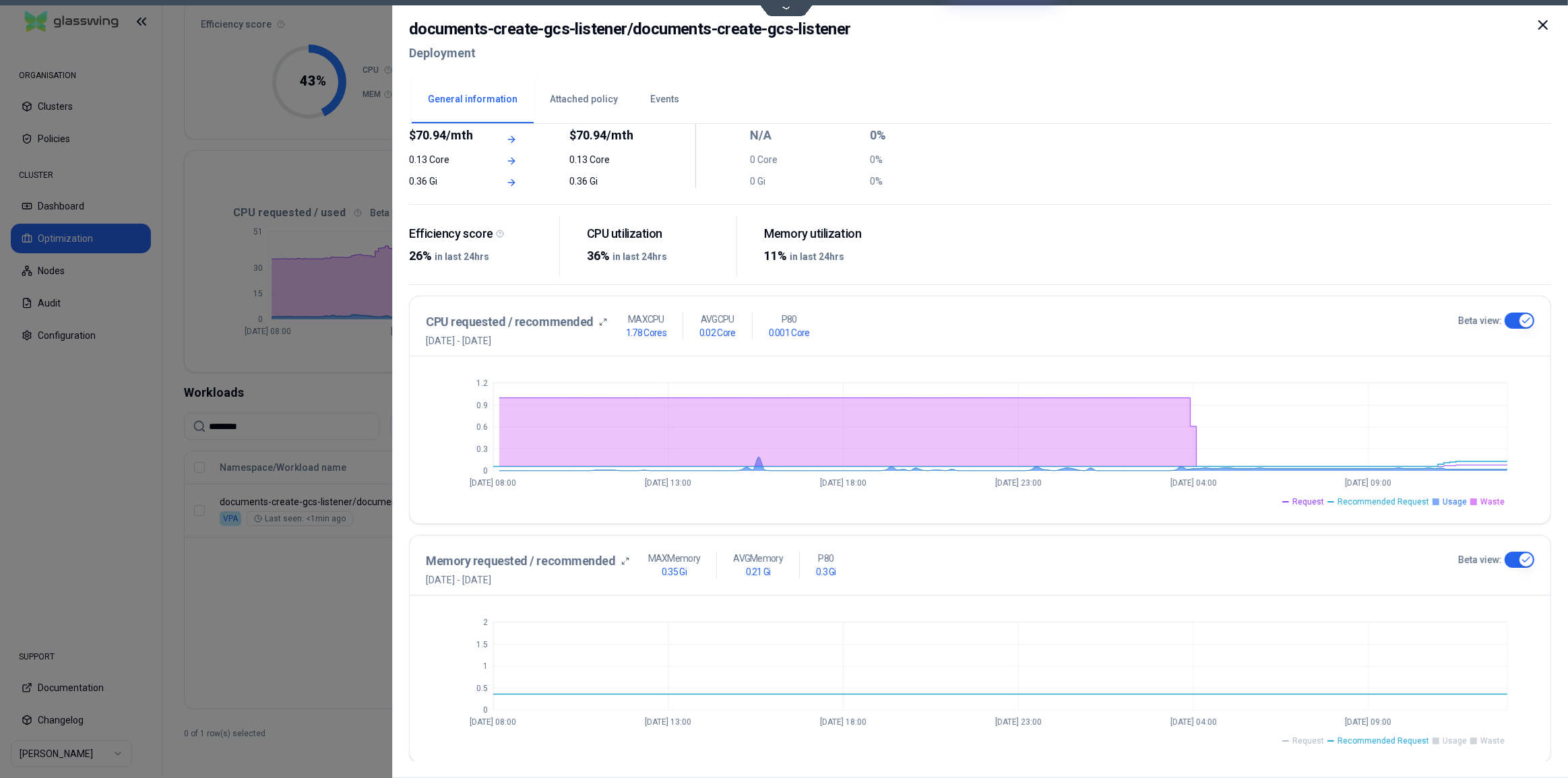
click at [1490, 502] on span "Waste" at bounding box center [1492, 502] width 24 height 11
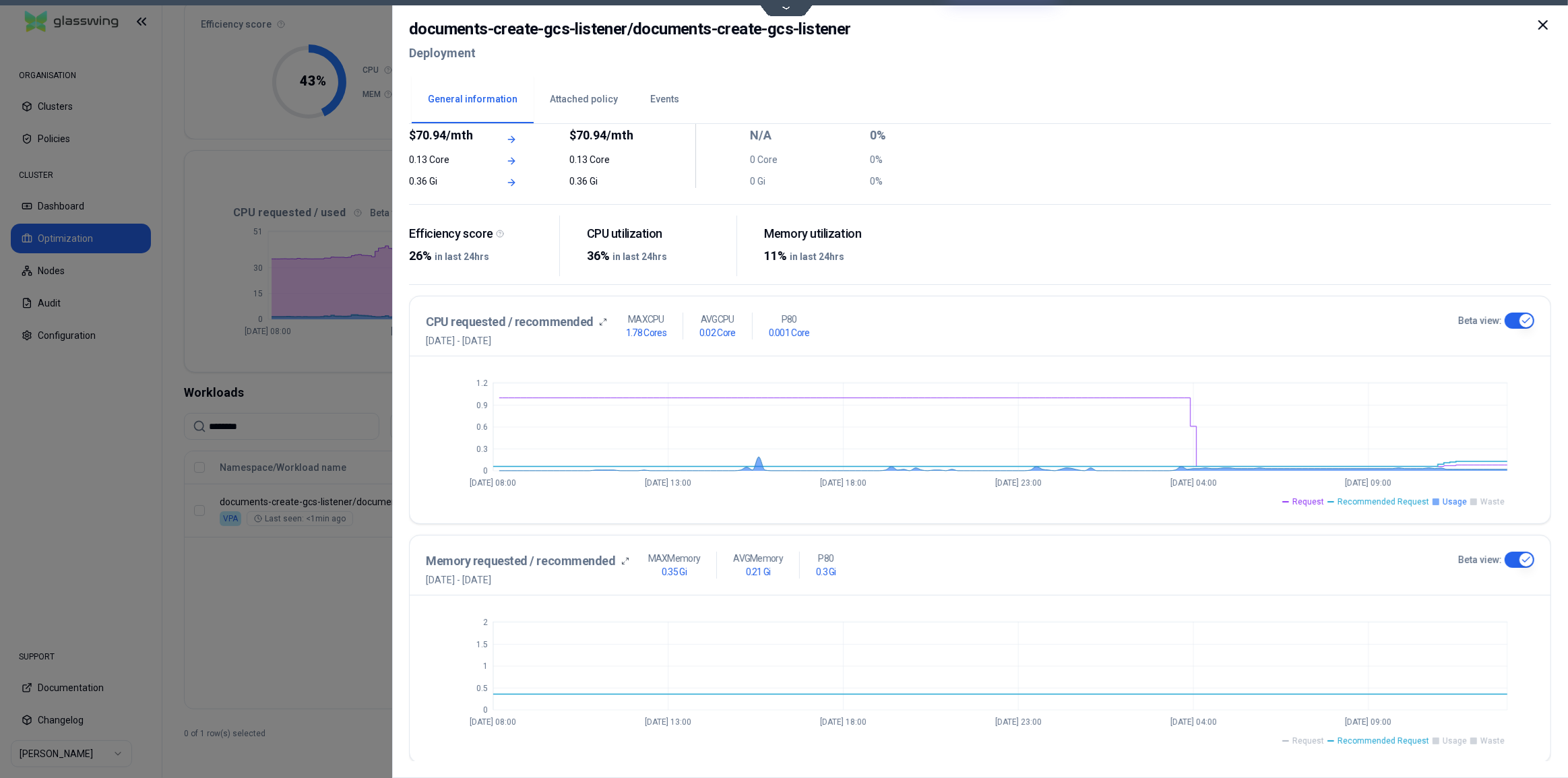
click at [1447, 502] on span "Usage" at bounding box center [1454, 502] width 24 height 11
click at [1313, 501] on span "Request" at bounding box center [1308, 502] width 31 height 11
click at [1319, 737] on span "Request" at bounding box center [1308, 741] width 31 height 11
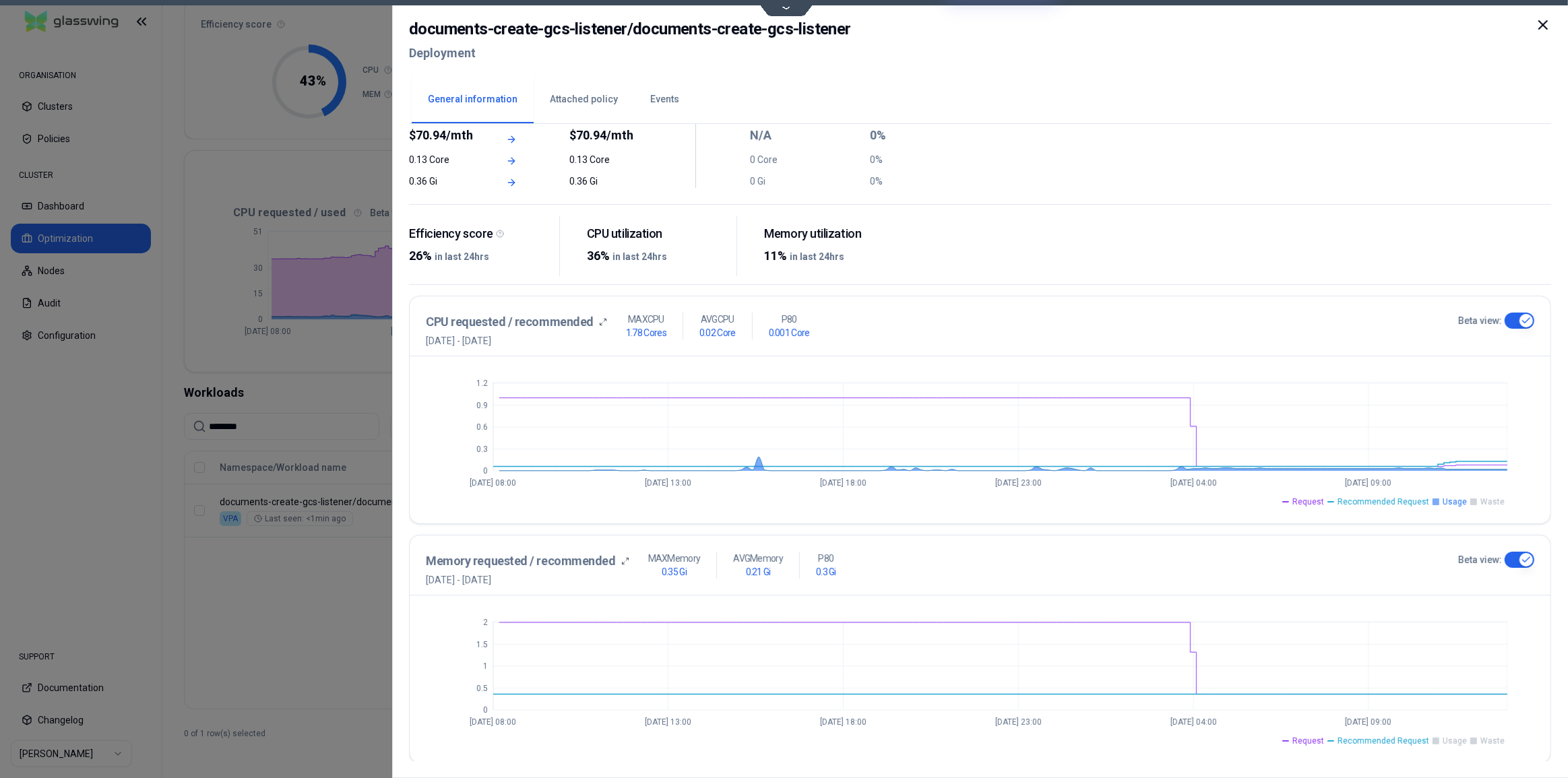
click at [1485, 741] on span "Waste" at bounding box center [1492, 741] width 24 height 11
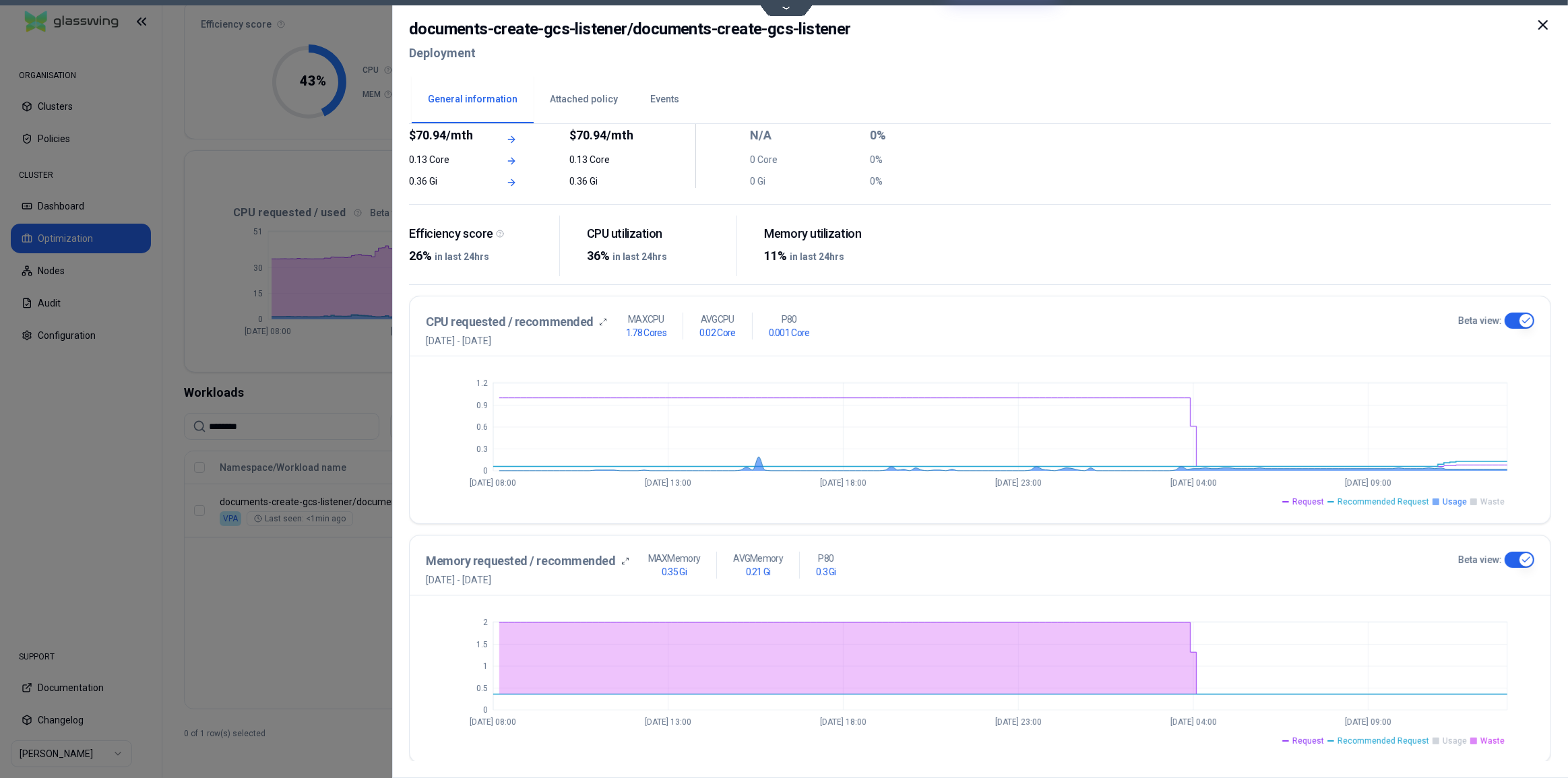
click at [1485, 741] on span "Waste" at bounding box center [1492, 741] width 24 height 11
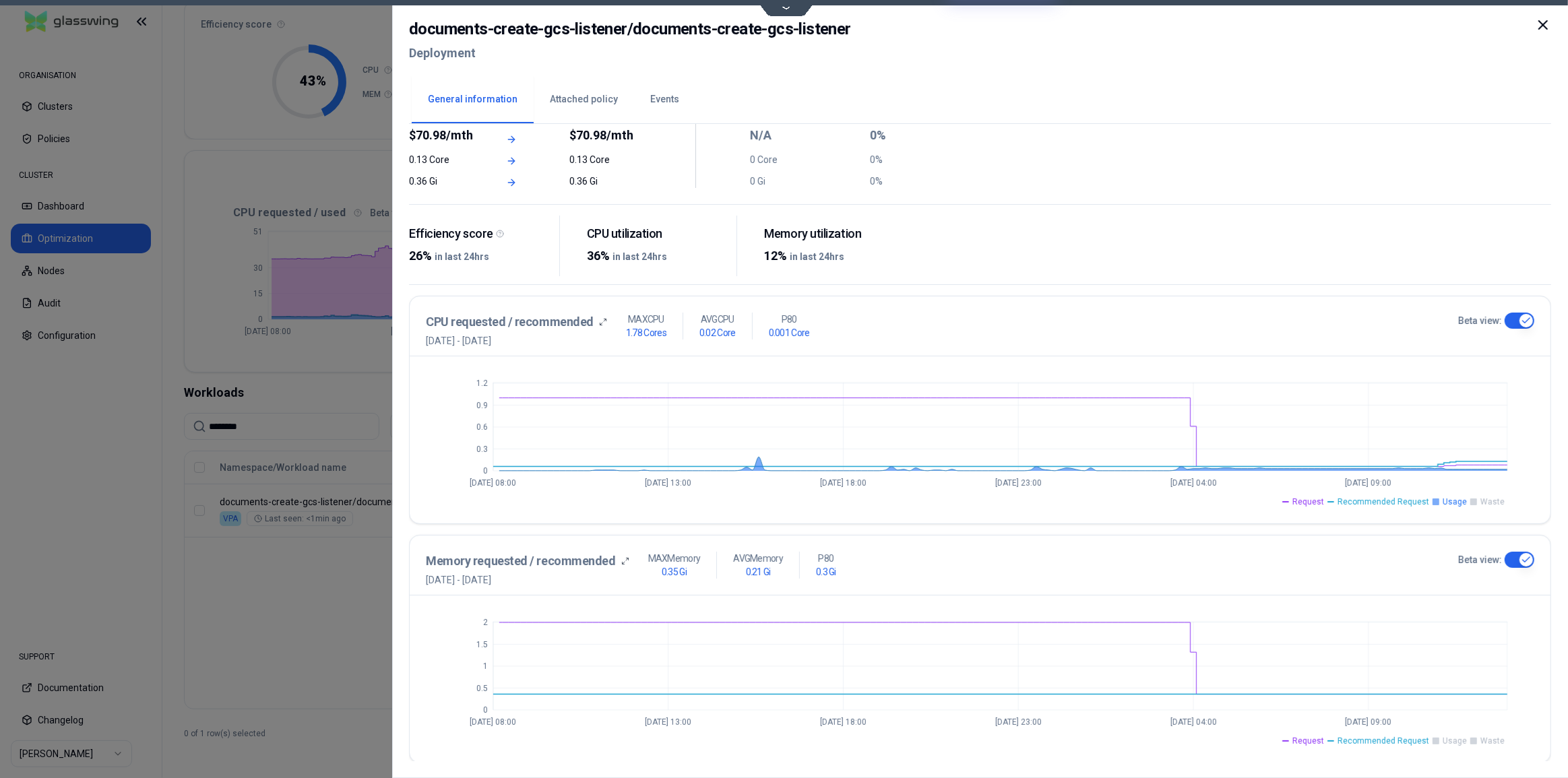
click at [1549, 25] on icon at bounding box center [1543, 25] width 17 height 17
